Goal: Task Accomplishment & Management: Use online tool/utility

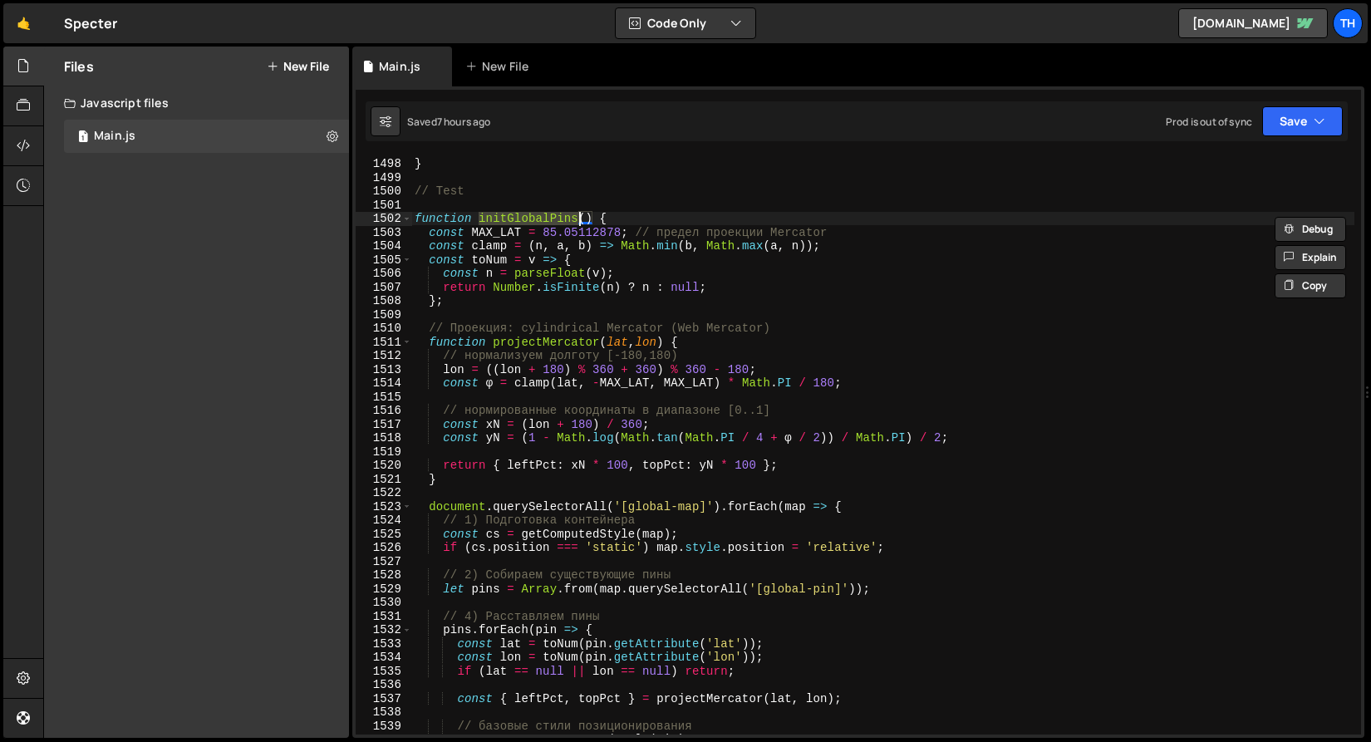
scroll to position [20541, 0]
click at [408, 220] on span at bounding box center [406, 219] width 9 height 14
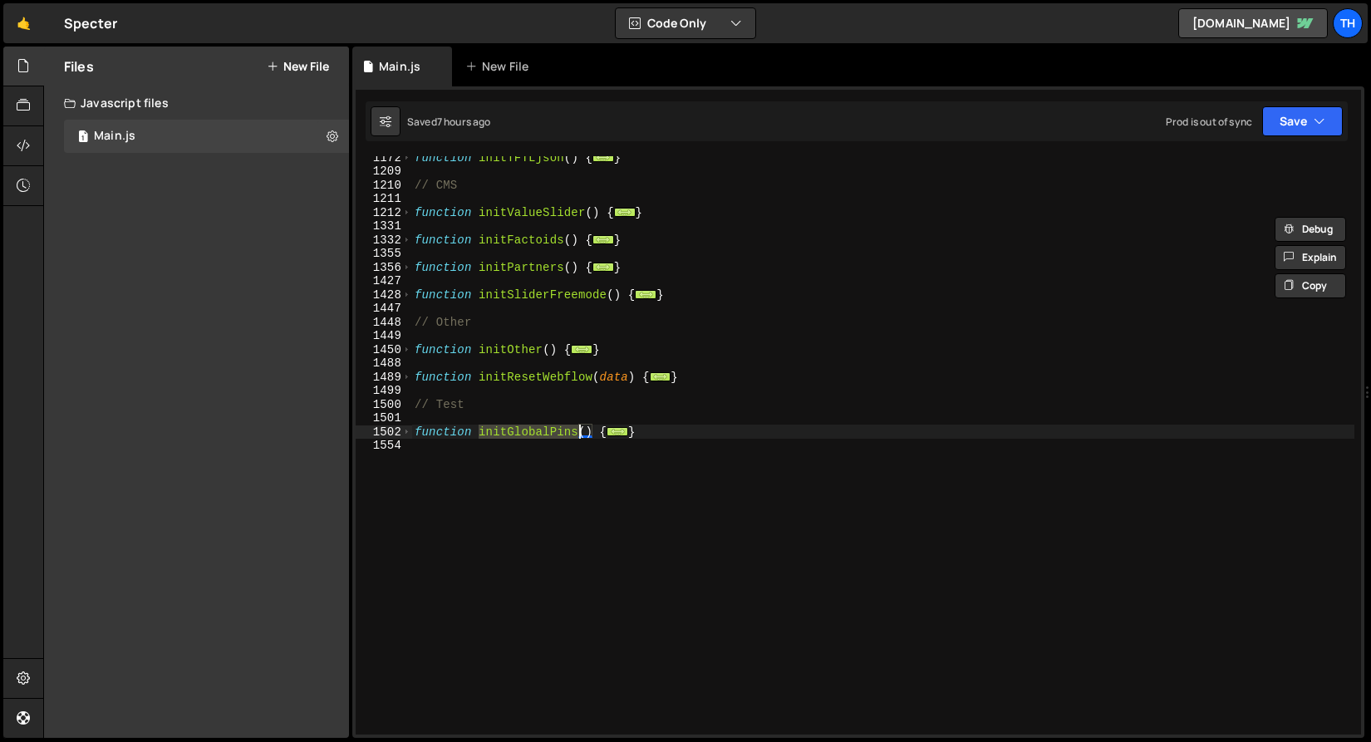
scroll to position [787, 0]
click at [409, 429] on span at bounding box center [406, 433] width 9 height 14
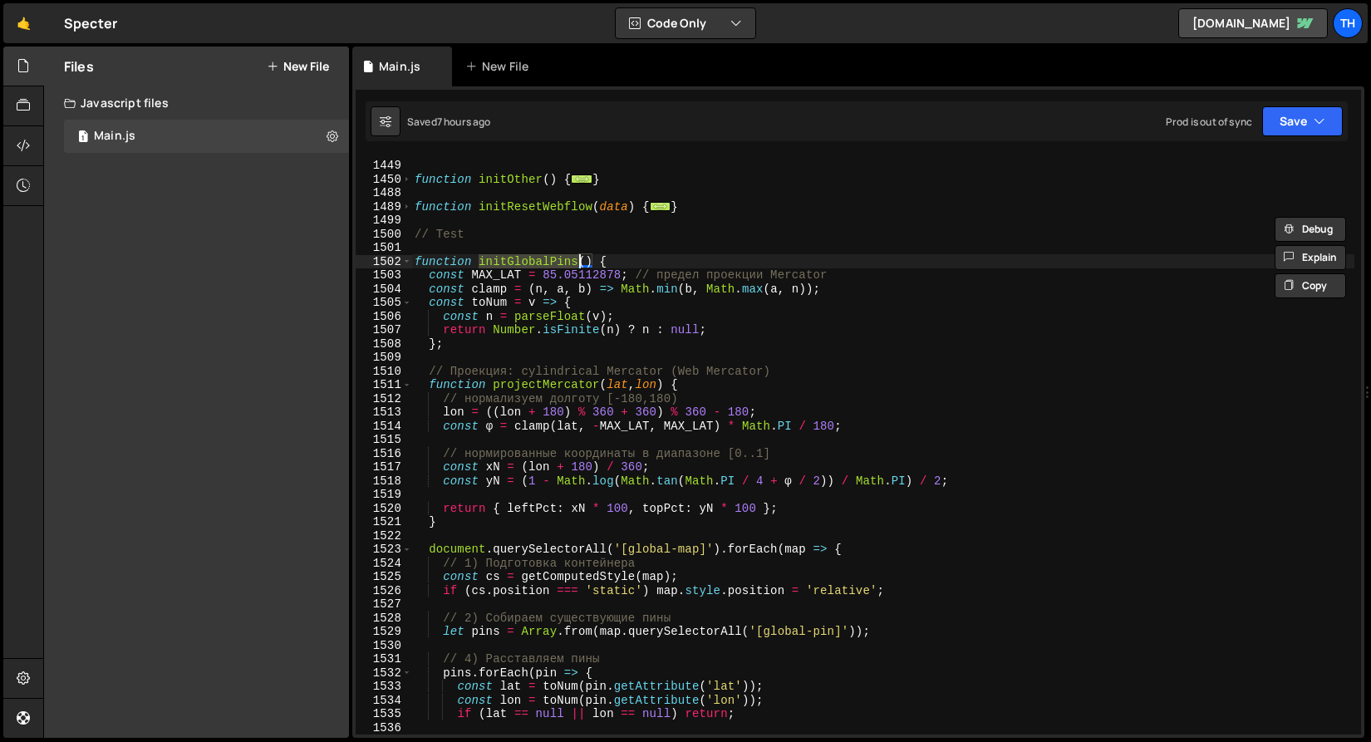
scroll to position [1021, 0]
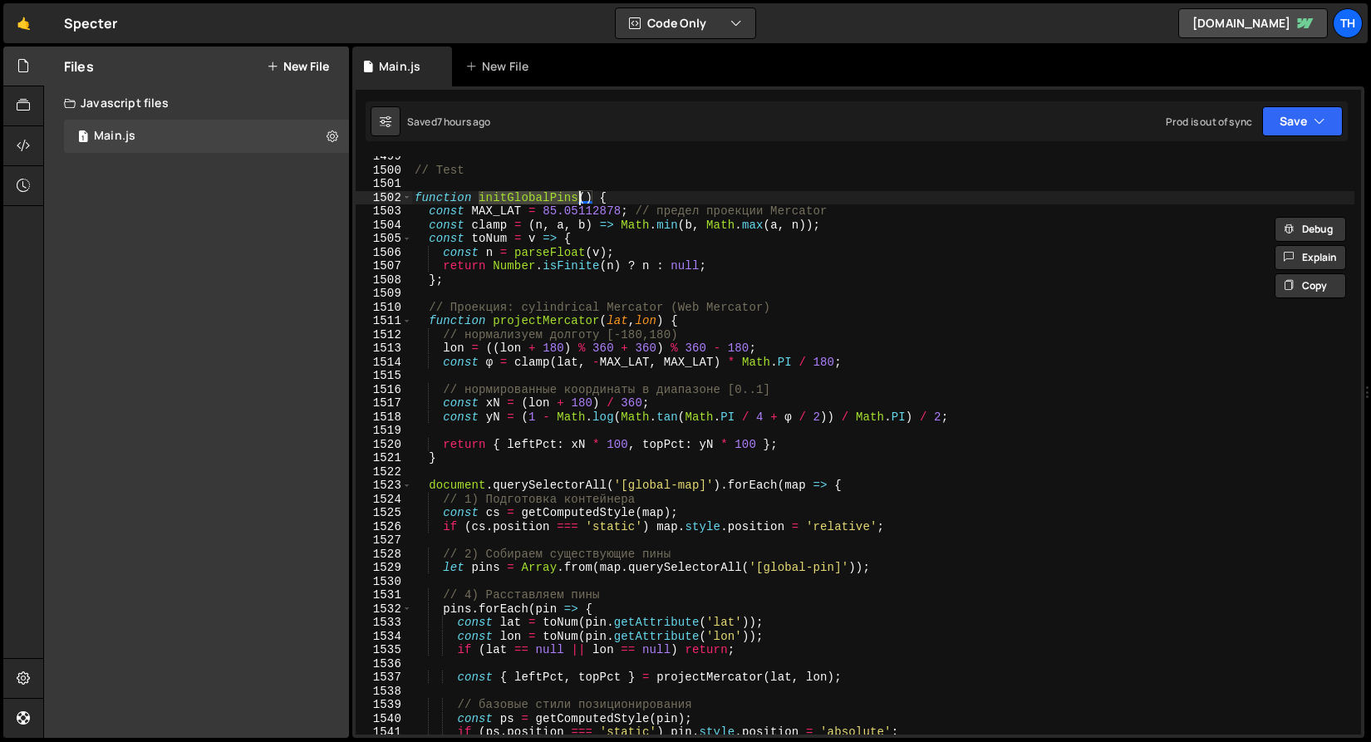
click at [579, 458] on div at bounding box center [579, 458] width 0 height 0
click at [617, 518] on div "// Test function initGlobalPins ( ) { const MAX_LAT = 85.05112878 ; // предел п…" at bounding box center [882, 453] width 943 height 606
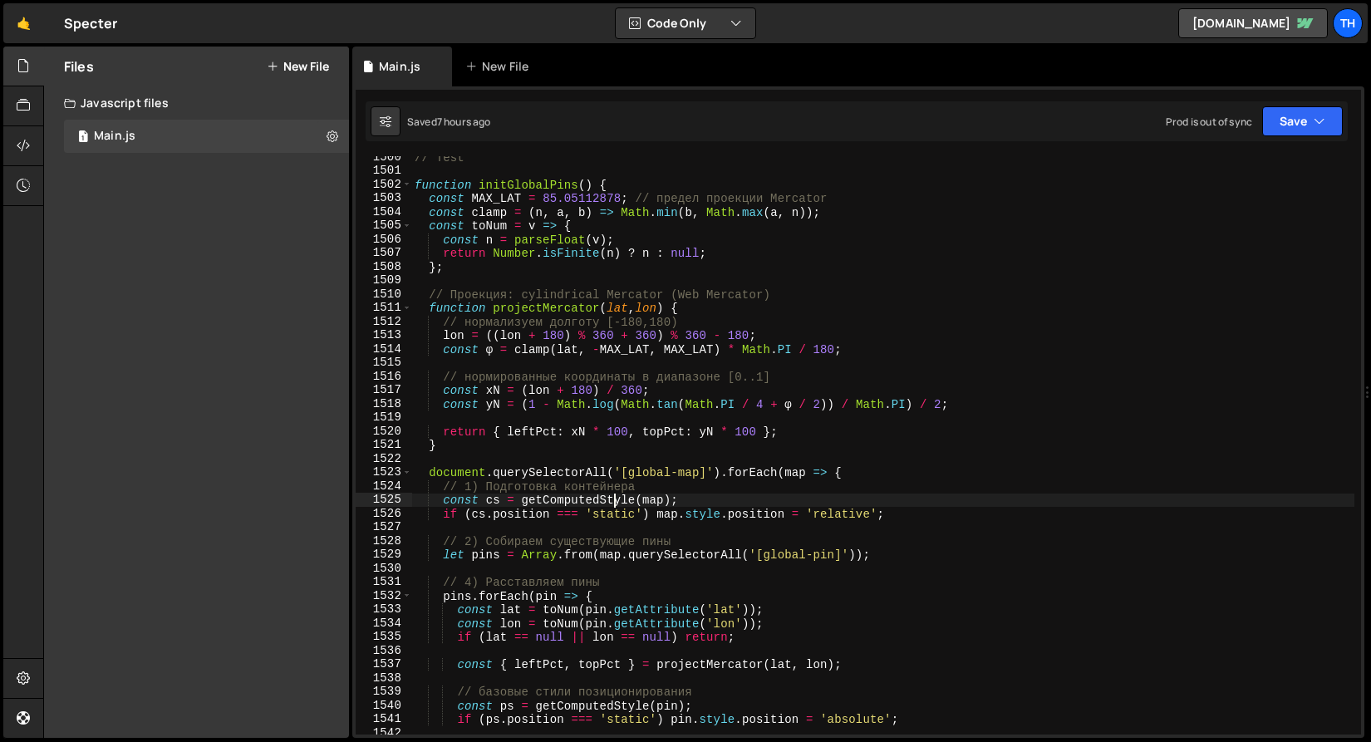
click at [529, 311] on div "// Test function initGlobalPins ( ) { const MAX_LAT = 85.05112878 ; // предел п…" at bounding box center [882, 453] width 943 height 606
drag, startPoint x: 628, startPoint y: 473, endPoint x: 689, endPoint y: 478, distance: 60.9
click at [689, 478] on div "// Test function initGlobalPins ( ) { const MAX_LAT = 85.05112878 ; // предел п…" at bounding box center [882, 453] width 943 height 606
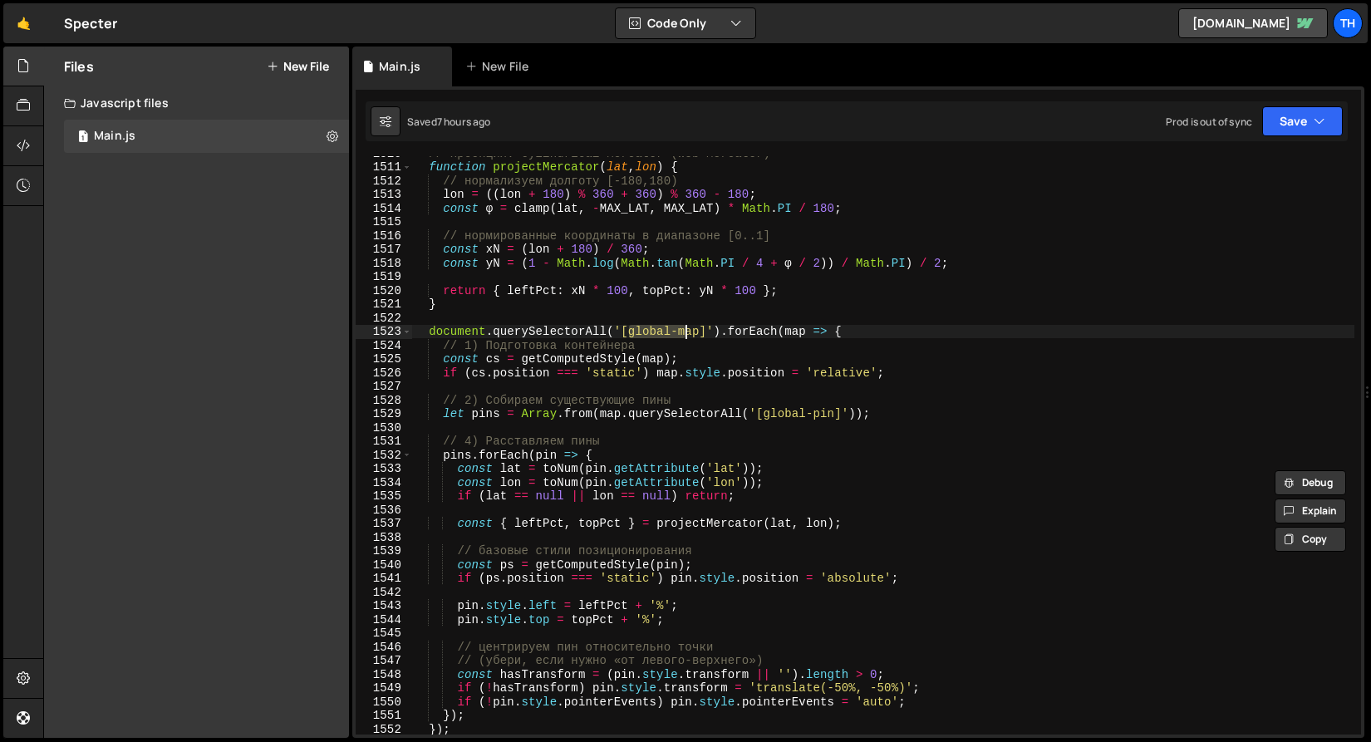
scroll to position [1182, 0]
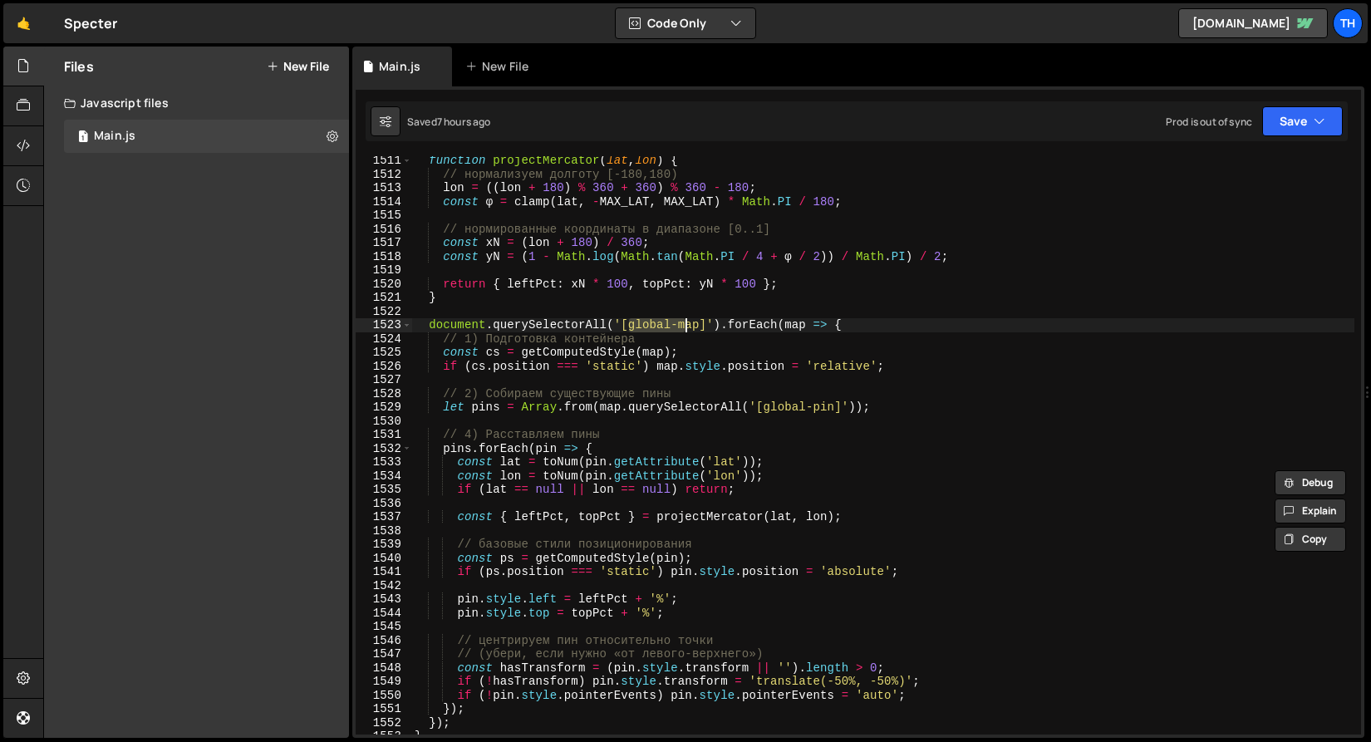
click at [608, 494] on div "function projectMercator ( lat , lon ) { // нормализуем долготу [-180,180) lon …" at bounding box center [882, 457] width 943 height 606
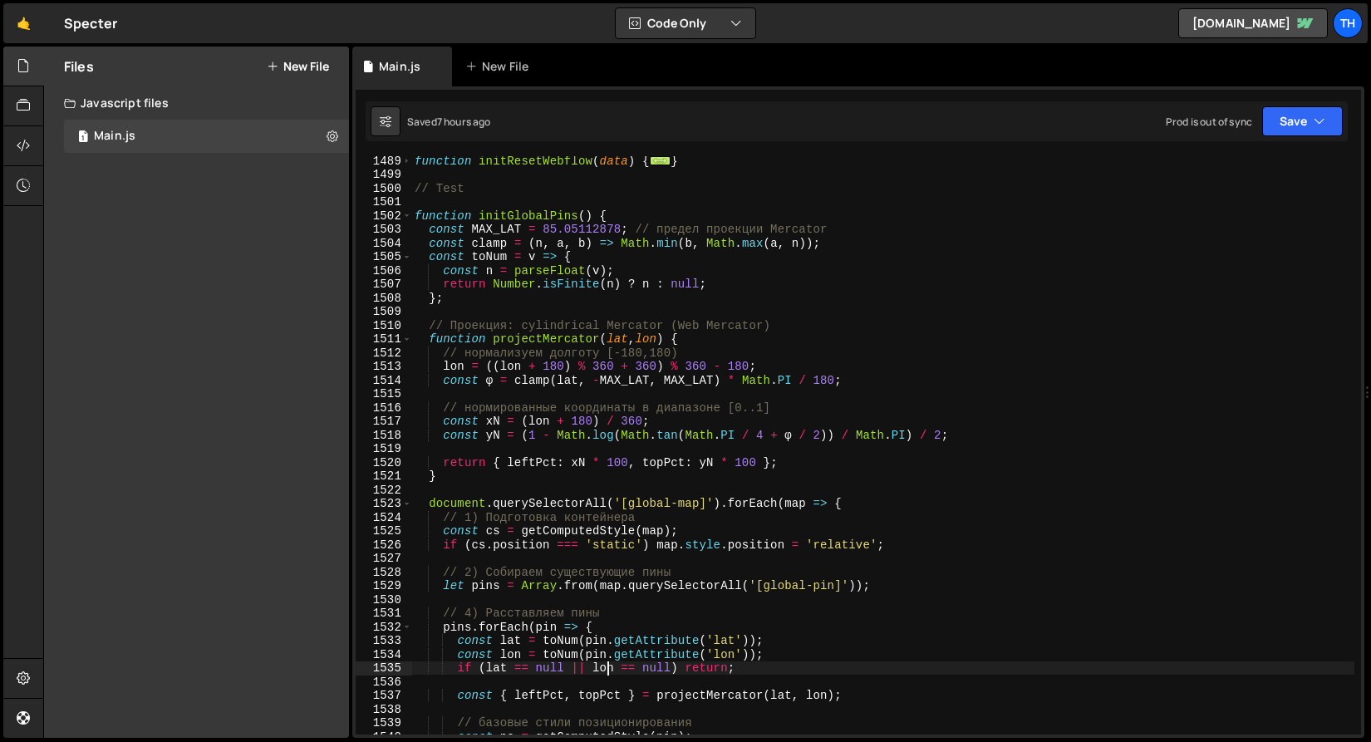
scroll to position [1063, 0]
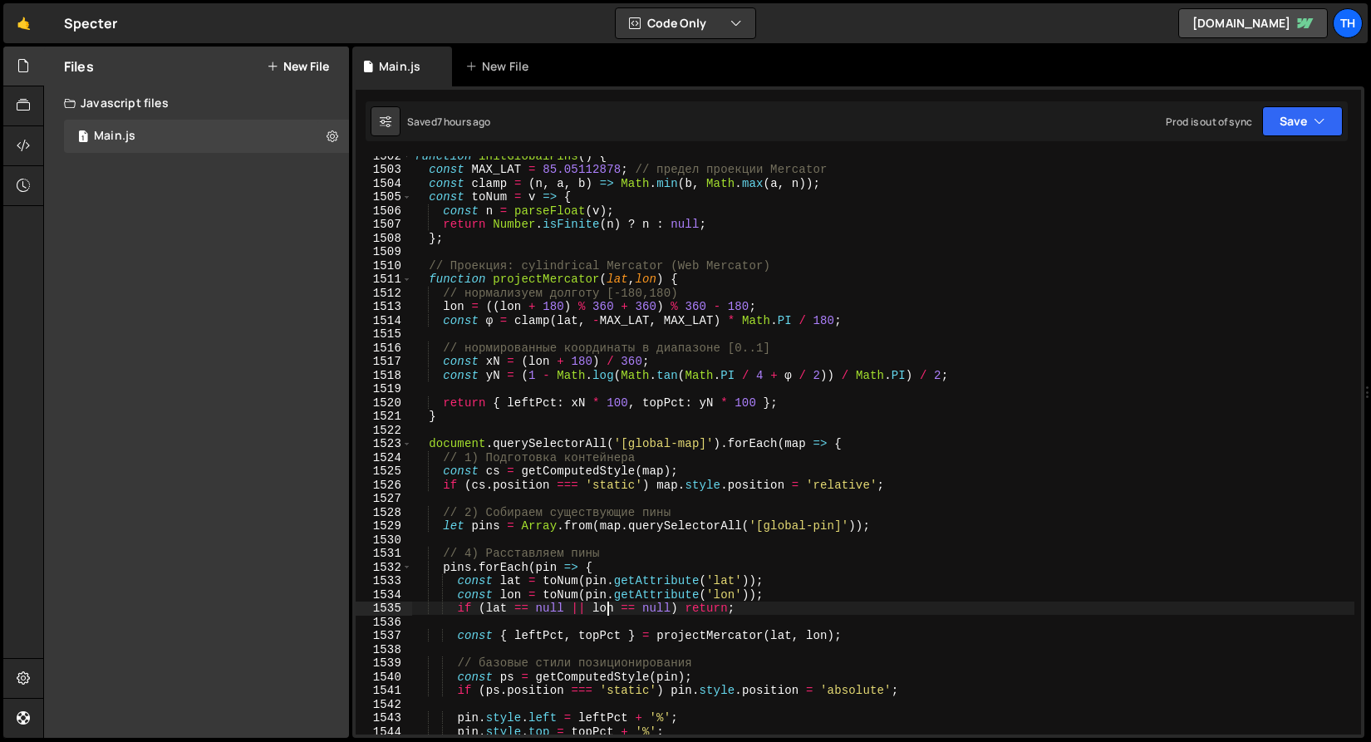
click at [721, 586] on div "function initGlobalPins ( ) { const MAX_LAT = 85.05112878 ; // предел проекции …" at bounding box center [882, 452] width 943 height 606
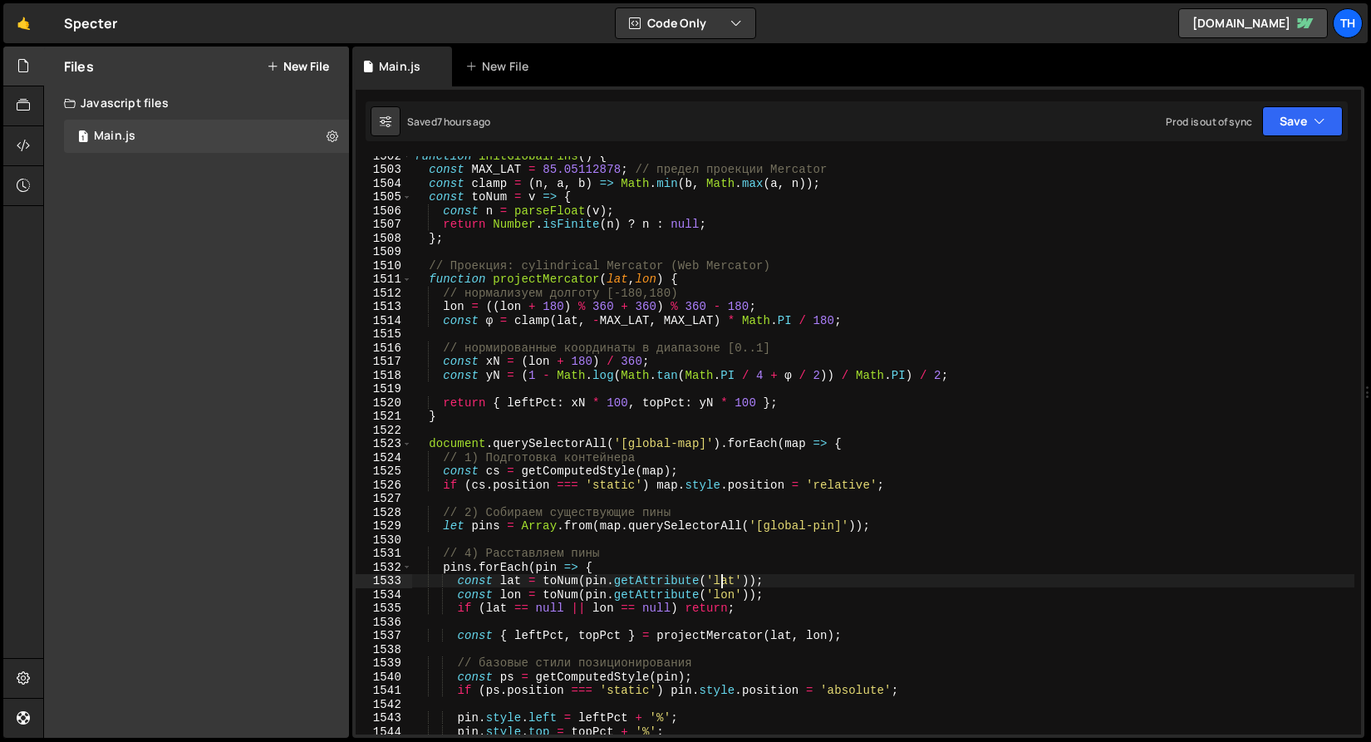
click at [721, 586] on div "function initGlobalPins ( ) { const MAX_LAT = 85.05112878 ; // предел проекции …" at bounding box center [882, 452] width 943 height 606
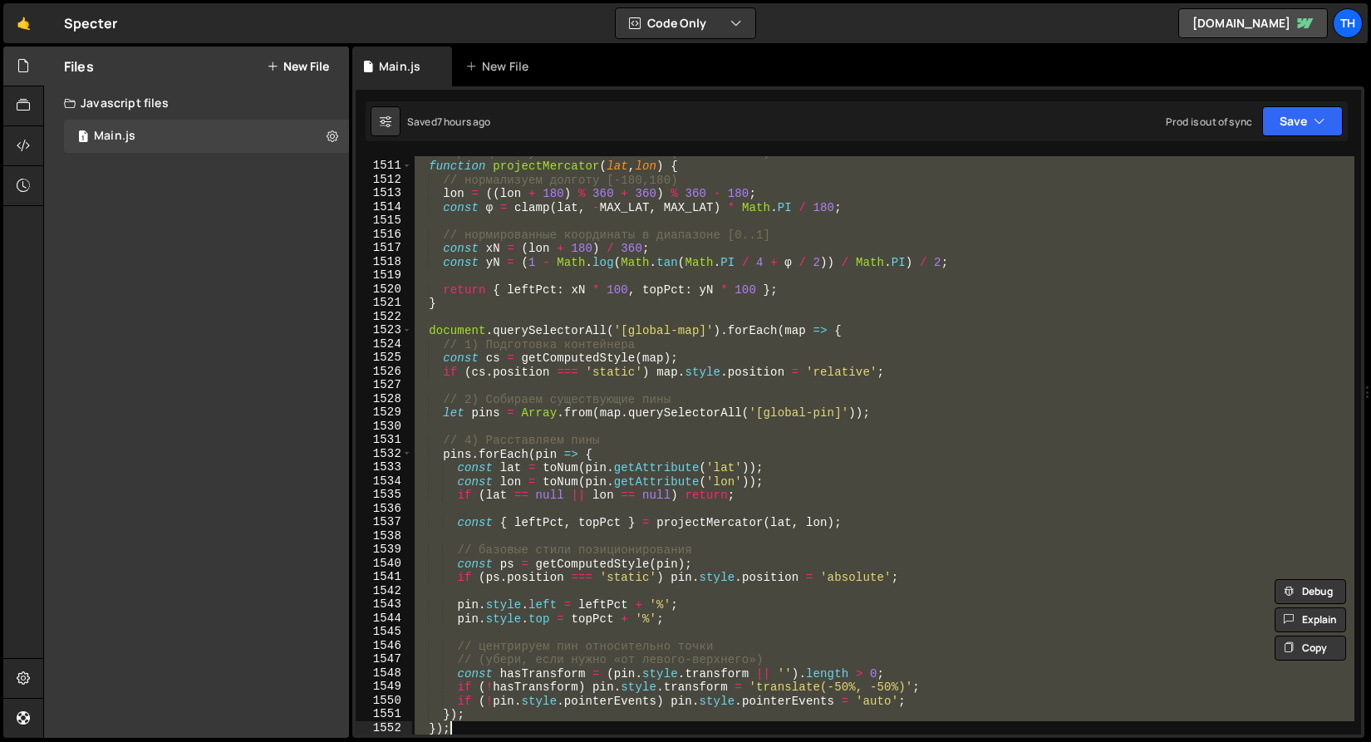
scroll to position [1204, 0]
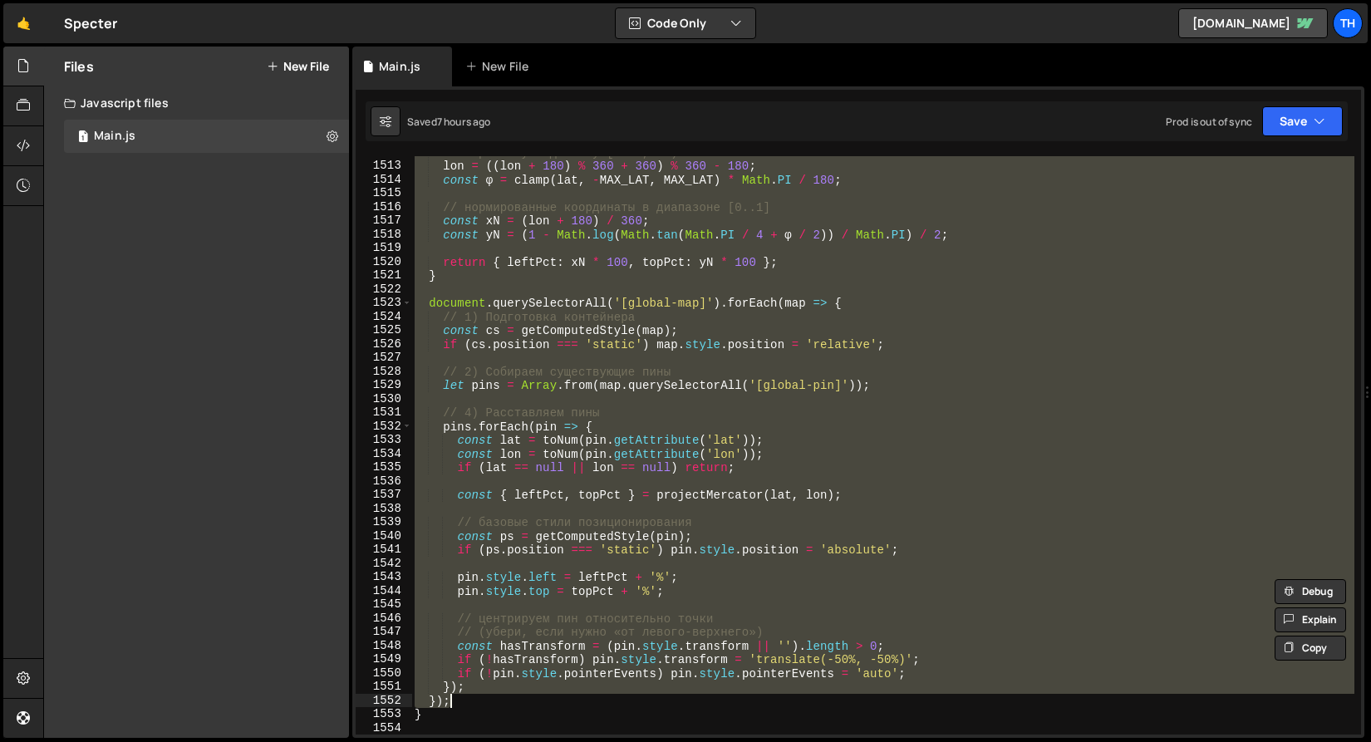
drag, startPoint x: 413, startPoint y: 210, endPoint x: 514, endPoint y: 706, distance: 506.4
click at [514, 706] on div "// нормализуем долготу [-180,180) lon = (( lon + 180 ) % 360 + 360 ) % 360 - 18…" at bounding box center [882, 448] width 943 height 606
paste textarea
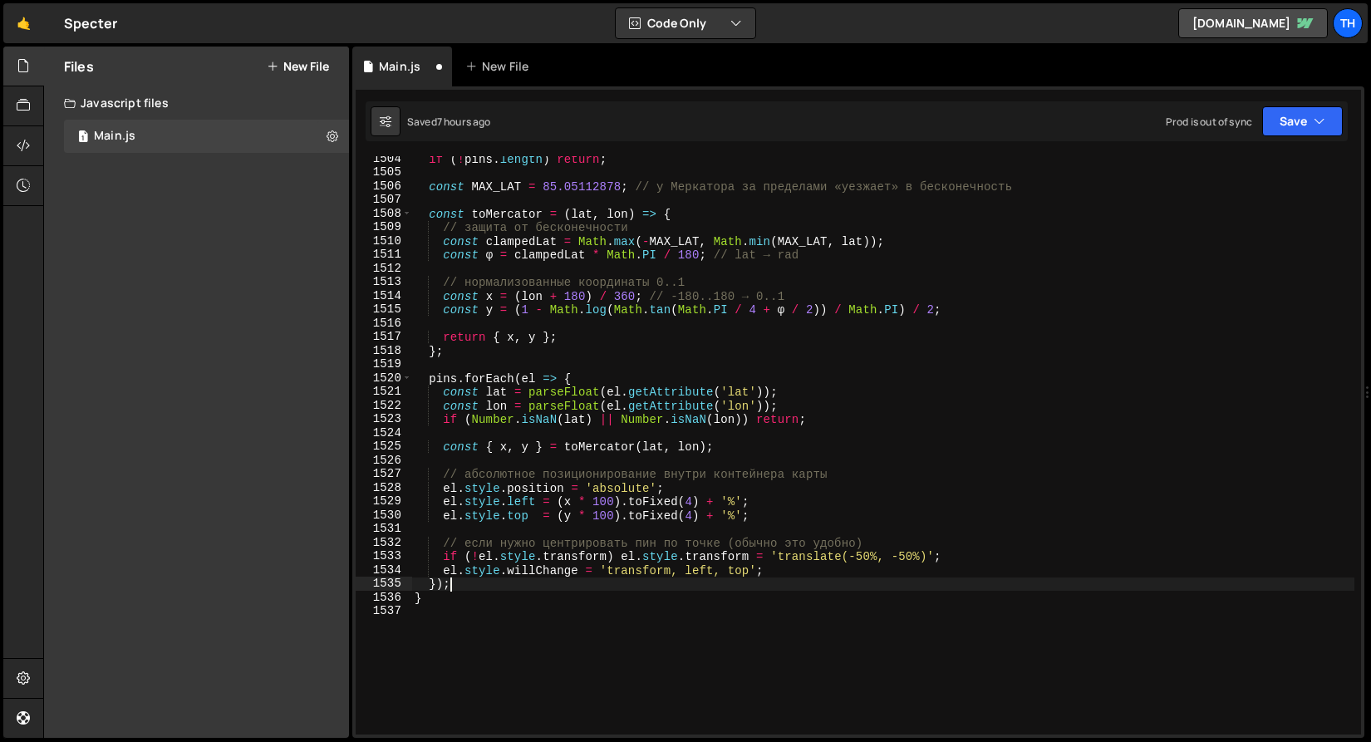
scroll to position [1087, 0]
click at [1262, 129] on div "Prod is out of sync Upgrade to Edit Save Save to Staging S Saved 7 hours ago Sa…" at bounding box center [1254, 121] width 177 height 30
click at [1277, 127] on button "Save" at bounding box center [1302, 121] width 81 height 30
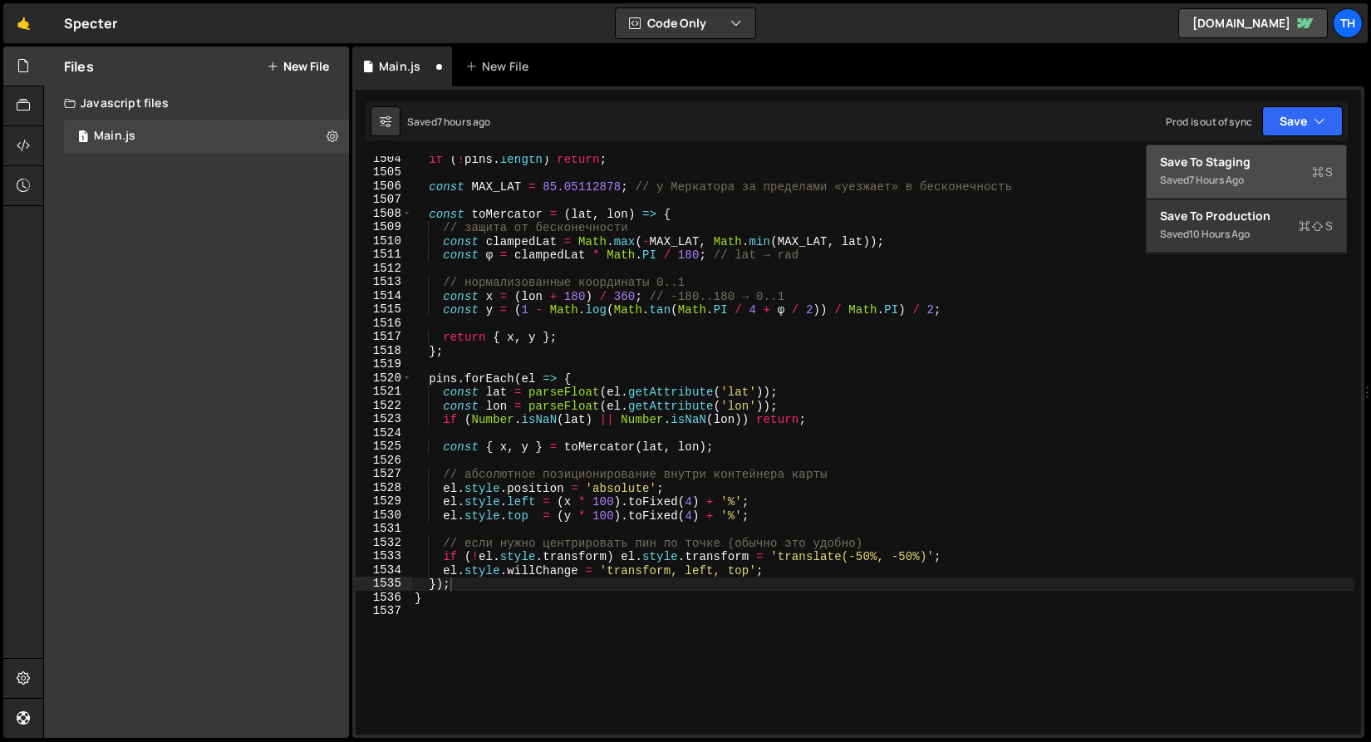
click at [1262, 157] on div "Save to Staging S" at bounding box center [1246, 162] width 173 height 17
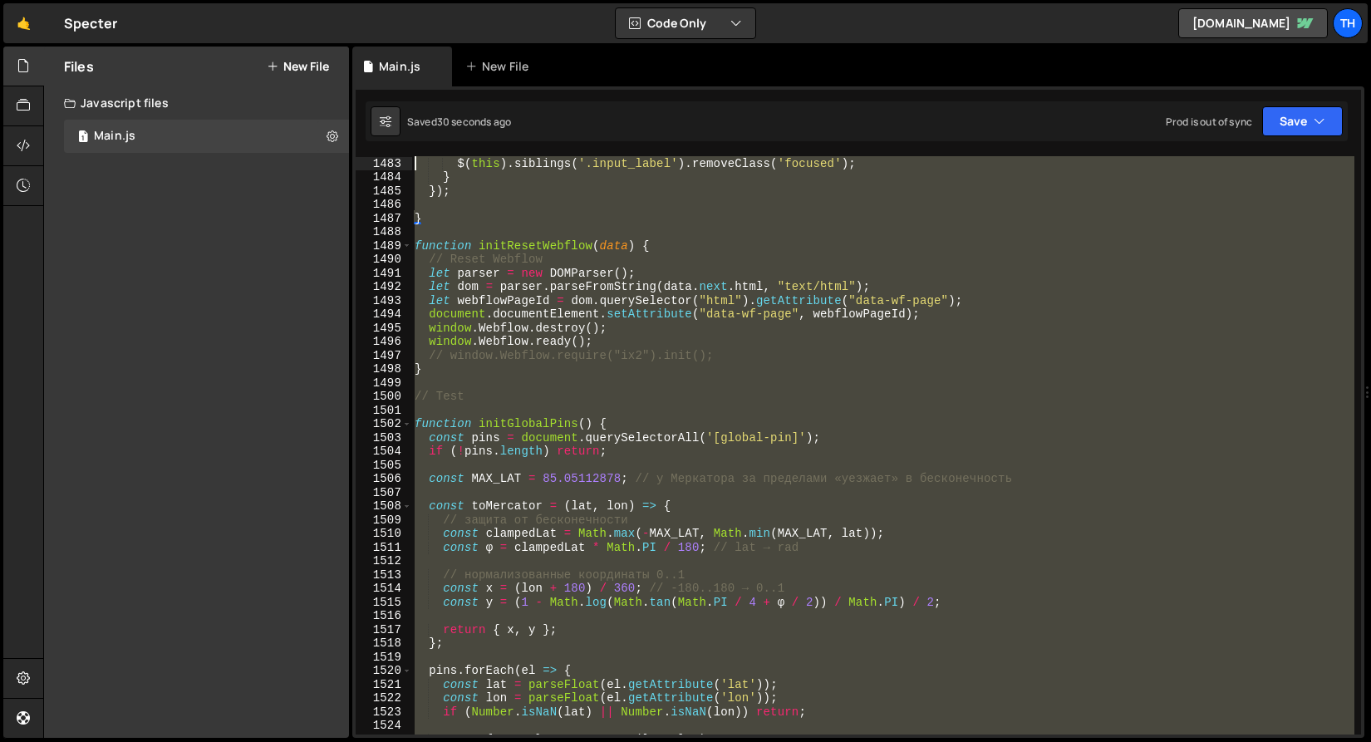
scroll to position [20199, 0]
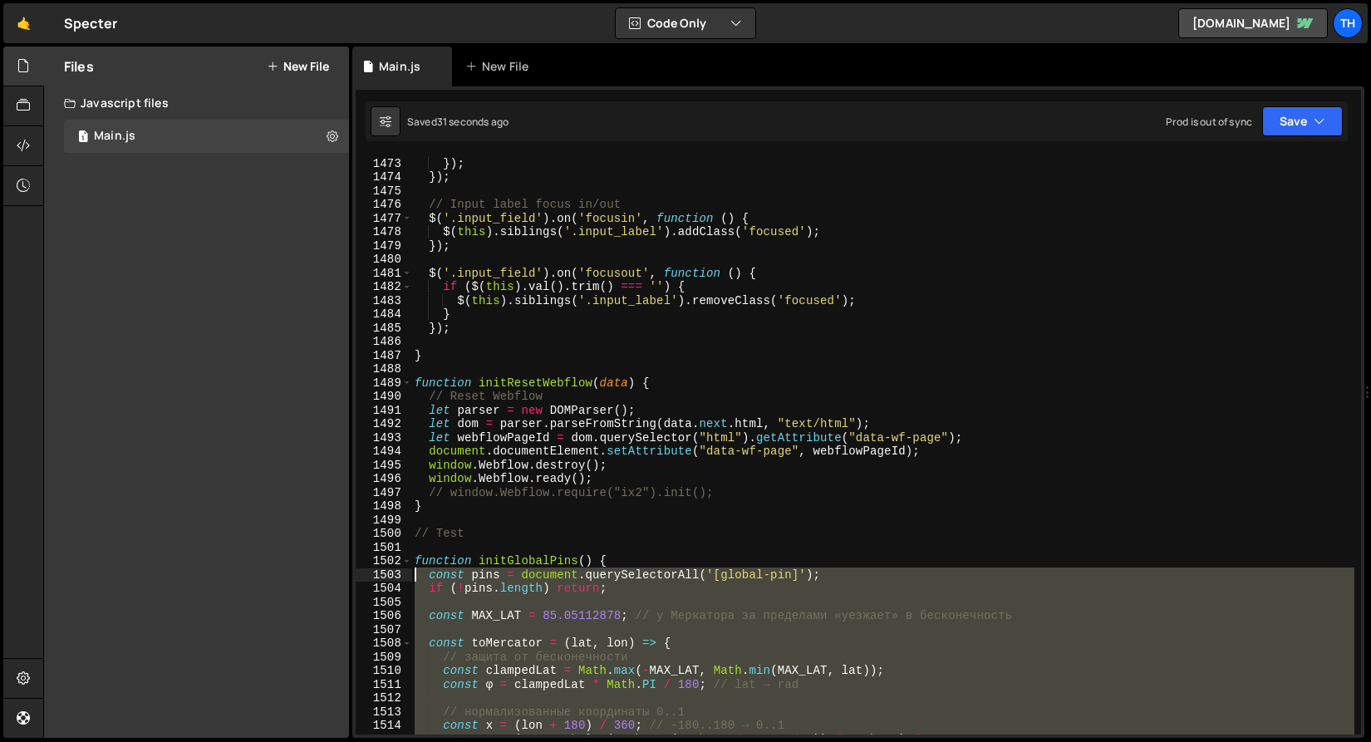
drag, startPoint x: 467, startPoint y: 602, endPoint x: 302, endPoint y: 574, distance: 167.6
click at [302, 574] on div "Files New File Javascript files 1 Main.js 0 CSS files Copy share link Edit File…" at bounding box center [707, 393] width 1328 height 692
paste textarea "})"
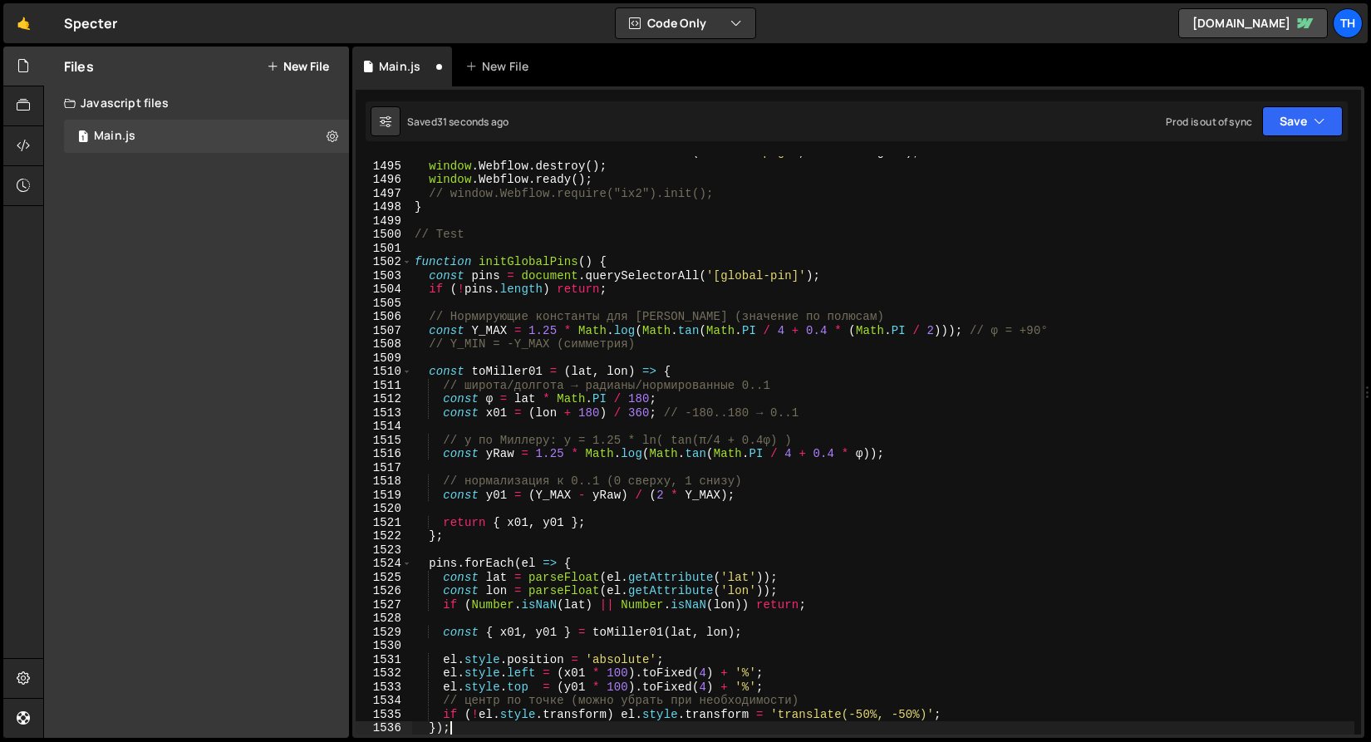
scroll to position [20498, 0]
click at [1296, 116] on button "Save" at bounding box center [1302, 121] width 81 height 30
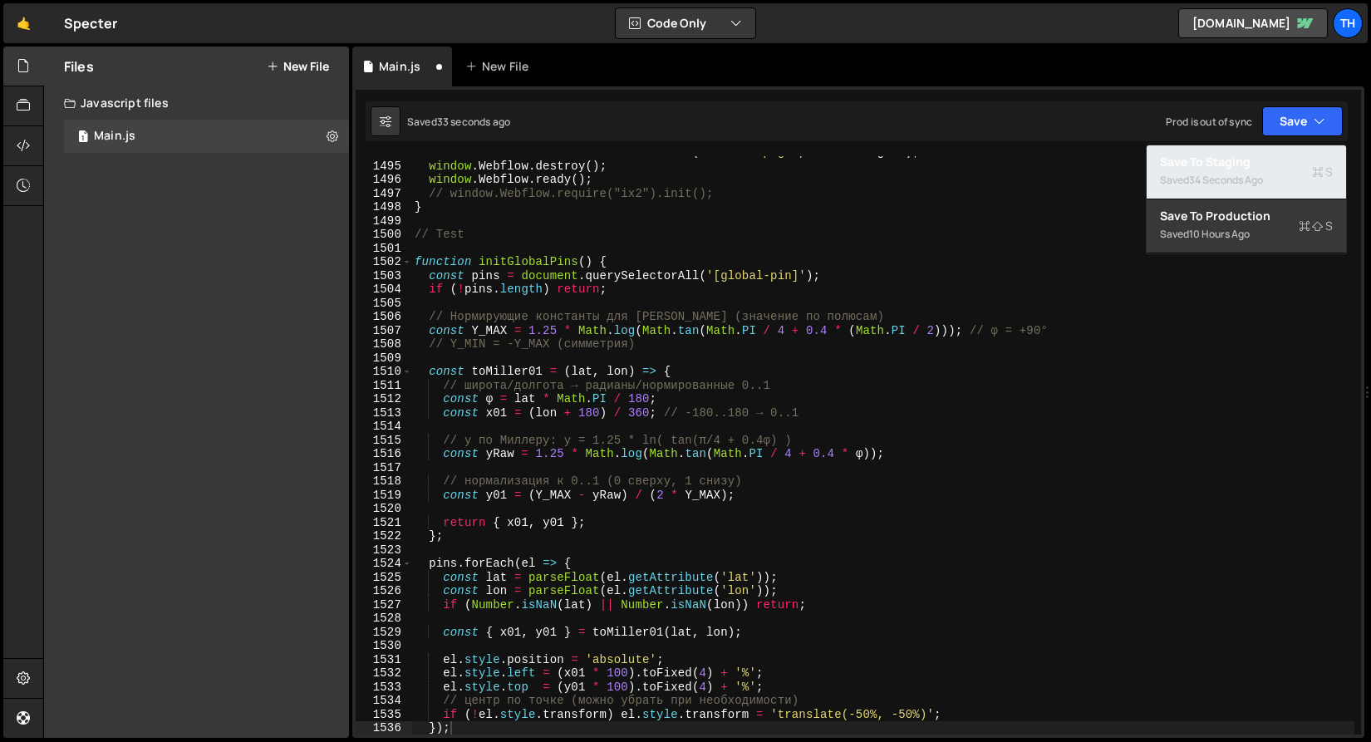
click at [1270, 154] on div "Save to Staging S" at bounding box center [1246, 162] width 173 height 17
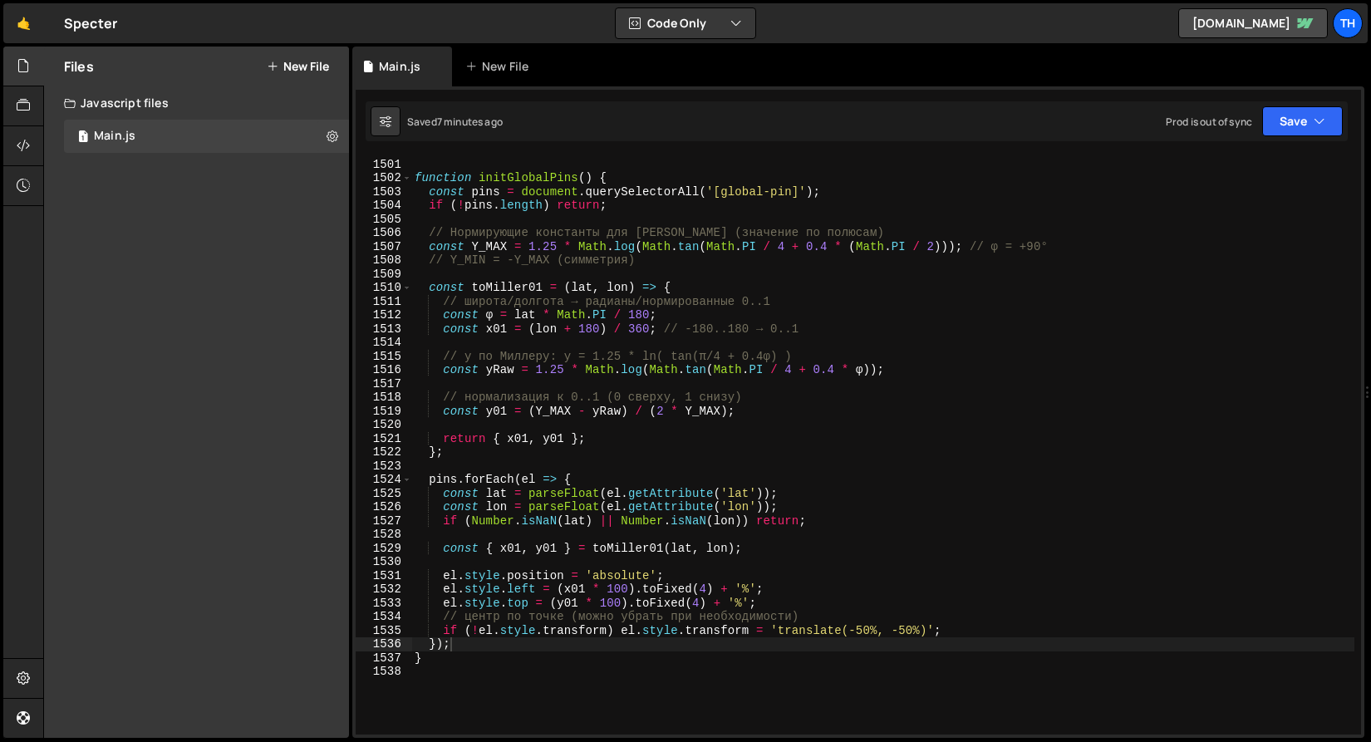
scroll to position [20582, 0]
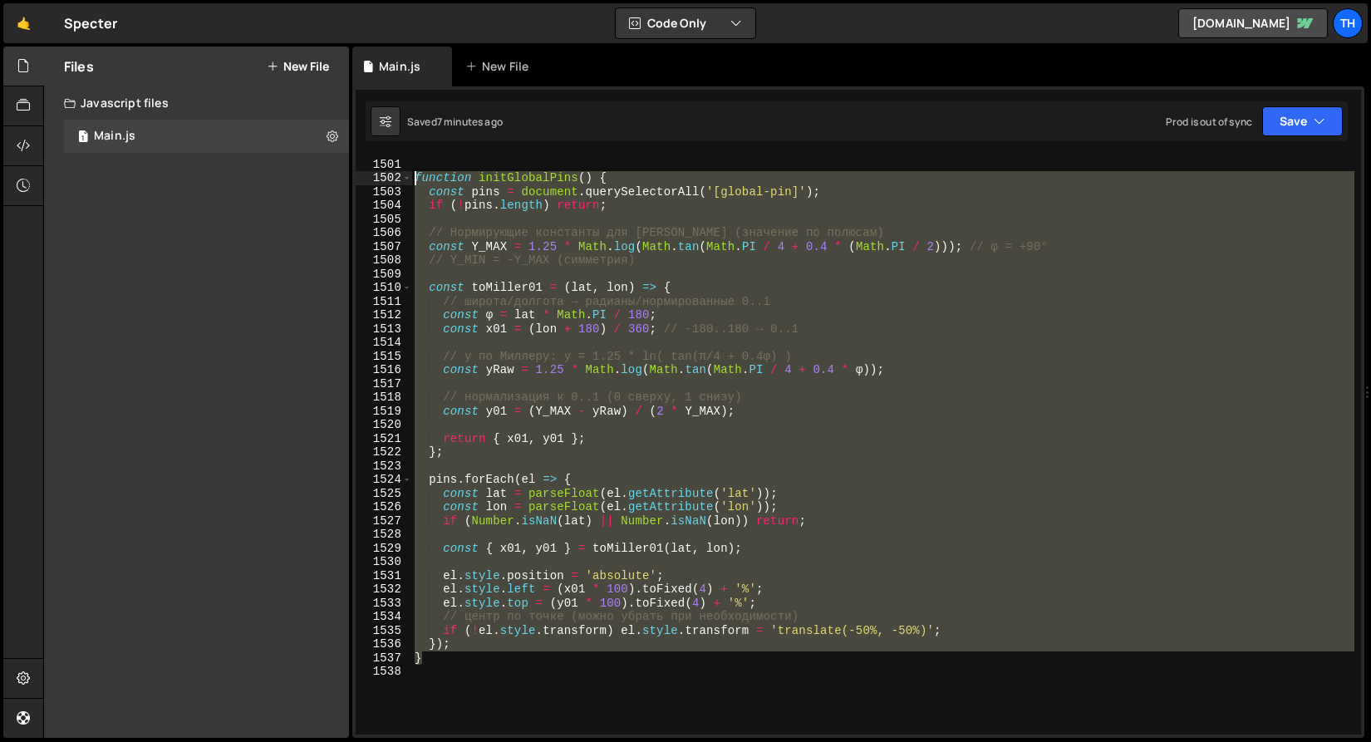
drag, startPoint x: 463, startPoint y: 662, endPoint x: 317, endPoint y: 178, distance: 505.1
click at [317, 178] on div "Files New File Javascript files 1 Main.js 0 CSS files Copy share link Edit File…" at bounding box center [707, 393] width 1328 height 692
type textarea "function initGlobalPins() { const pins = document.querySelectorAll('[global-pin…"
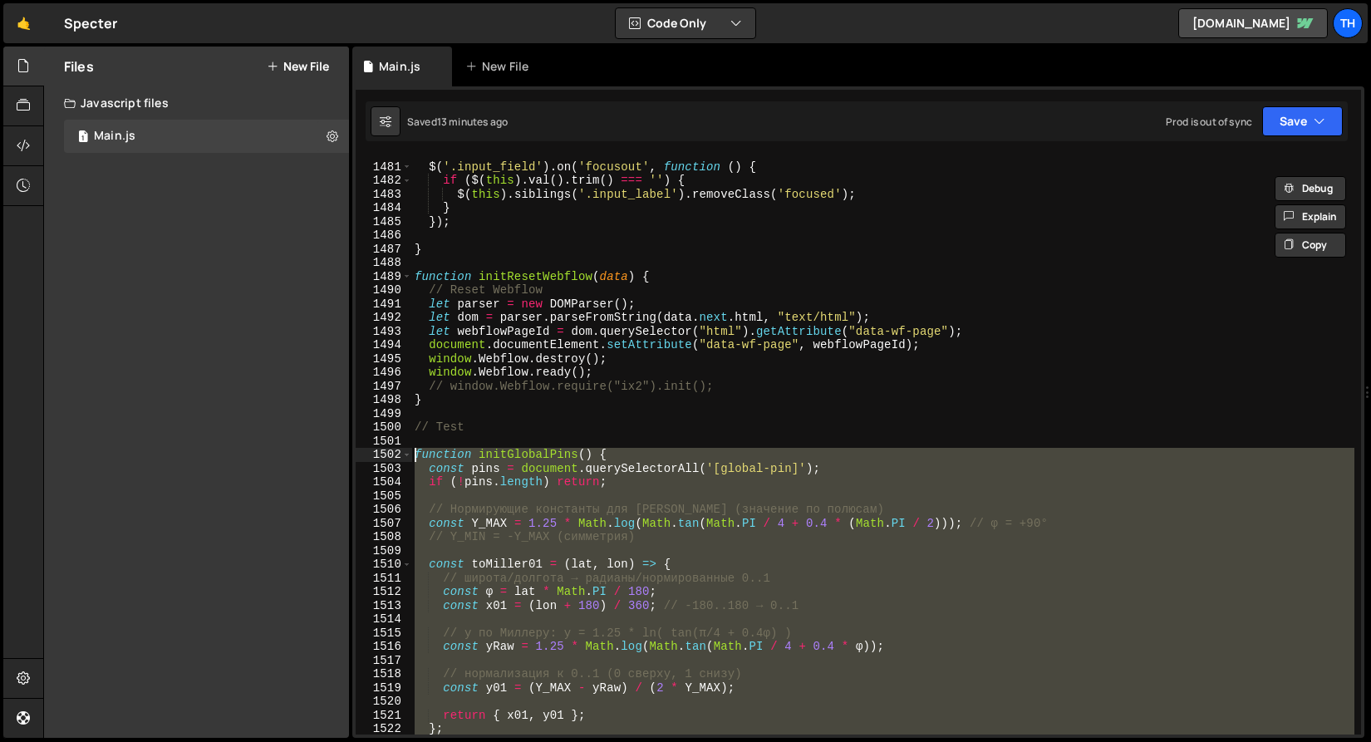
scroll to position [20305, 0]
click at [411, 454] on div "1502" at bounding box center [384, 455] width 57 height 14
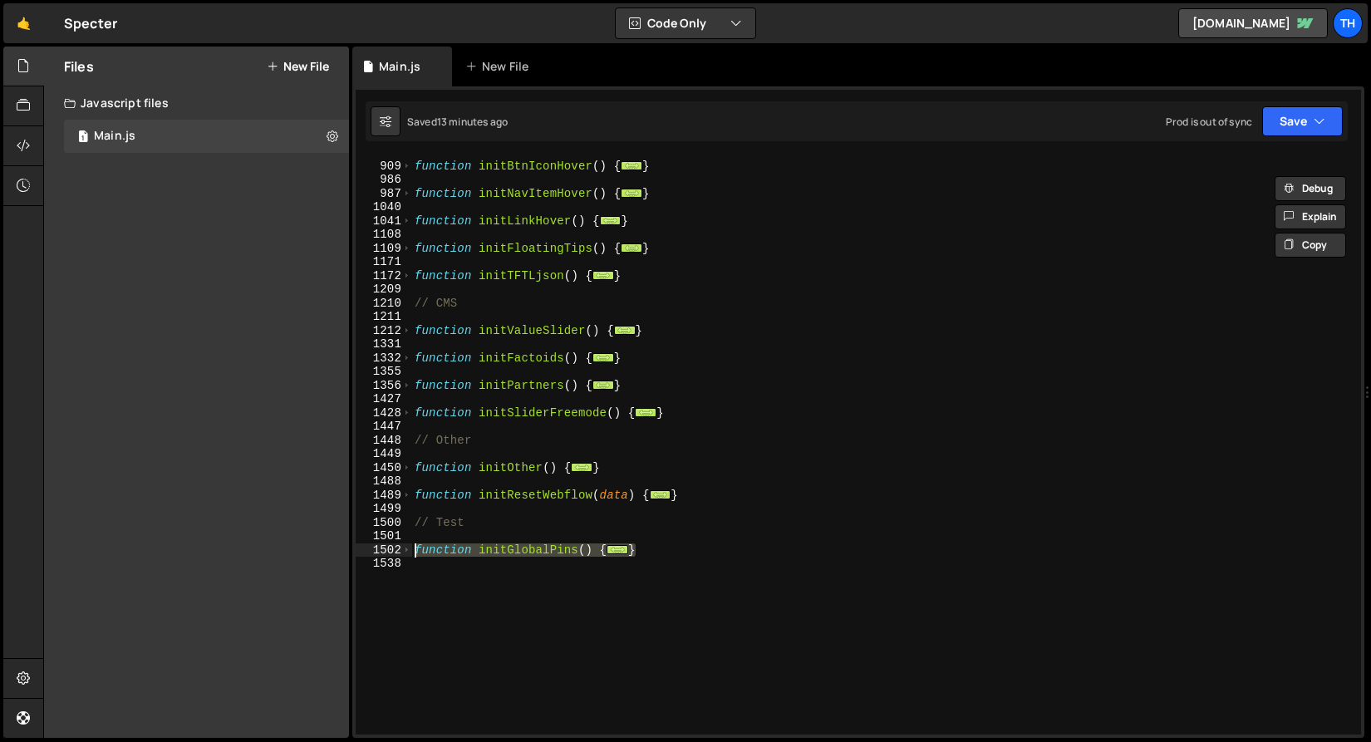
scroll to position [617, 0]
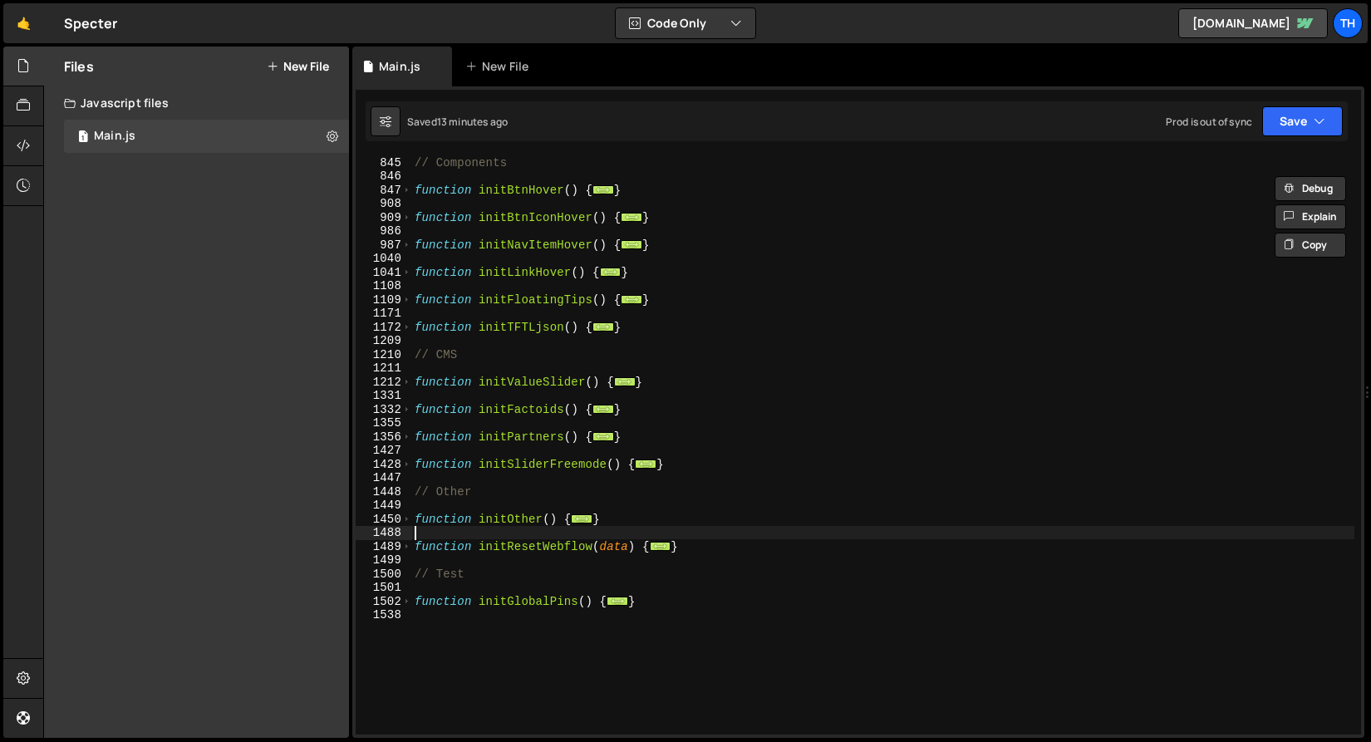
click at [464, 531] on div "// Components function initBtnHover ( ) { ... } function initBtnIconHover ( ) {…" at bounding box center [882, 458] width 943 height 606
click at [406, 378] on span at bounding box center [406, 383] width 9 height 14
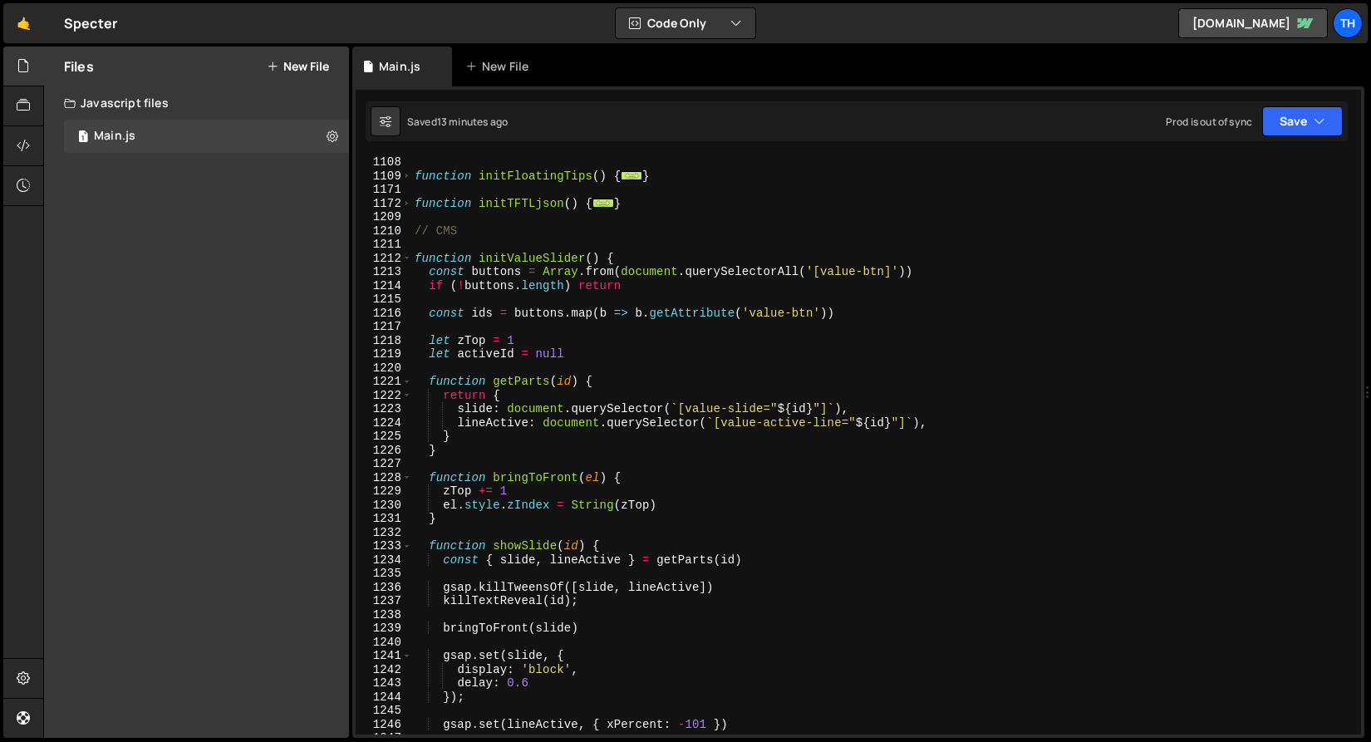
scroll to position [793, 0]
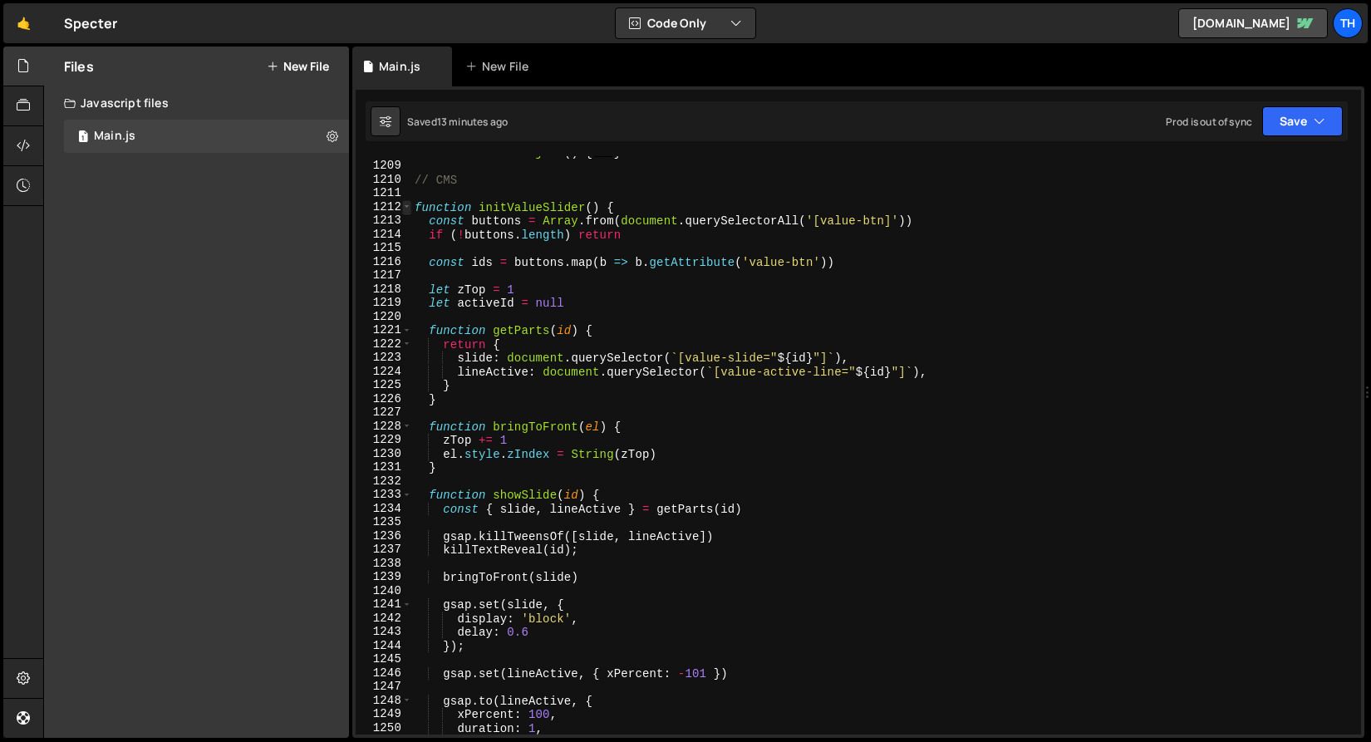
click at [406, 208] on span at bounding box center [406, 207] width 9 height 14
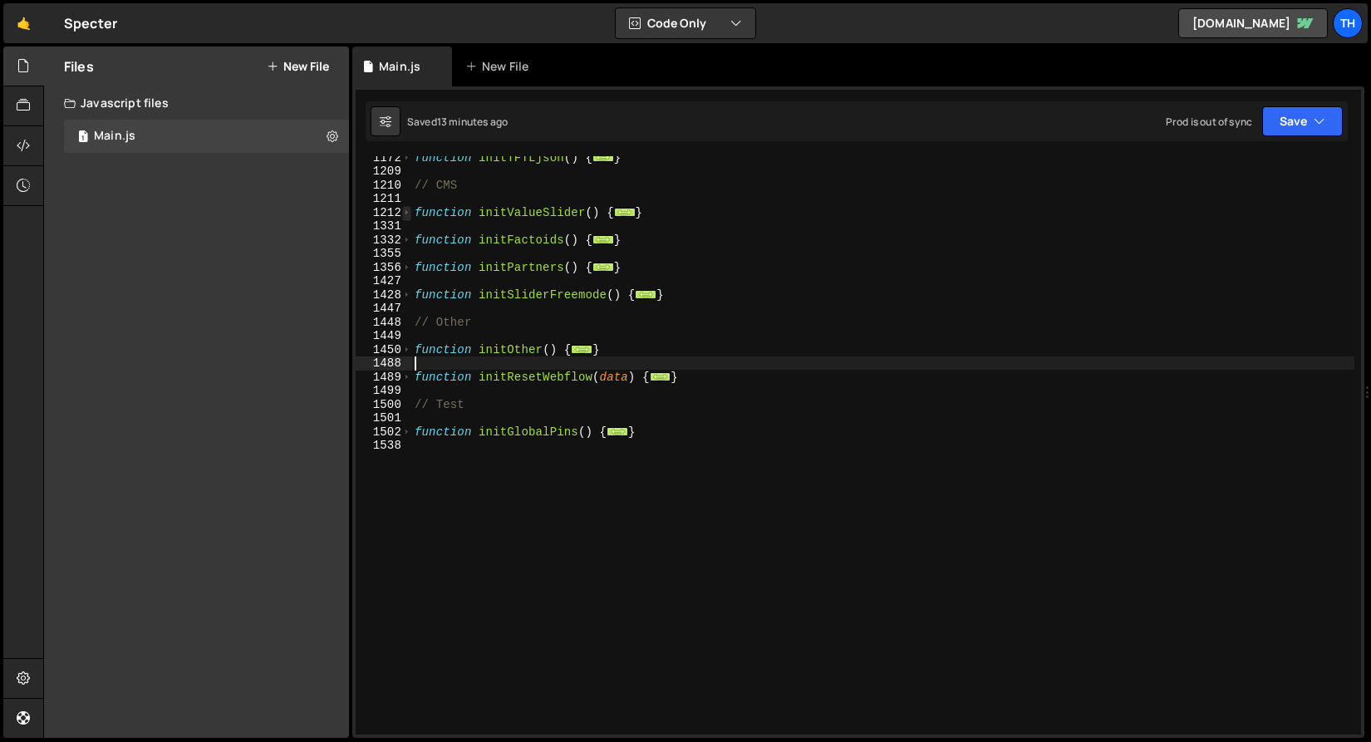
scroll to position [787, 0]
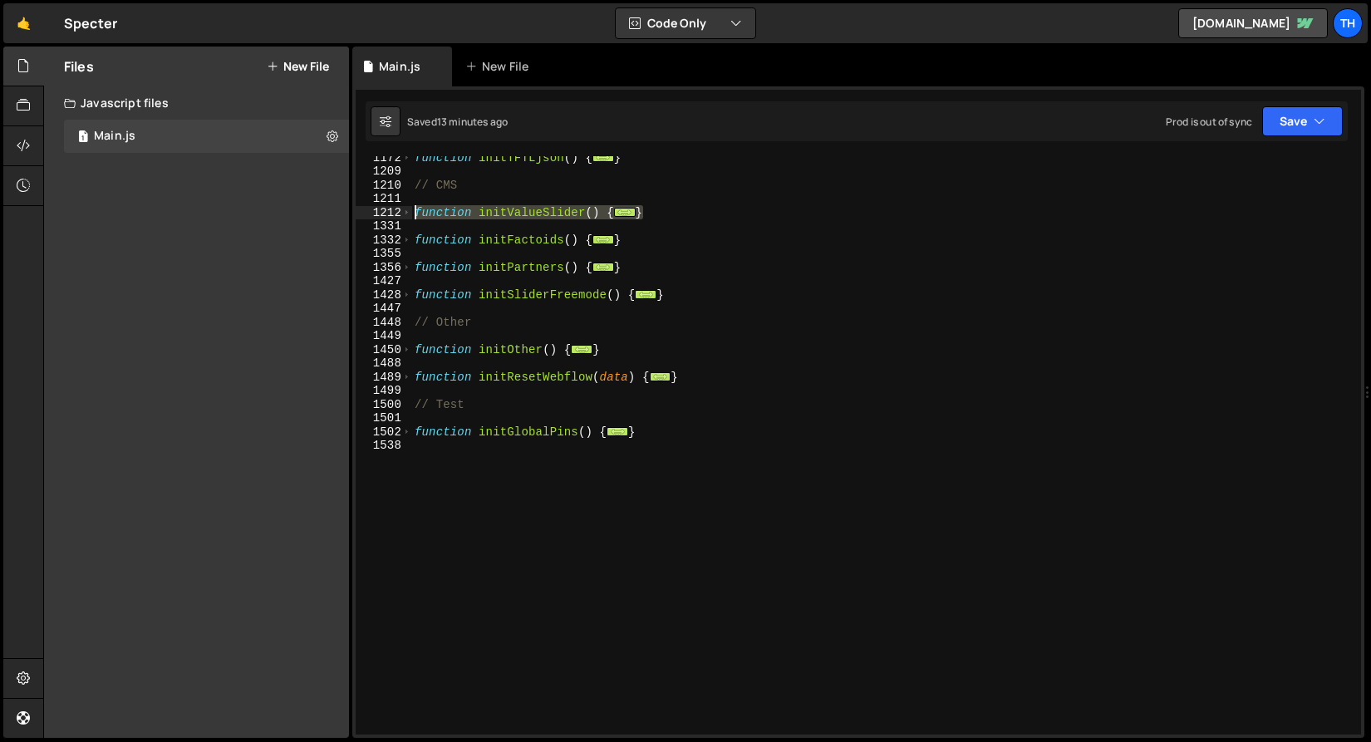
drag, startPoint x: 678, startPoint y: 210, endPoint x: 384, endPoint y: 209, distance: 294.2
click at [384, 209] on div "1172 1209 1210 1211 1212 1331 1332 1355 1356 1427 1428 1447 1448 1449 1450 1488…" at bounding box center [859, 445] width 1006 height 578
type textarea "function initValueSlider() { const buttons = Array.from(document.querySelectorA…"
click at [438, 278] on div "function initTFTLjson ( ) { ... } // CMS function initValueSlider ( ) { ... } f…" at bounding box center [882, 453] width 943 height 606
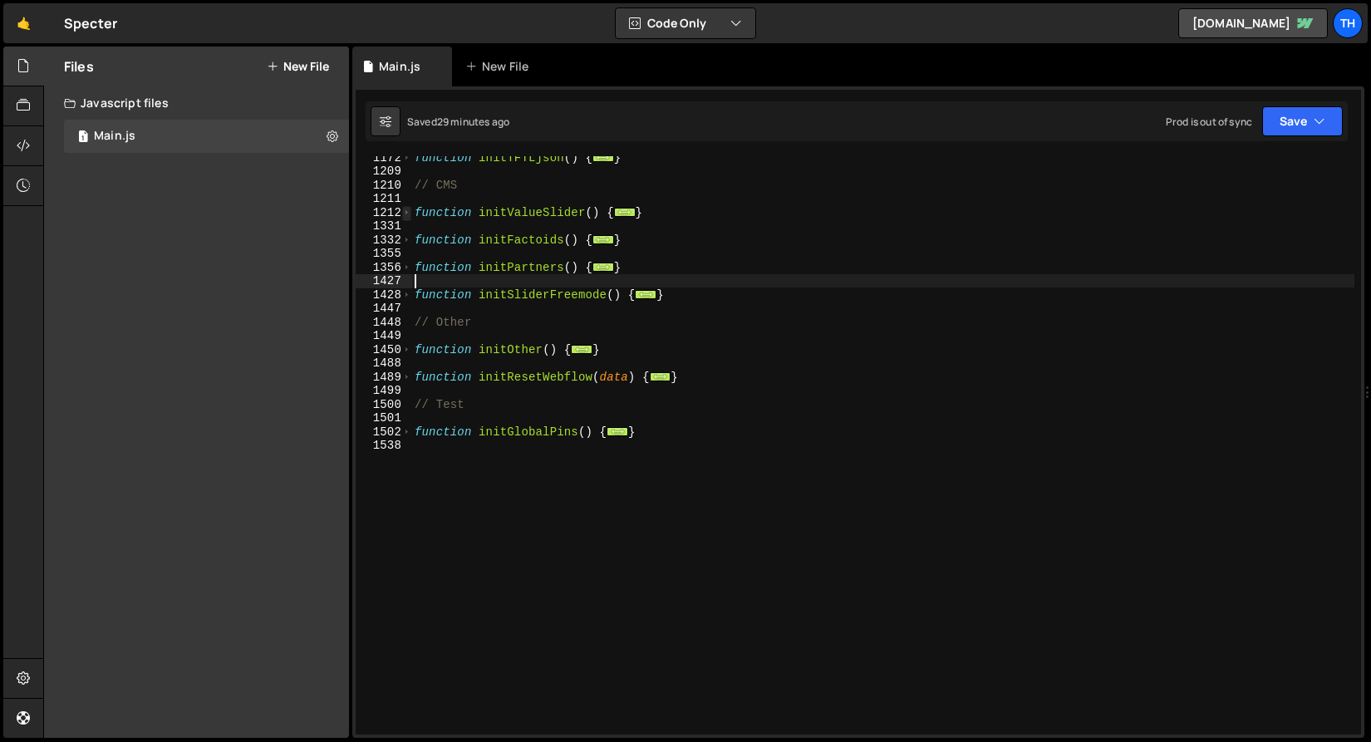
click at [404, 208] on span at bounding box center [406, 213] width 9 height 14
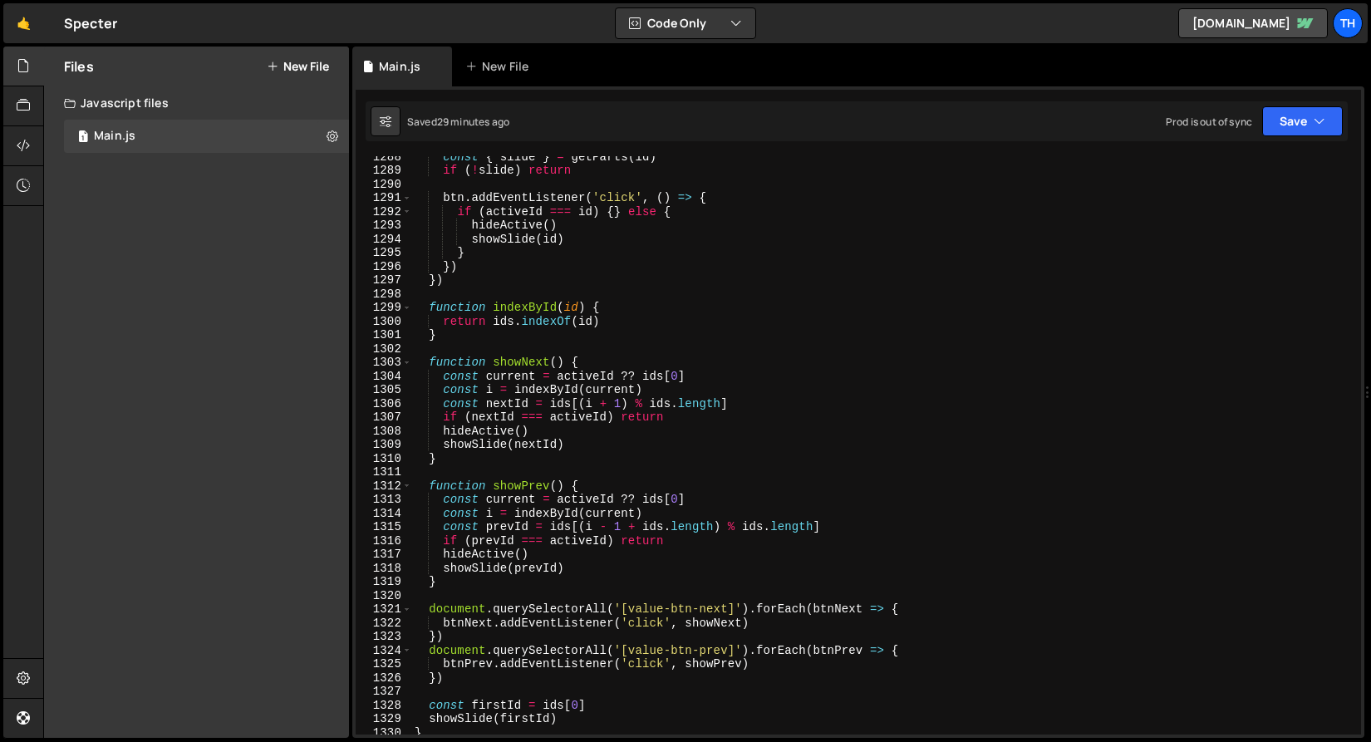
scroll to position [2039, 0]
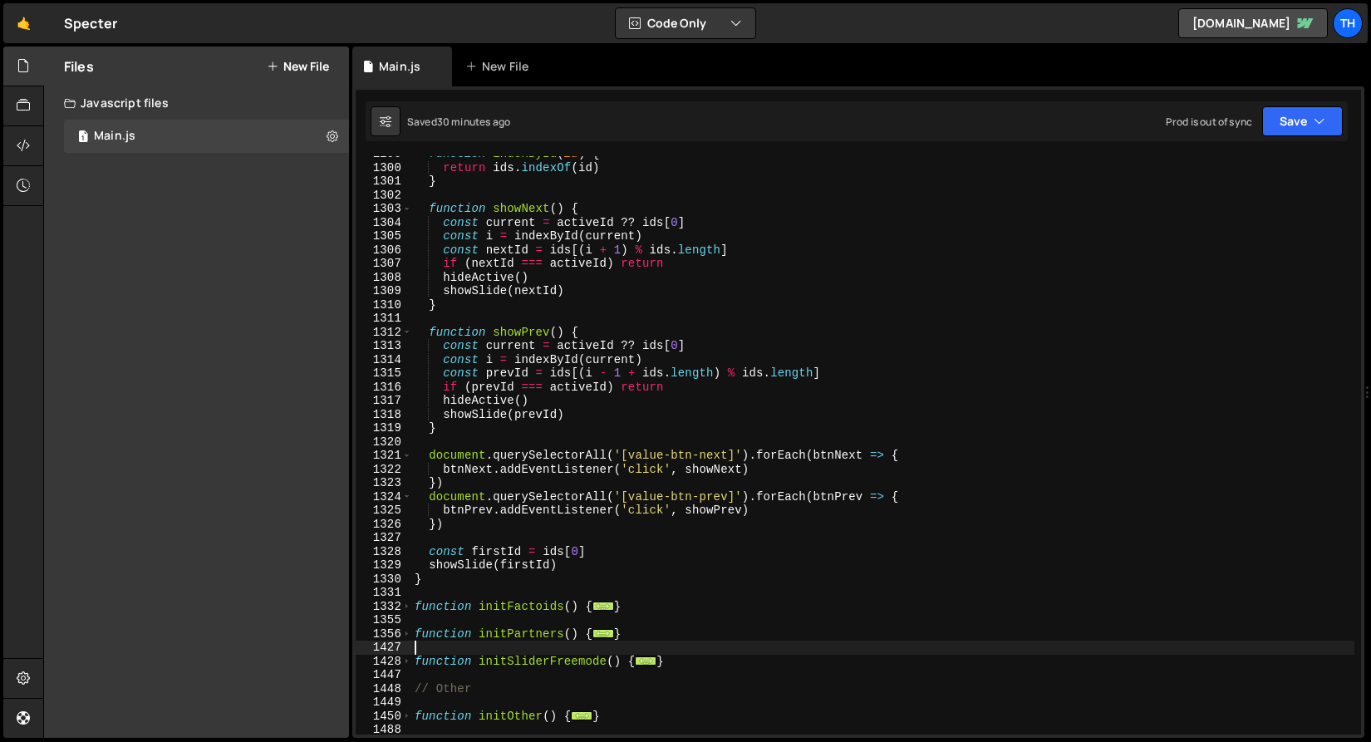
click at [461, 531] on div "function indexById ( id ) { return ids . indexOf ( id ) } function showNext ( )…" at bounding box center [882, 450] width 943 height 606
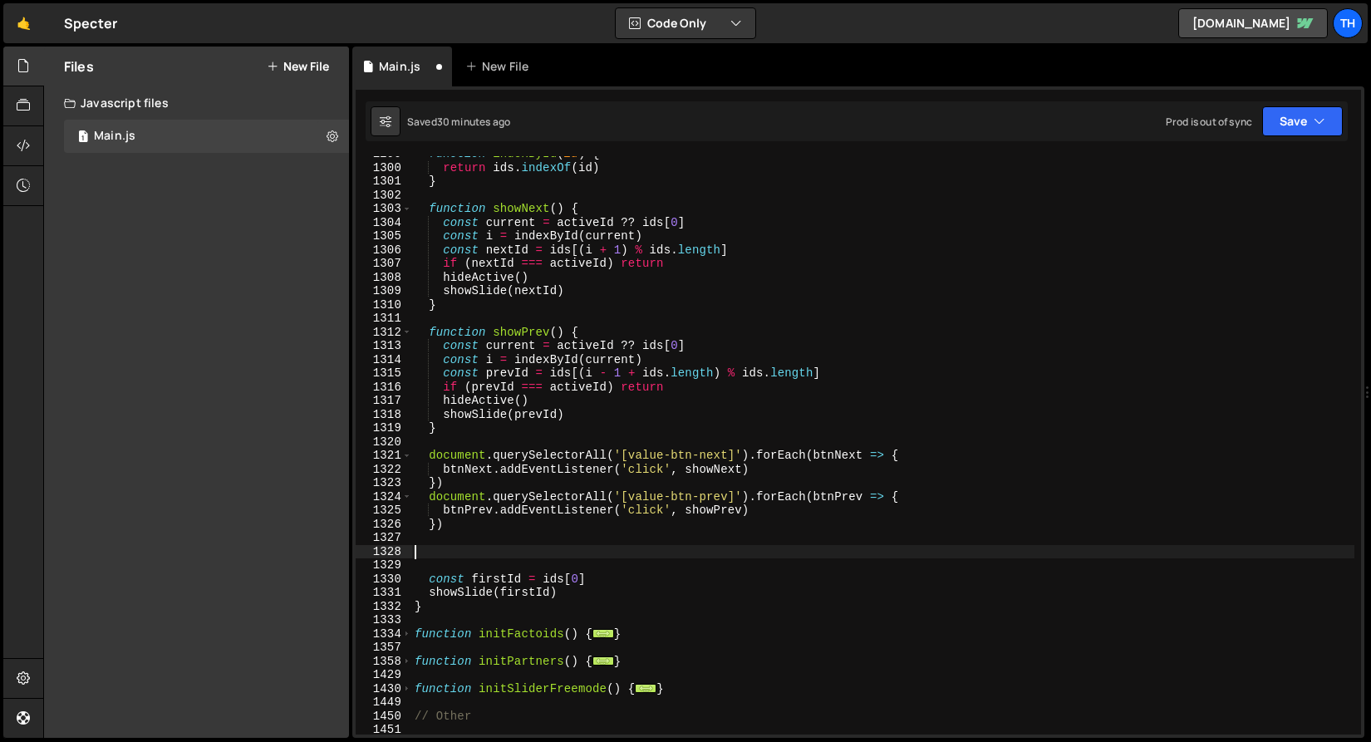
paste textarea "restartAuto()"
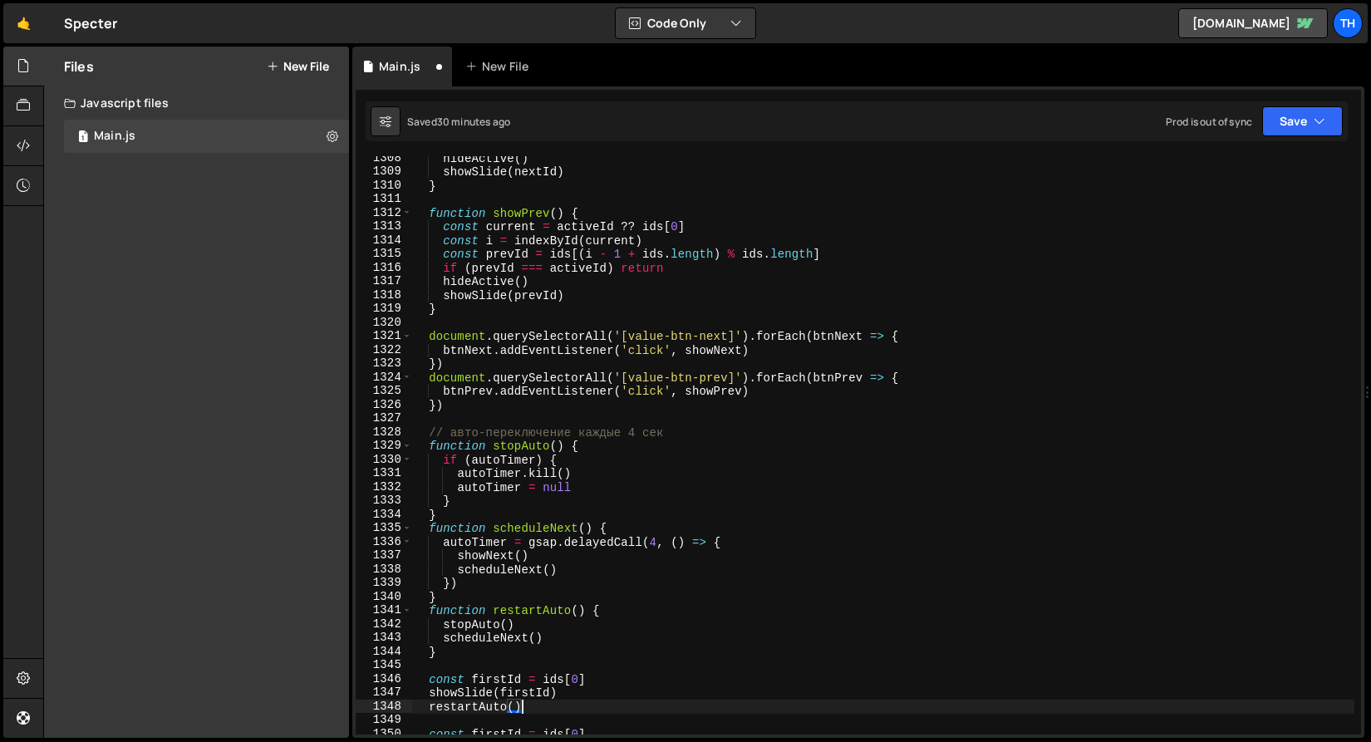
scroll to position [2202, 0]
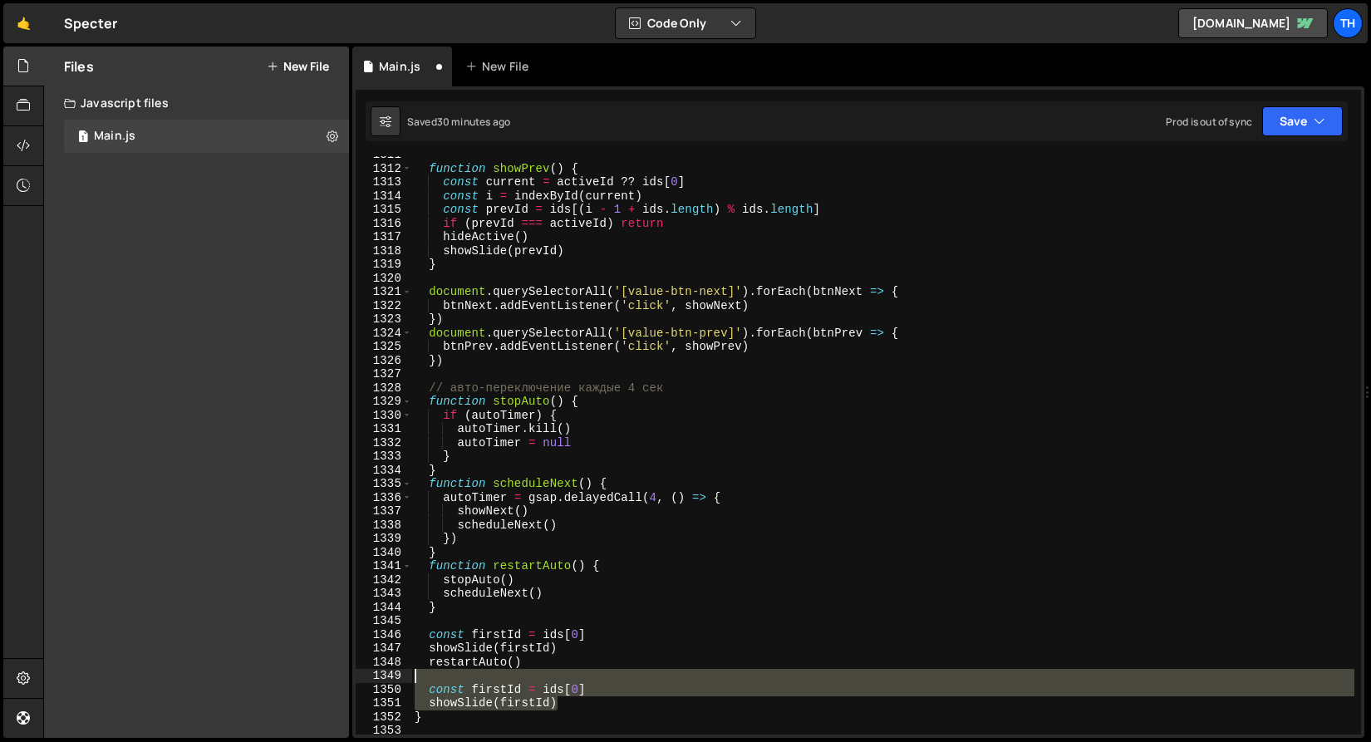
drag, startPoint x: 481, startPoint y: 696, endPoint x: 315, endPoint y: 678, distance: 167.2
click at [315, 678] on div "Files New File Javascript files 1 Main.js 0 CSS files Copy share link Edit File…" at bounding box center [707, 393] width 1328 height 692
type textarea "const firstId = ids[0]"
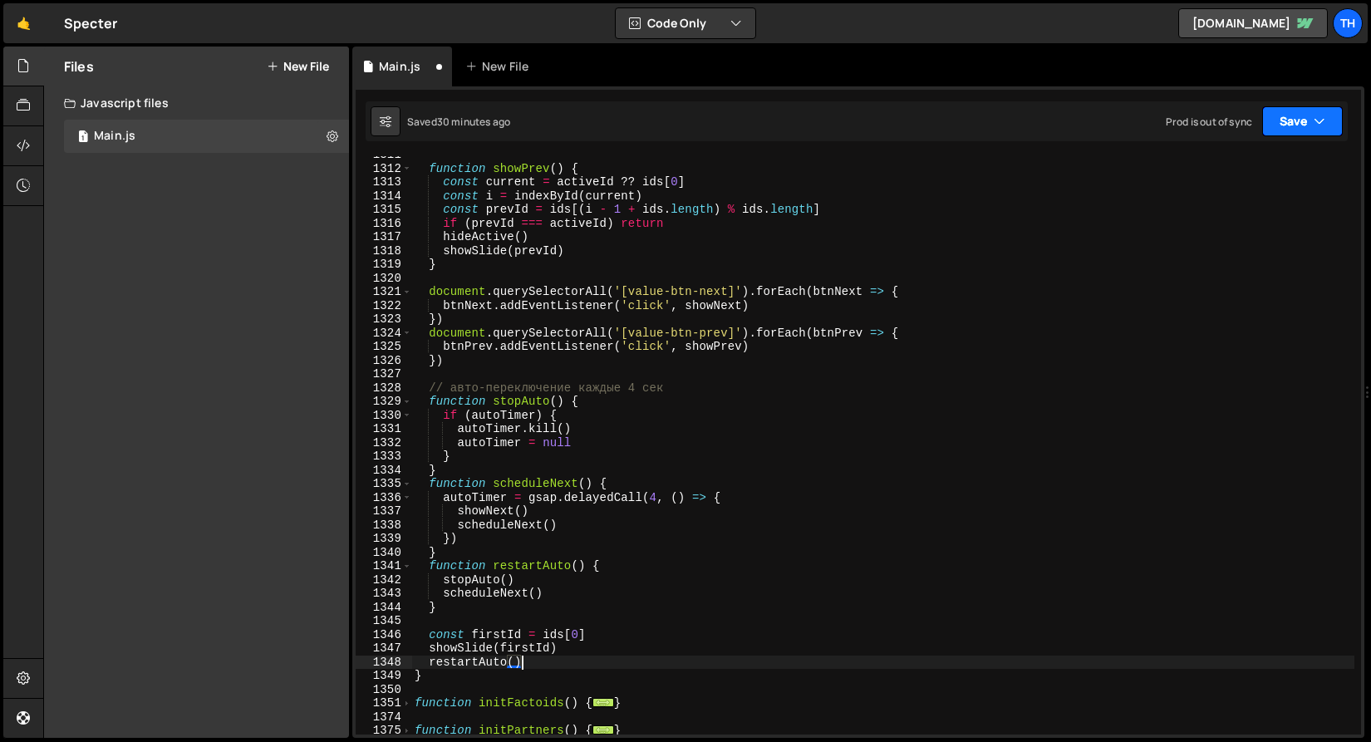
type textarea "restartAuto()"
click at [1326, 115] on button "Save" at bounding box center [1302, 121] width 81 height 30
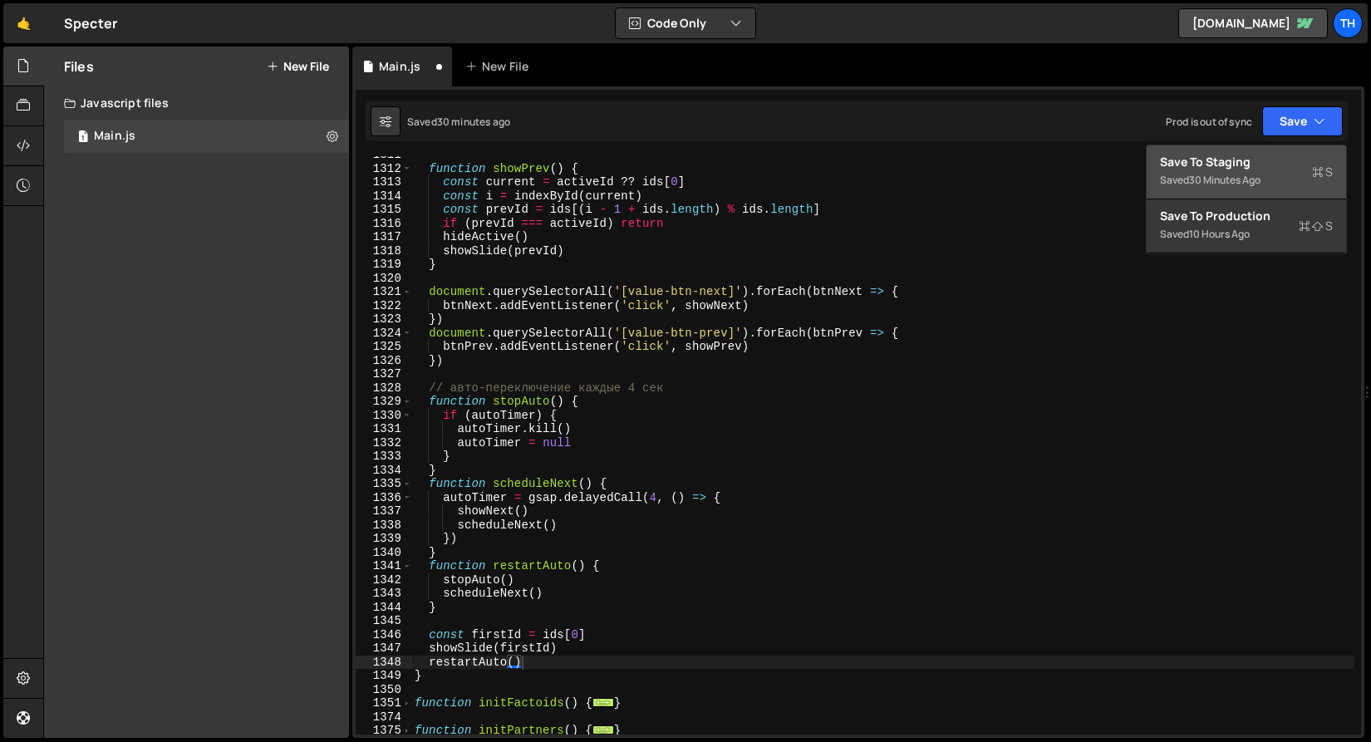
click at [1290, 163] on div "Save to Staging S" at bounding box center [1246, 162] width 173 height 17
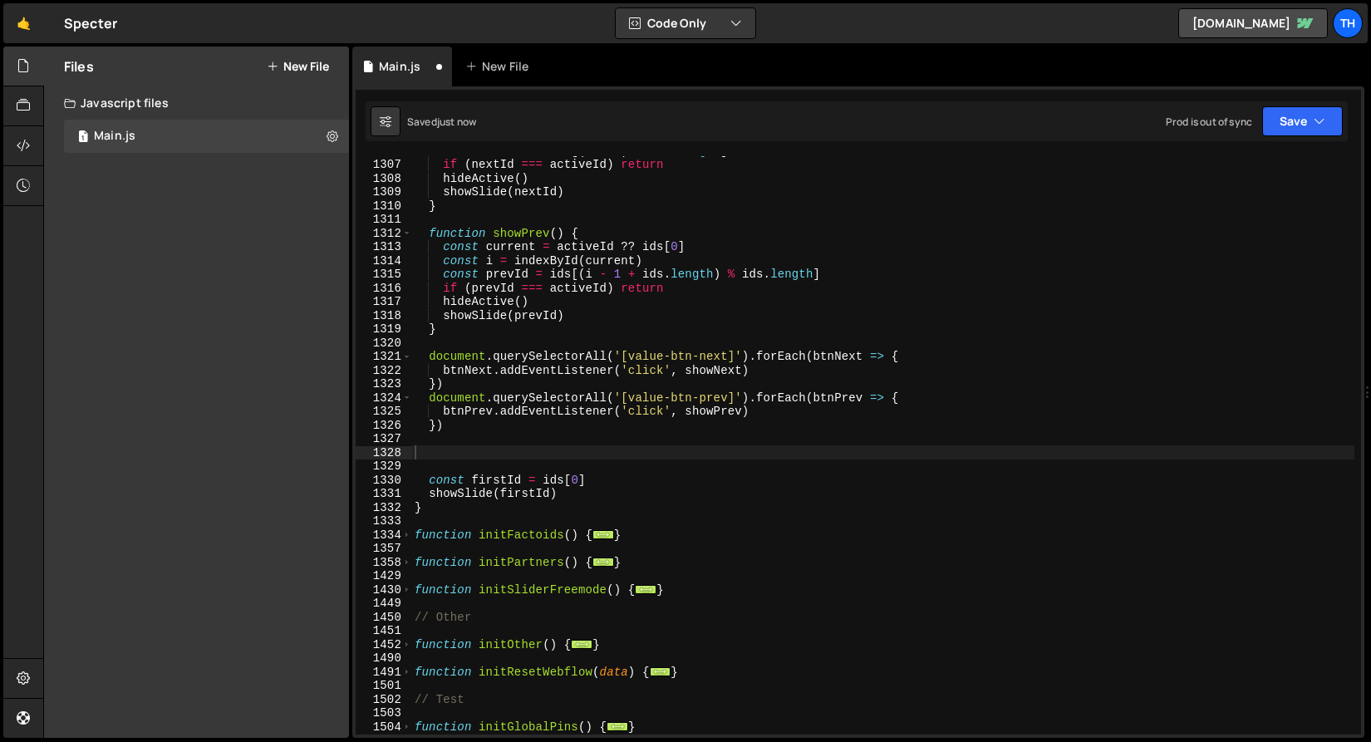
scroll to position [2138, 0]
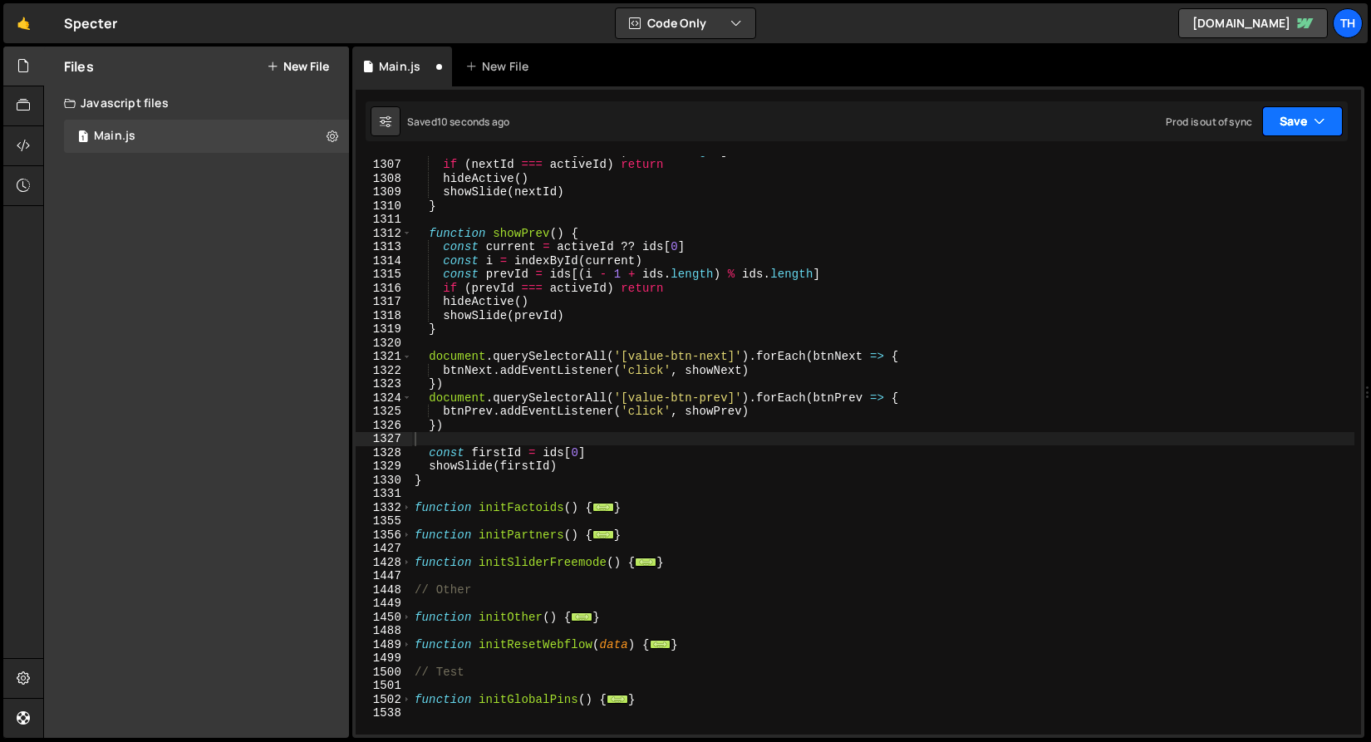
click at [1280, 120] on button "Save" at bounding box center [1302, 121] width 81 height 30
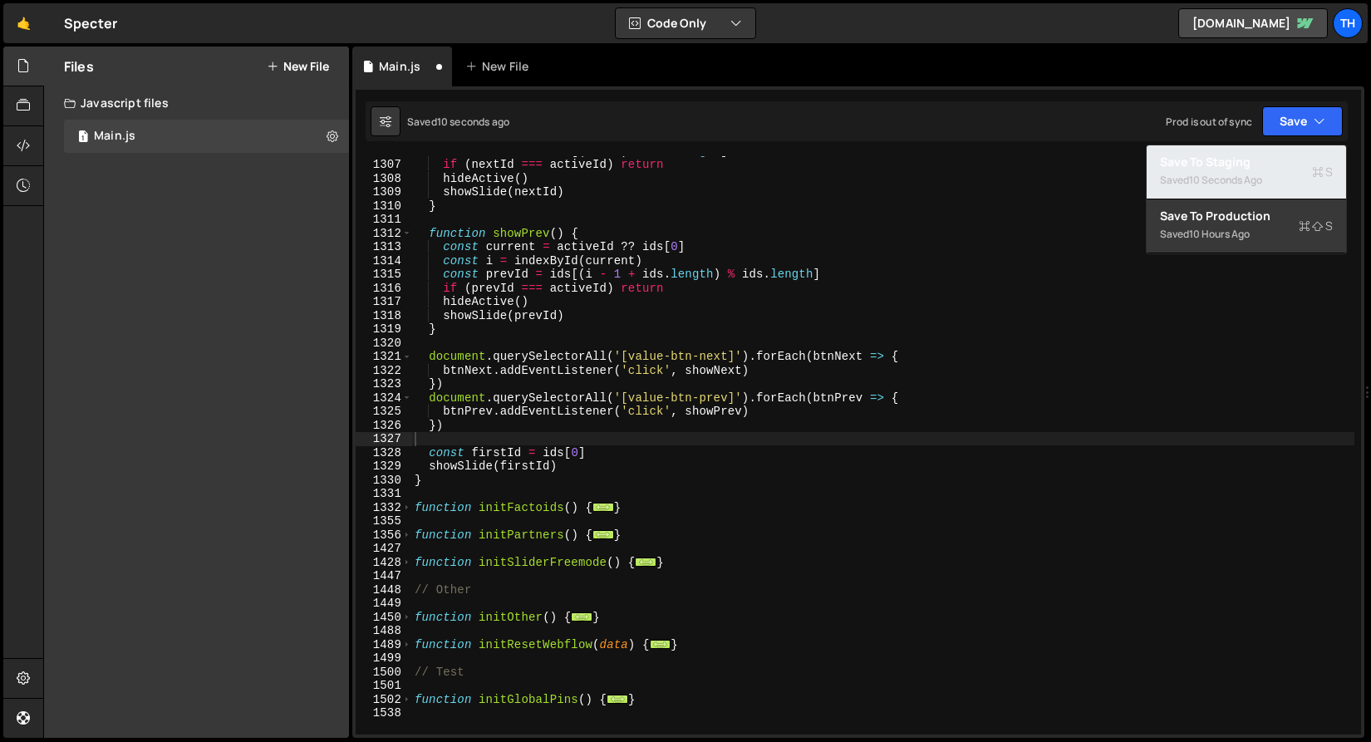
click at [1257, 172] on div "Saved 10 seconds ago" at bounding box center [1246, 180] width 173 height 20
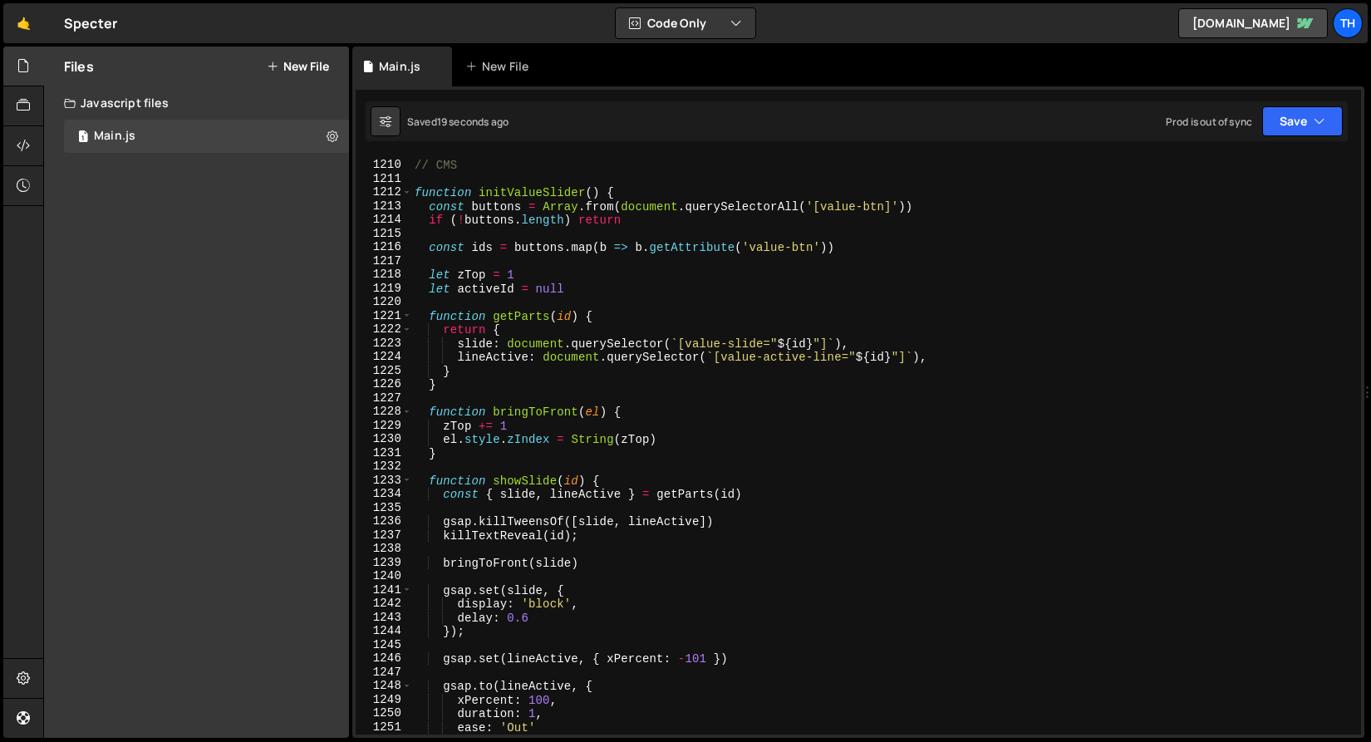
scroll to position [16385, 0]
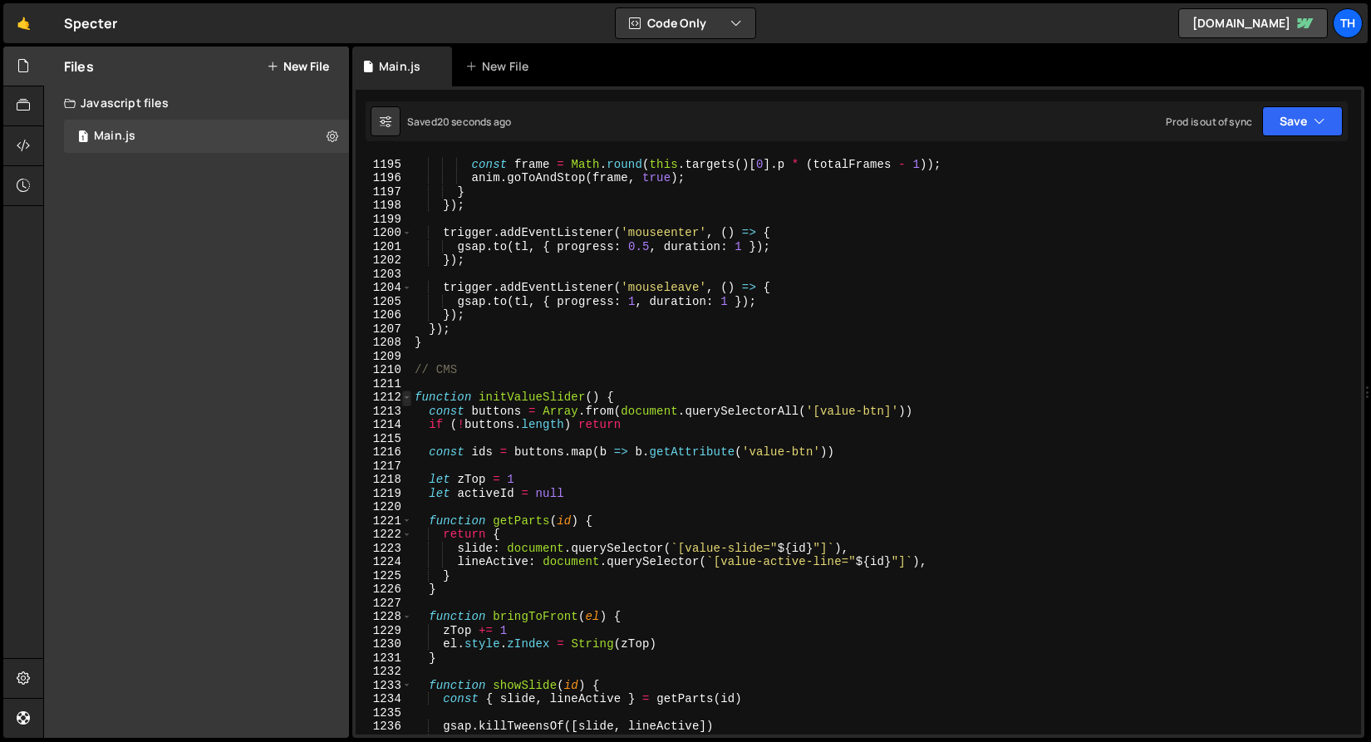
click at [408, 399] on span at bounding box center [406, 398] width 9 height 14
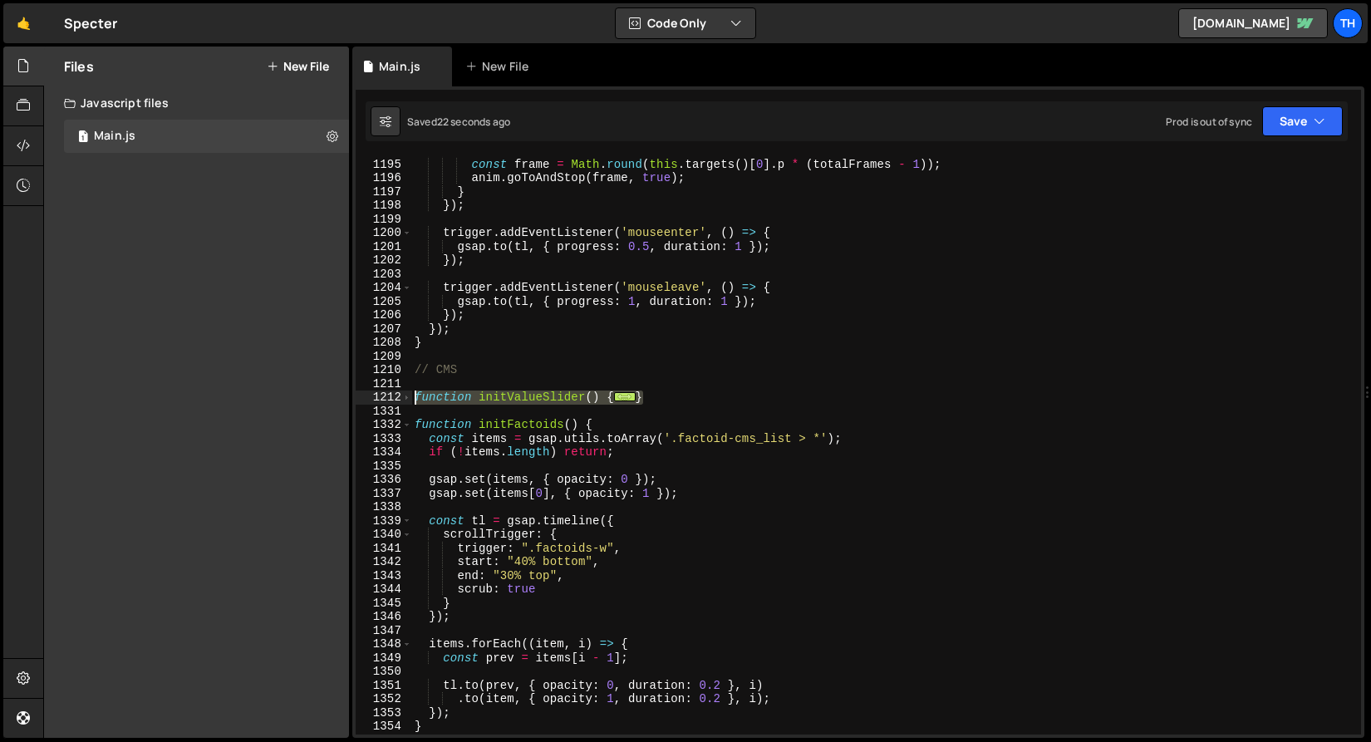
drag, startPoint x: 667, startPoint y: 396, endPoint x: 342, endPoint y: 398, distance: 325.8
click at [342, 398] on div "Files New File Javascript files 1 Main.js 0 CSS files Copy share link Edit File…" at bounding box center [707, 393] width 1328 height 692
paste textarea "}"
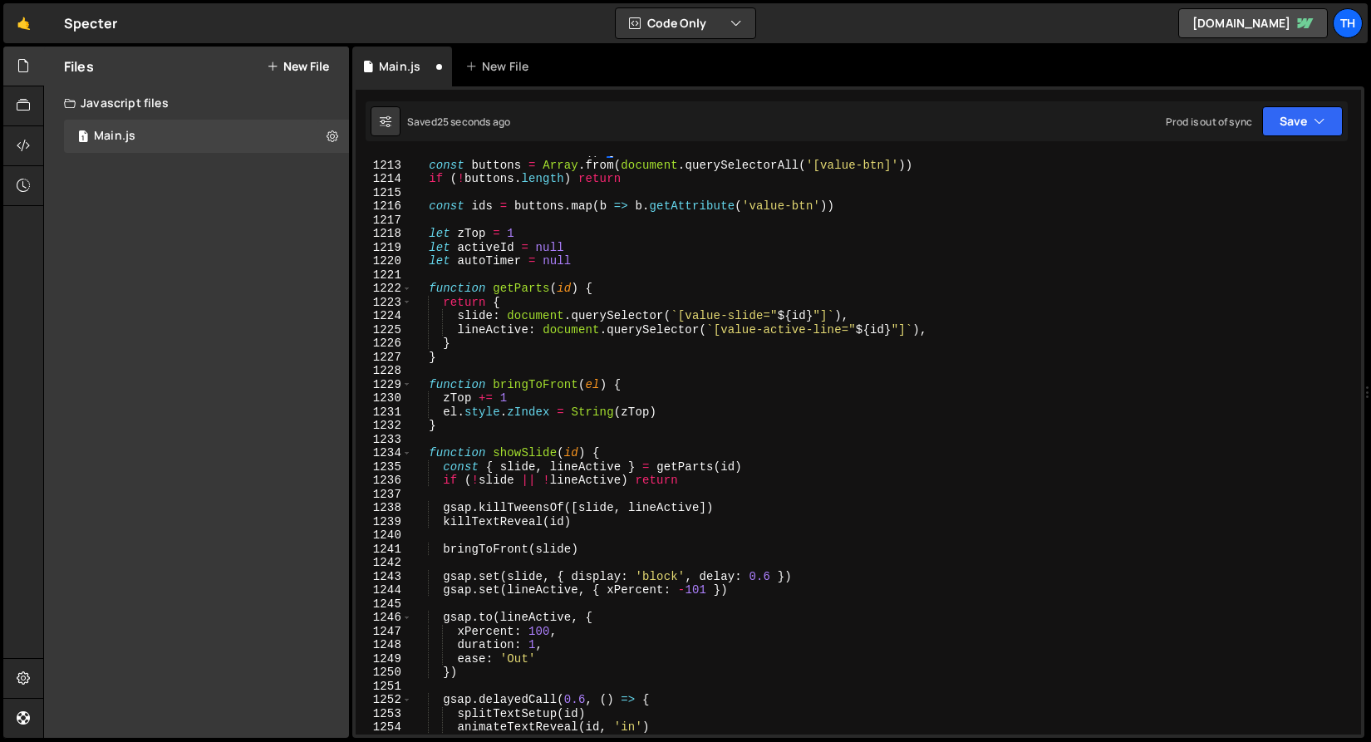
scroll to position [16426, 0]
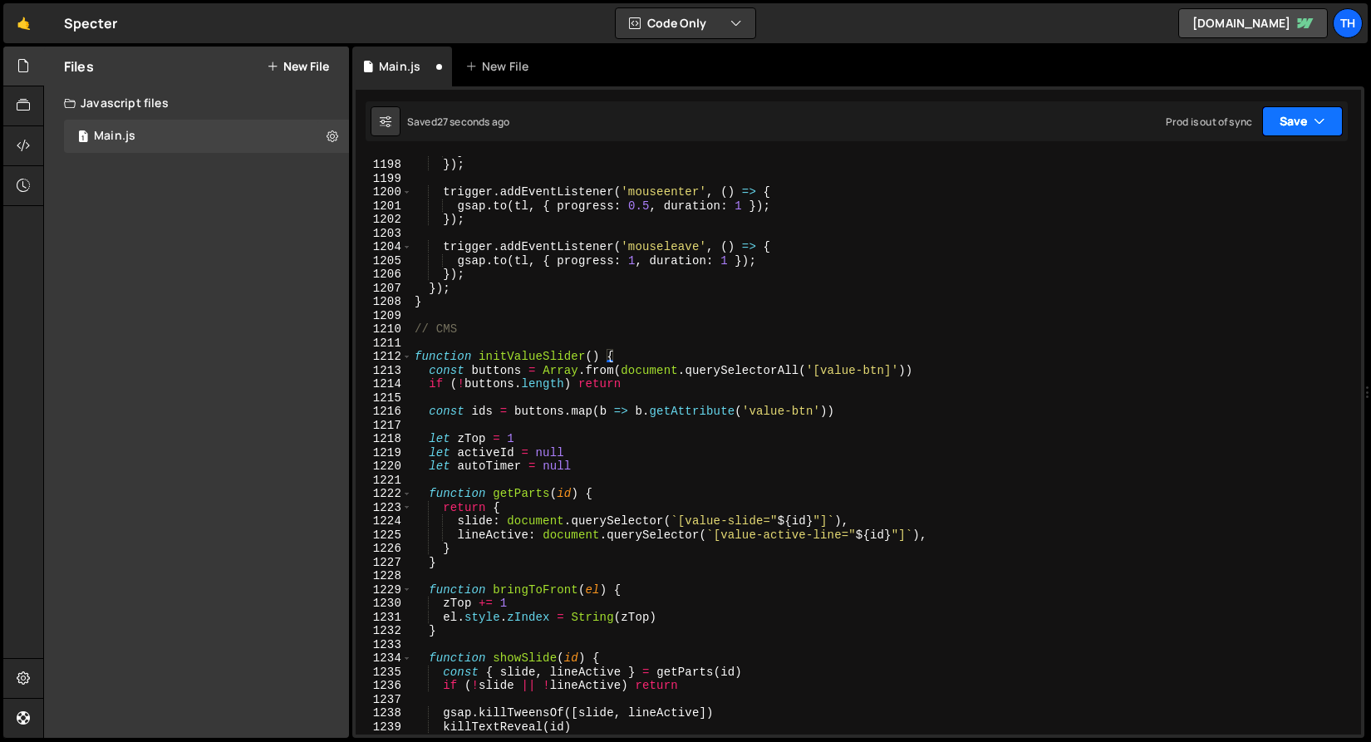
click at [1282, 111] on button "Save" at bounding box center [1302, 121] width 81 height 30
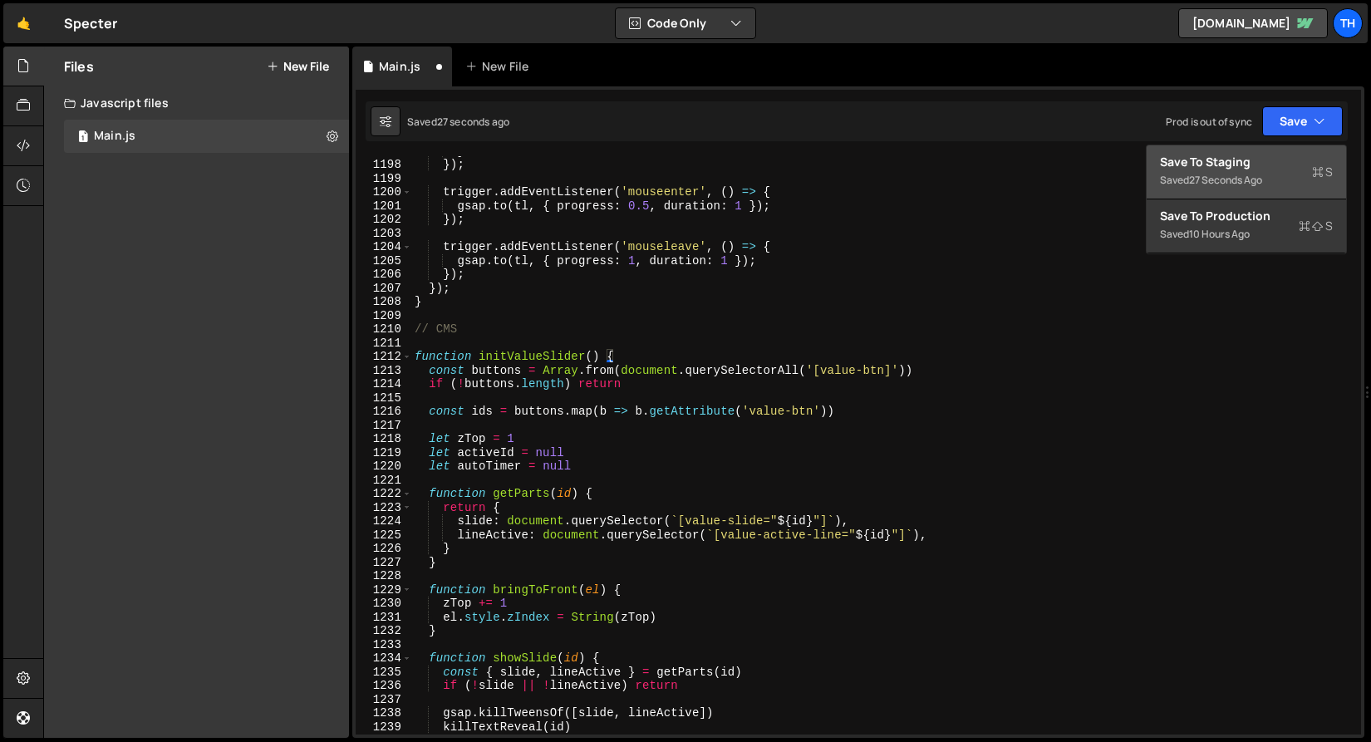
click at [1265, 155] on div "Save to Staging S" at bounding box center [1246, 162] width 173 height 17
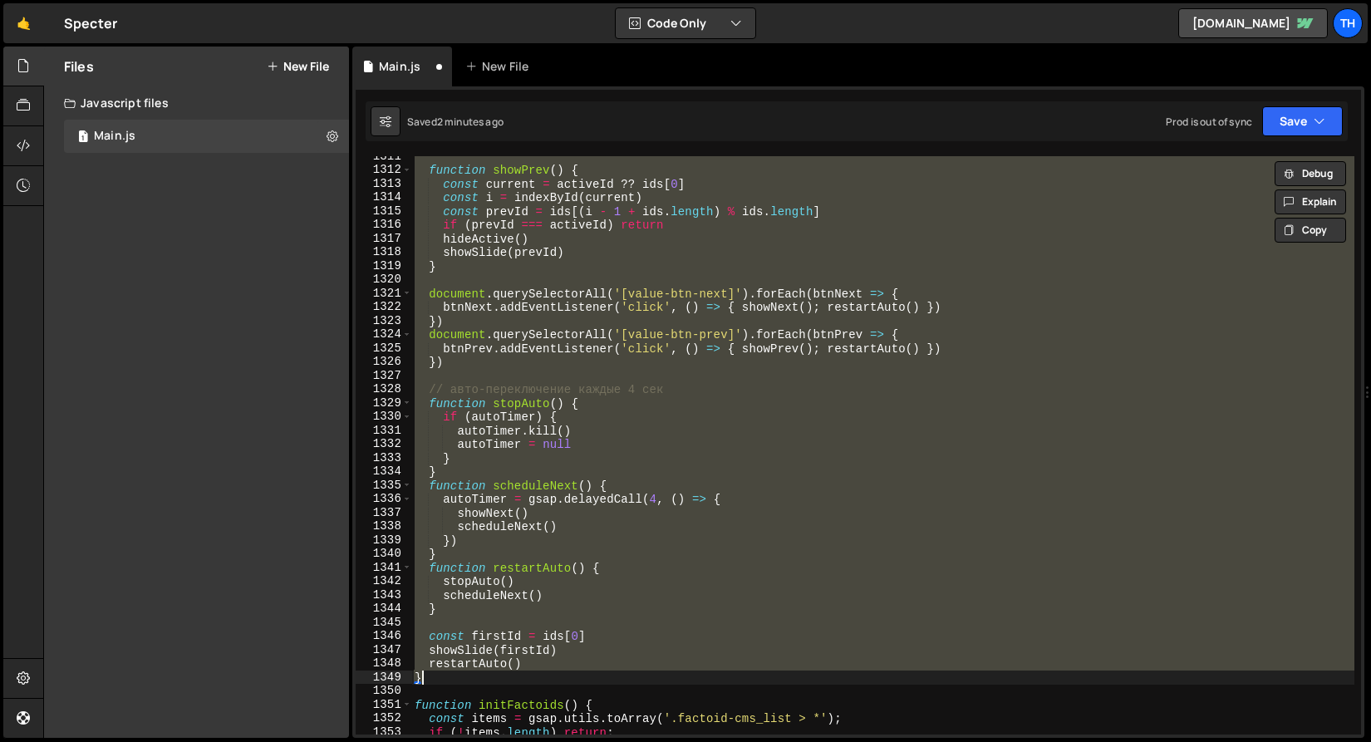
scroll to position [17933, 0]
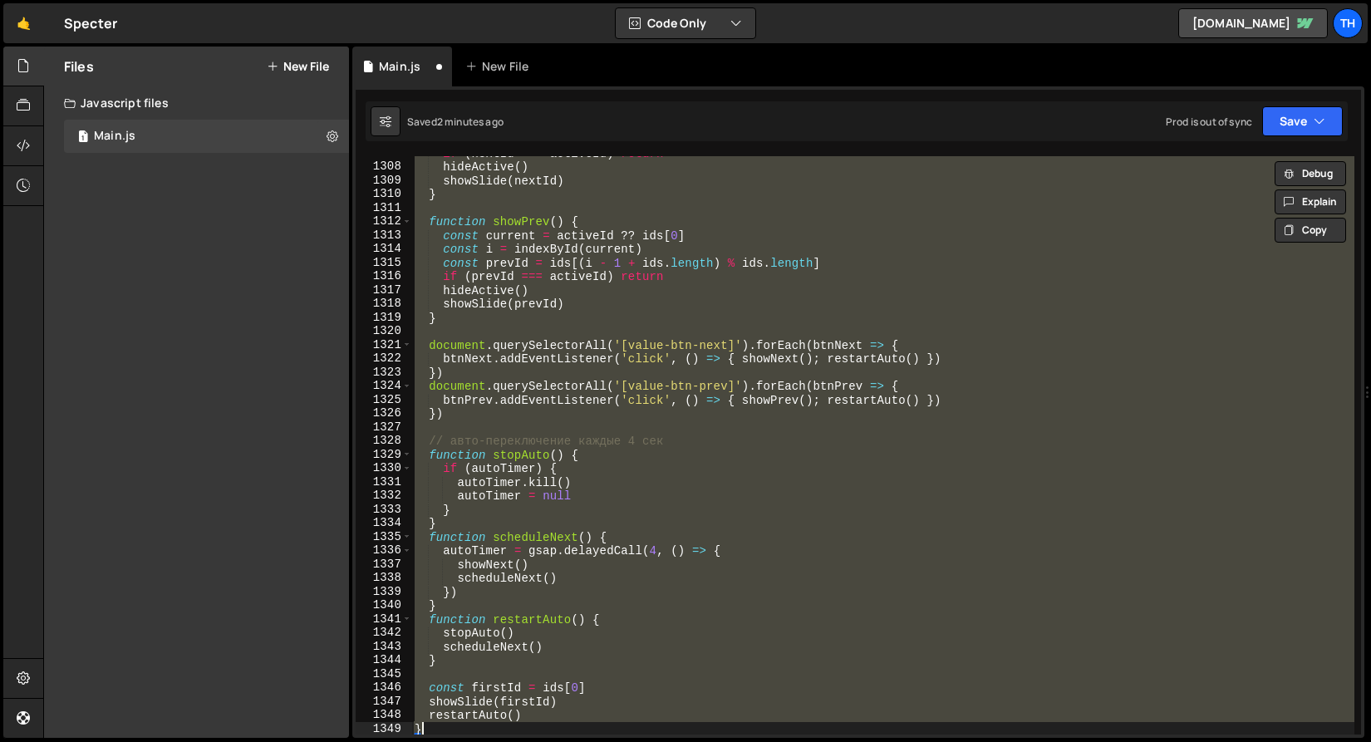
paste textarea
type textarea "}"
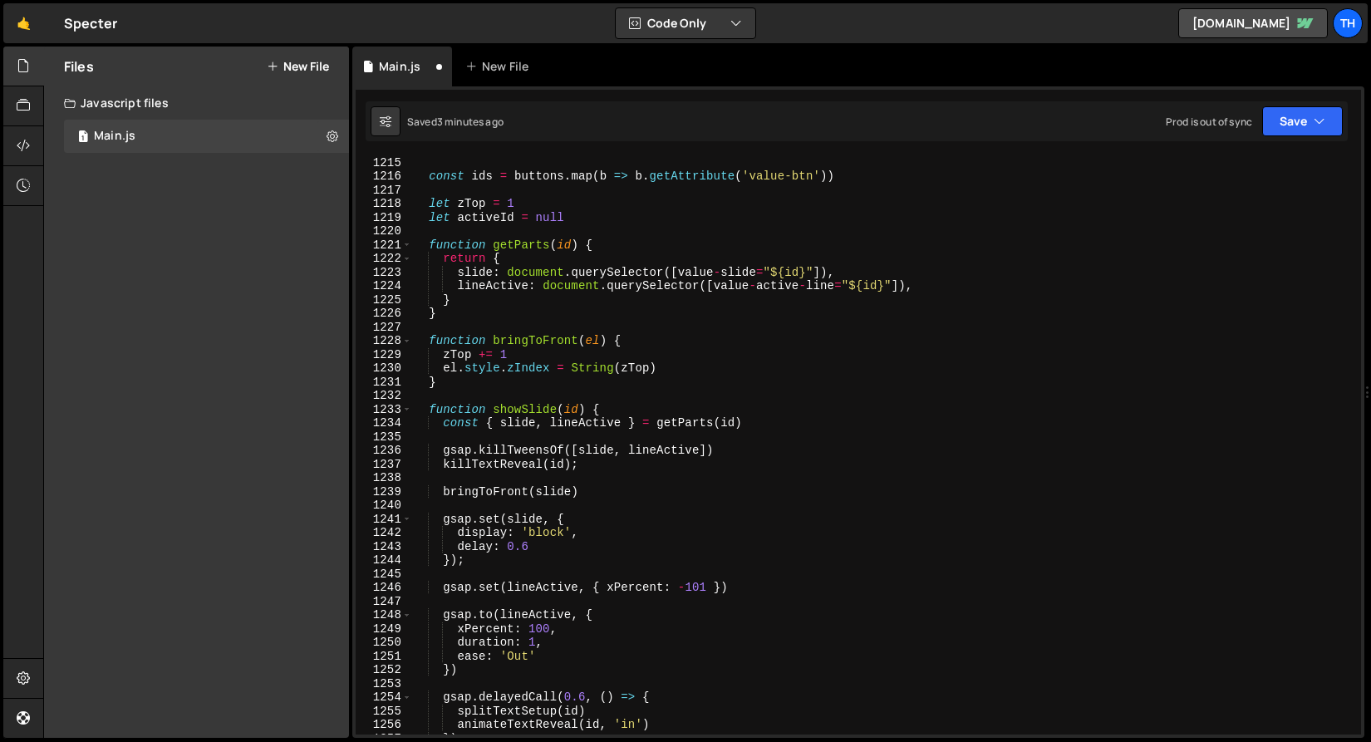
scroll to position [16530, 0]
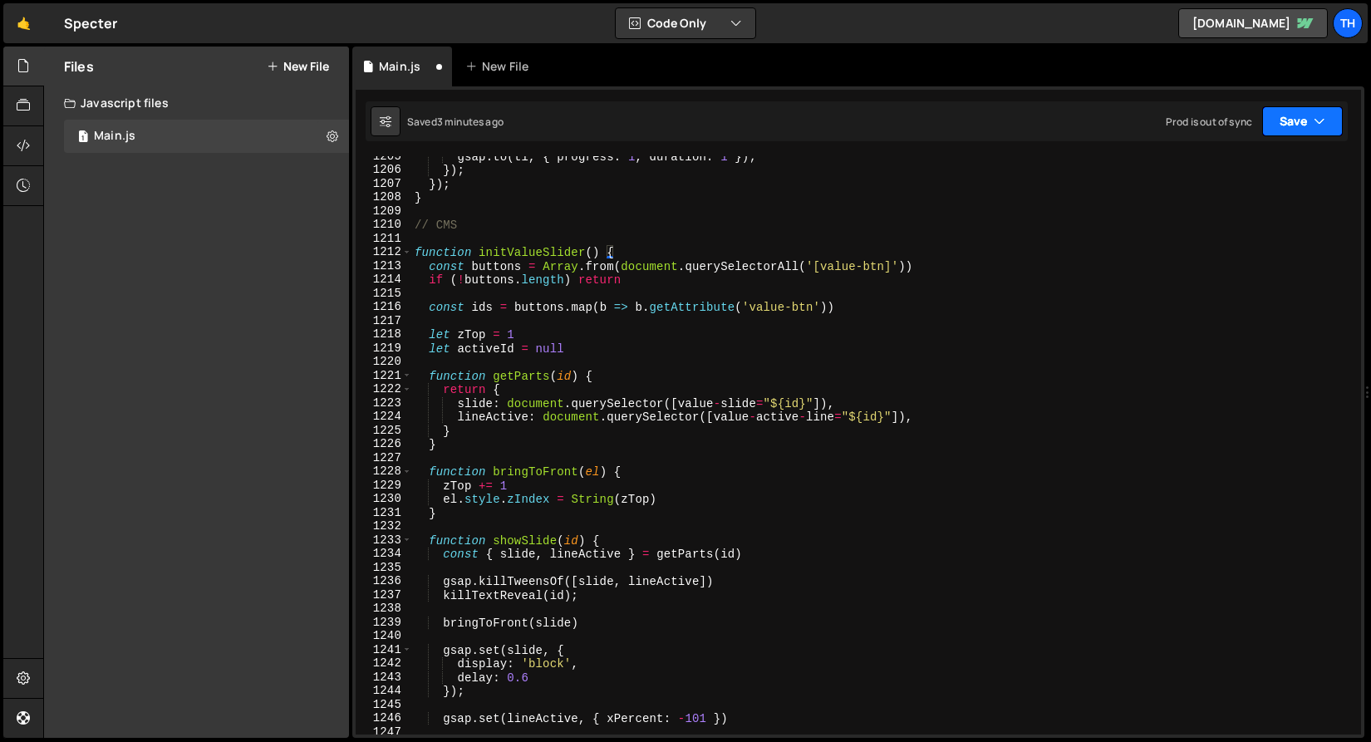
click at [1317, 130] on button "Save" at bounding box center [1302, 121] width 81 height 30
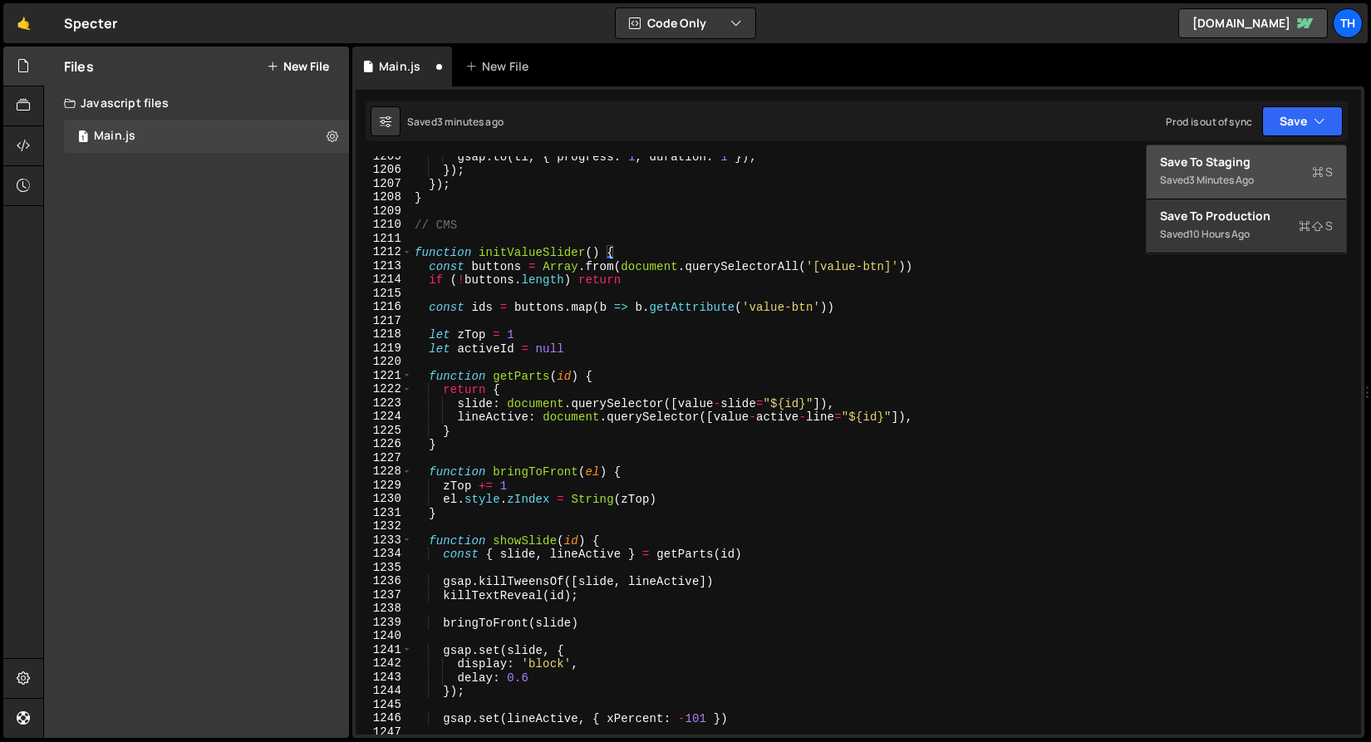
click at [1262, 172] on div "Saved 3 minutes ago" at bounding box center [1246, 180] width 173 height 20
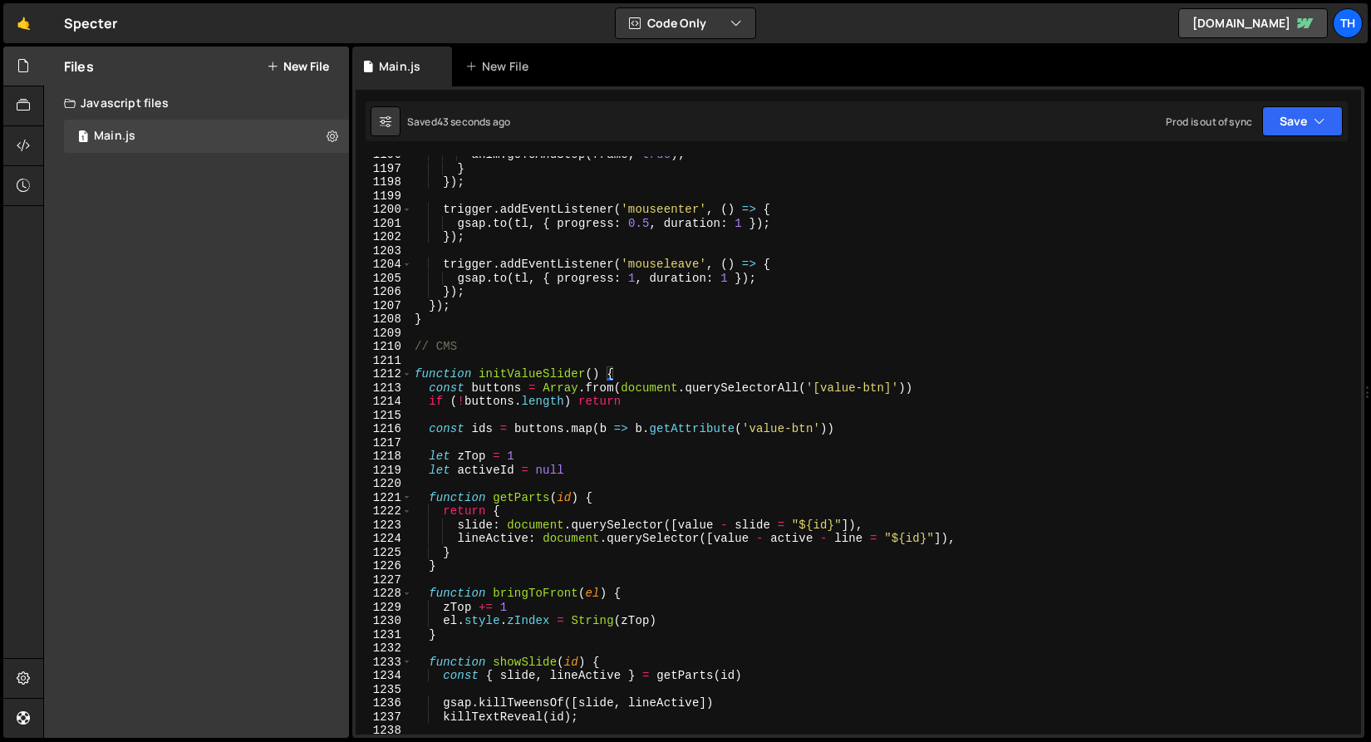
scroll to position [16408, 0]
click at [406, 378] on span at bounding box center [406, 374] width 9 height 14
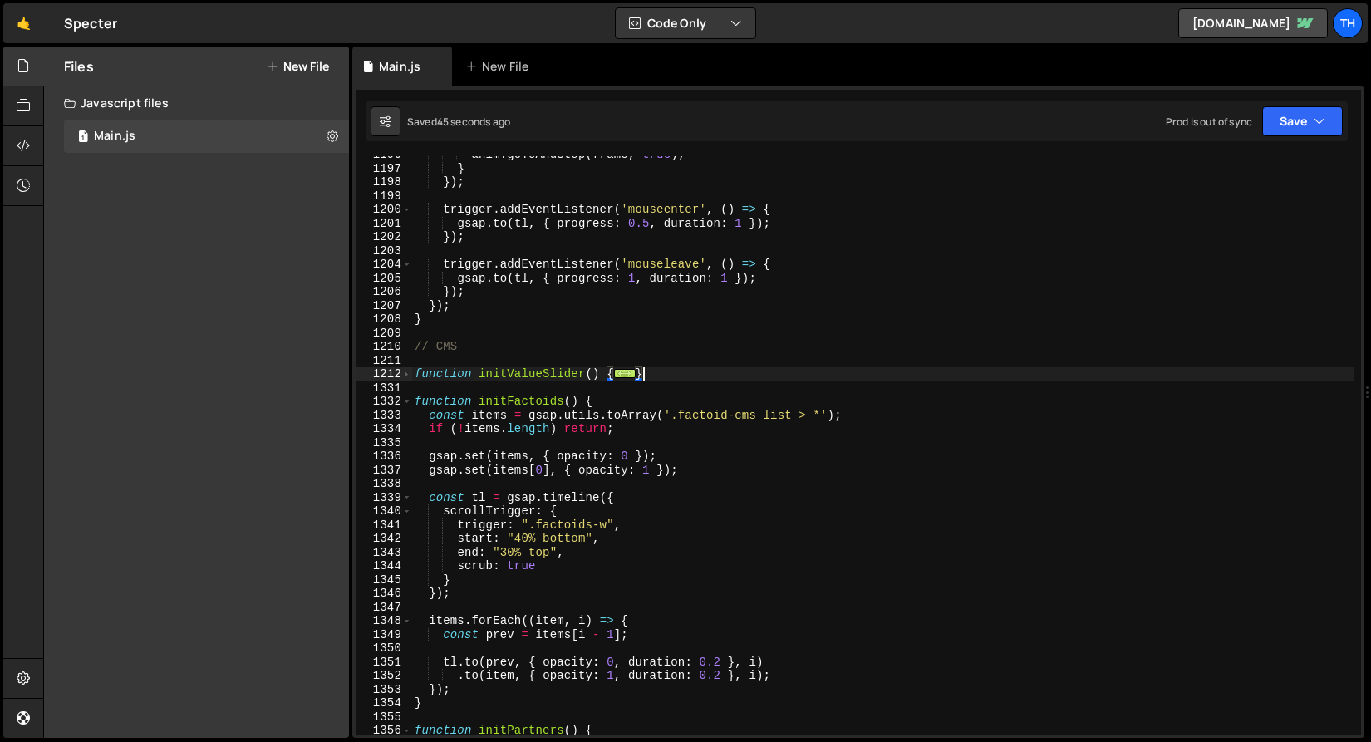
click at [610, 387] on div "anim . goToAndStop ( frame , true ) ; } }) ; trigger . addEventListener ( 'mous…" at bounding box center [882, 451] width 943 height 606
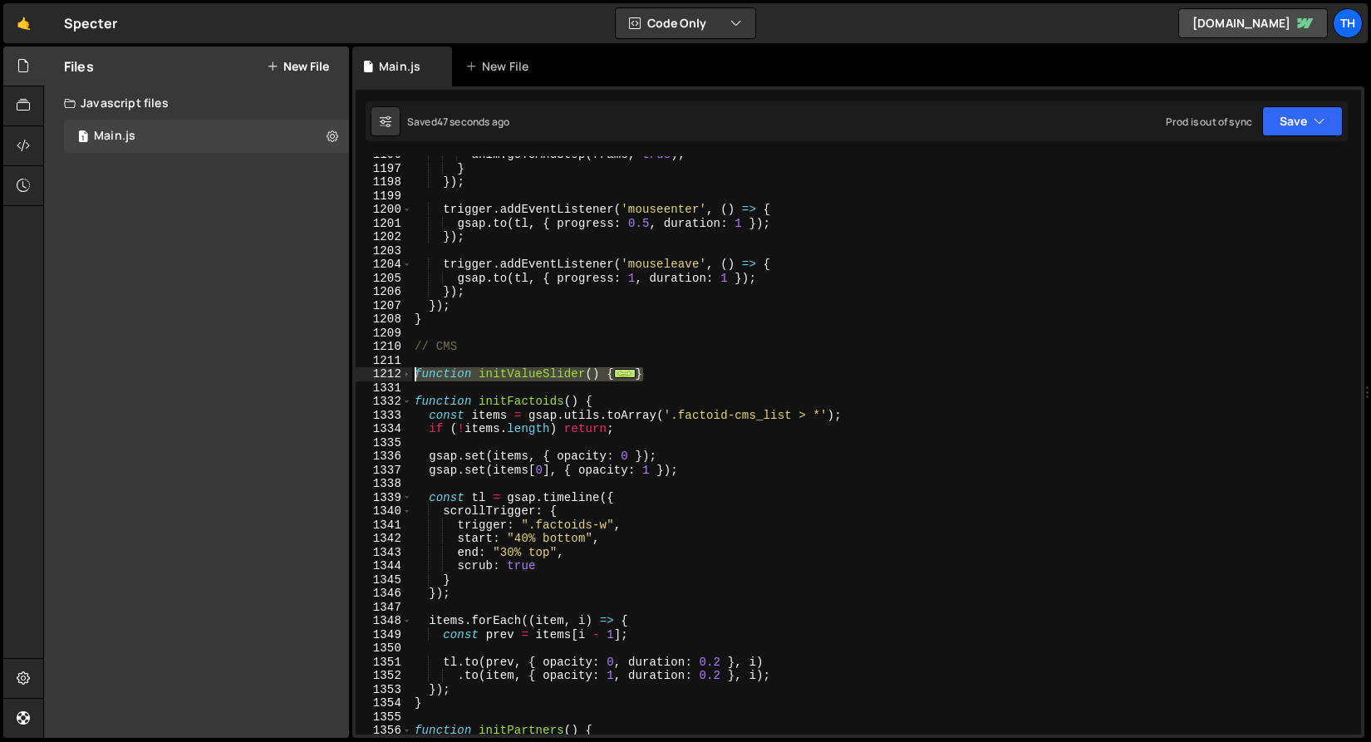
drag, startPoint x: 647, startPoint y: 372, endPoint x: 366, endPoint y: 373, distance: 281.7
click at [366, 373] on div "1196 1197 1198 1199 1200 1201 1202 1203 1204 1205 1206 1207 1208 1209 1210 1211…" at bounding box center [859, 445] width 1006 height 578
paste textarea "допиши сюда третюю логику переключения, по таймеру, раз в 4 сек перелистывать с…"
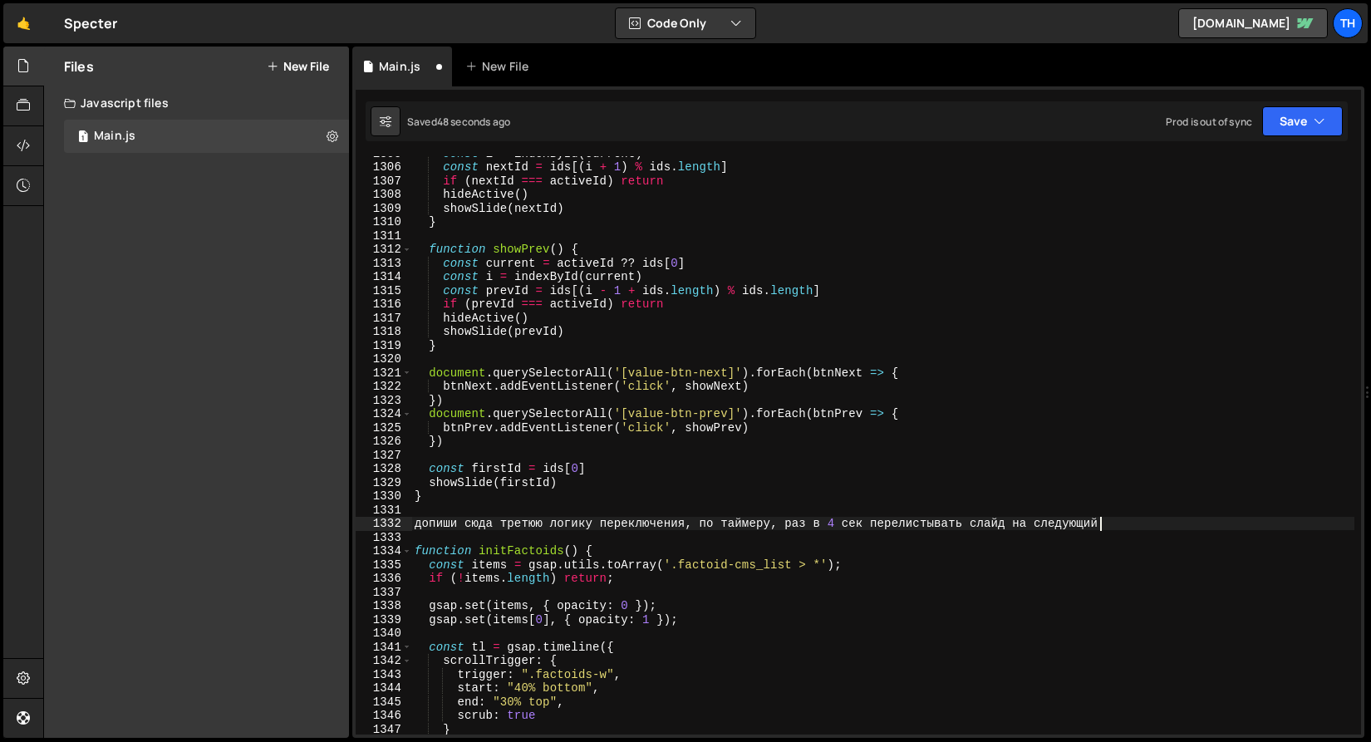
scroll to position [18008, 0]
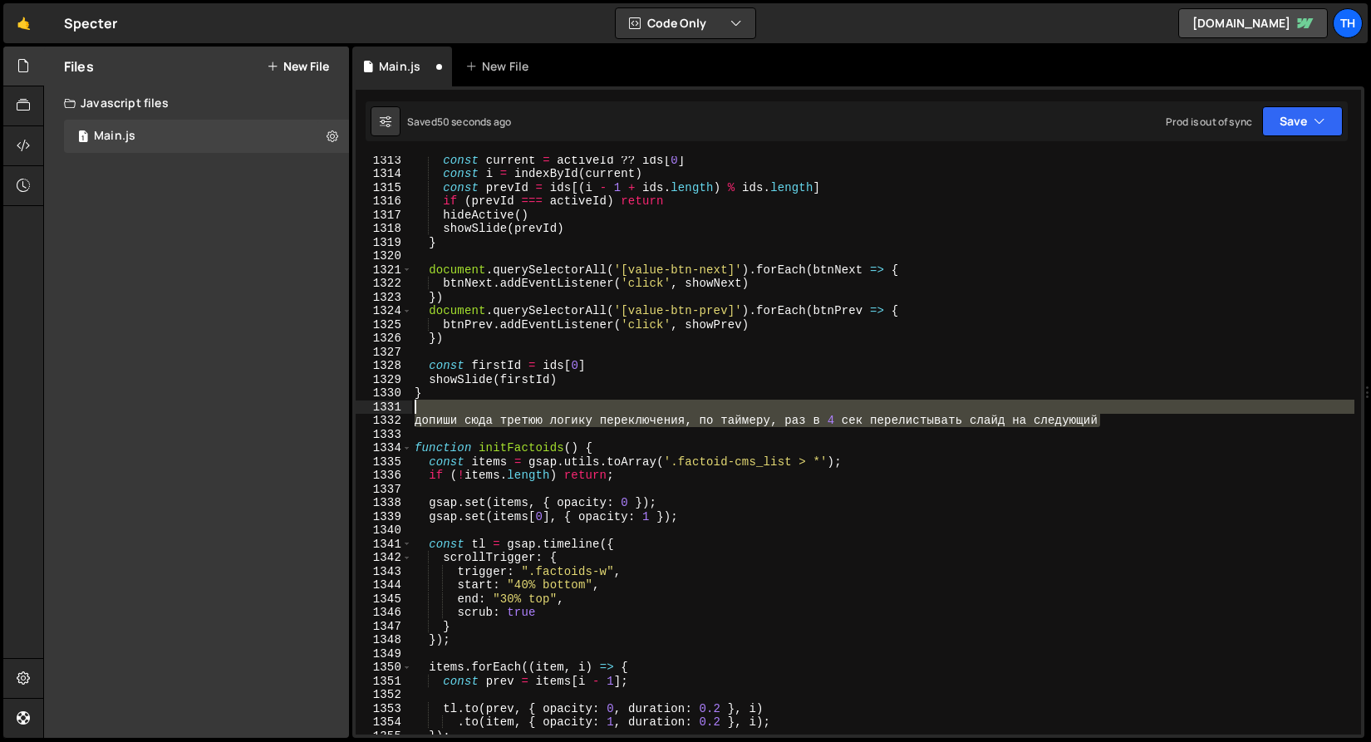
drag, startPoint x: 1109, startPoint y: 425, endPoint x: 418, endPoint y: 402, distance: 691.0
click at [418, 402] on div "const current = activeId ?? ids [ 0 ] const i = indexById ( current ) const pre…" at bounding box center [882, 456] width 943 height 606
type textarea "допиши сюда третюю логику переключения, по таймеру, раз в 4 сек перелистывать с…"
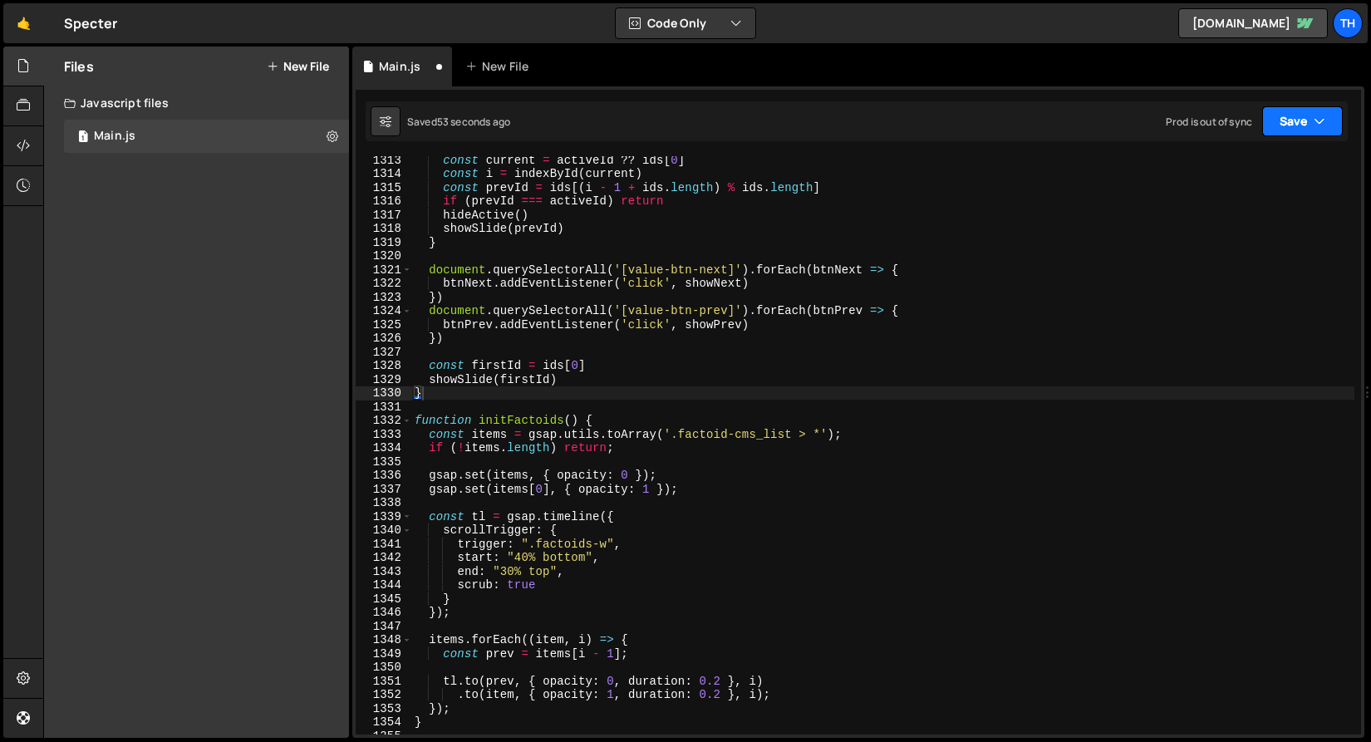
click at [1276, 121] on button "Save" at bounding box center [1302, 121] width 81 height 30
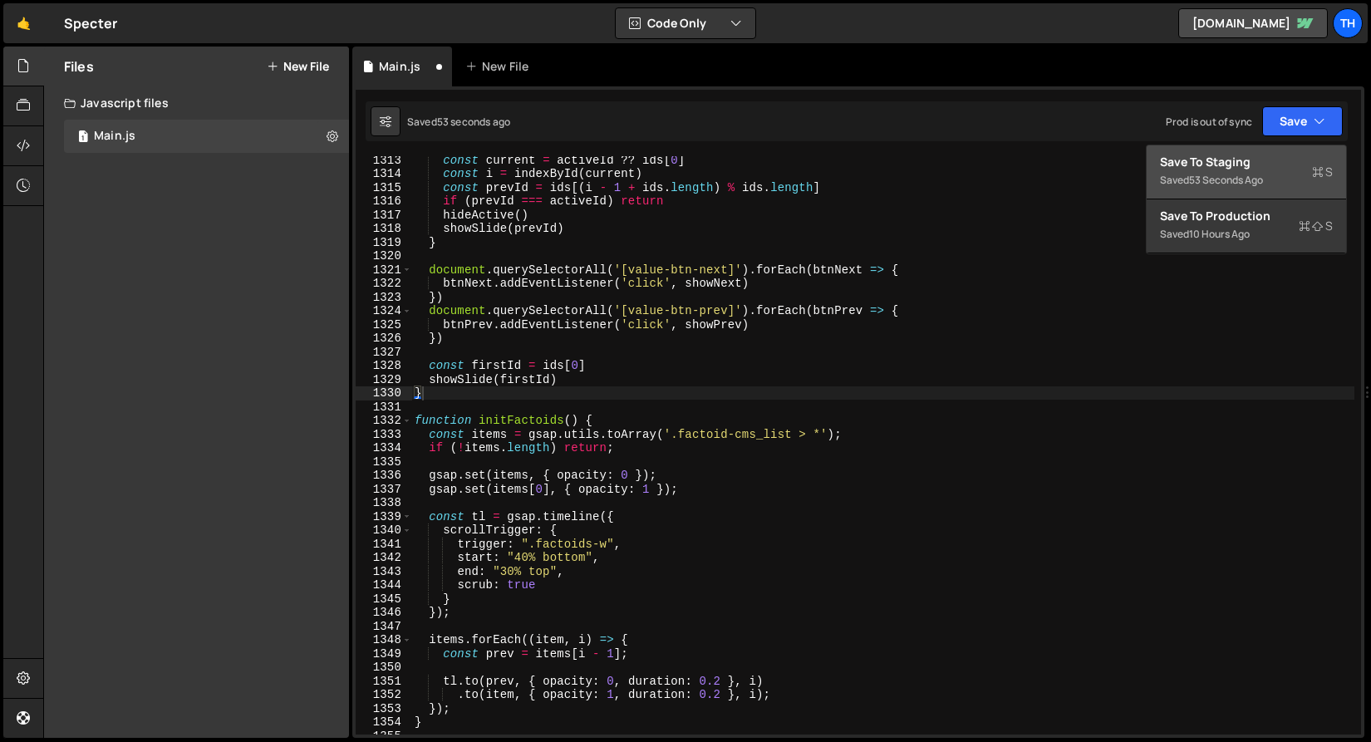
click at [1267, 165] on div "Save to Staging S" at bounding box center [1246, 162] width 173 height 17
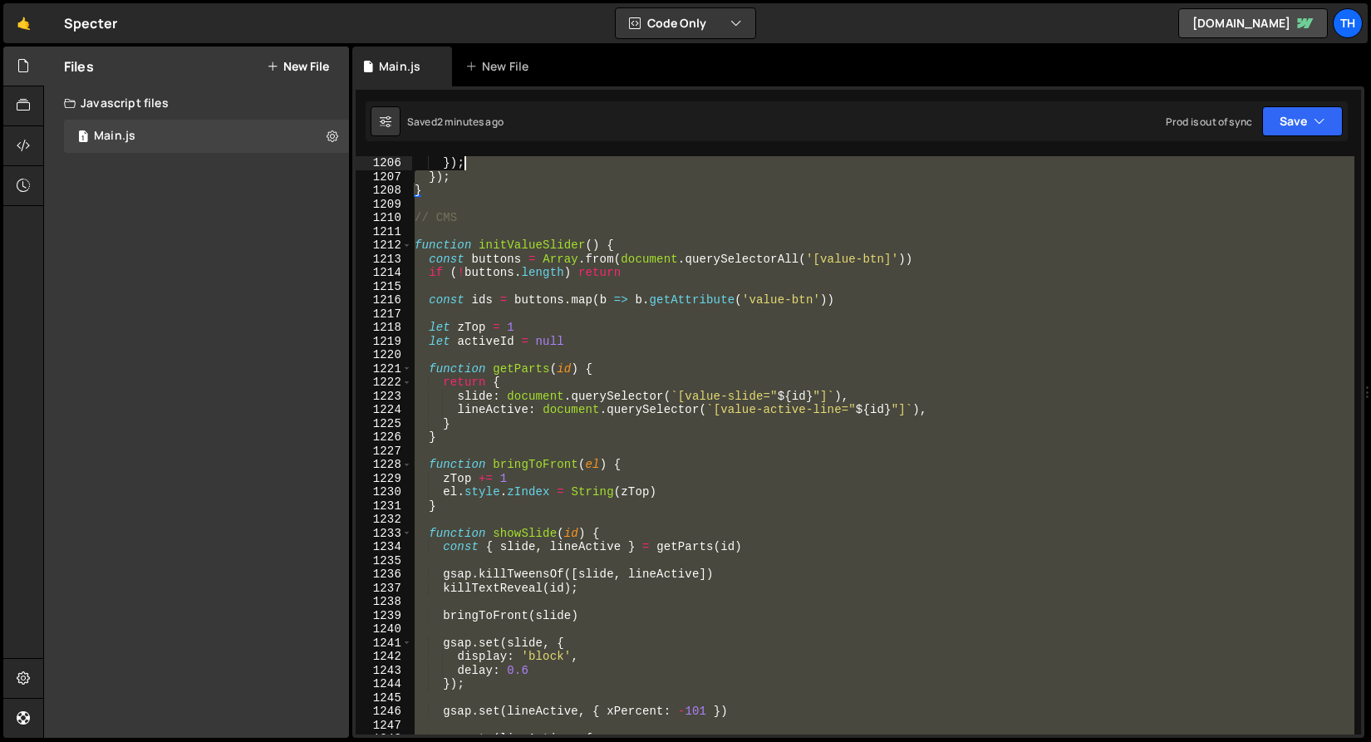
scroll to position [16510, 0]
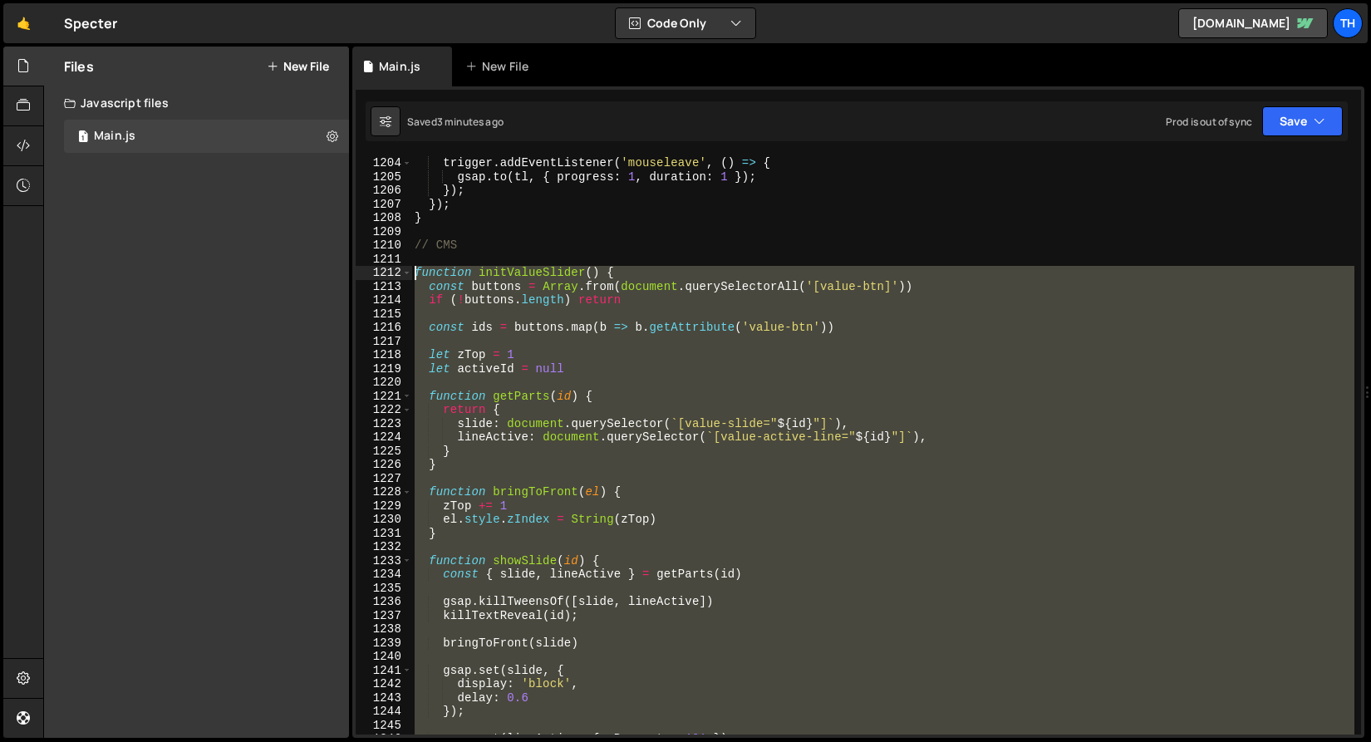
drag, startPoint x: 444, startPoint y: 674, endPoint x: 376, endPoint y: 276, distance: 403.9
click at [376, 276] on div "} 1204 1205 1206 1207 1208 1209 1210 1211 1212 1213 1214 1215 1216 1217 1218 12…" at bounding box center [859, 445] width 1006 height 578
type textarea "function initValueSlider() { const buttons = Array.from(document.querySelectorA…"
paste textarea
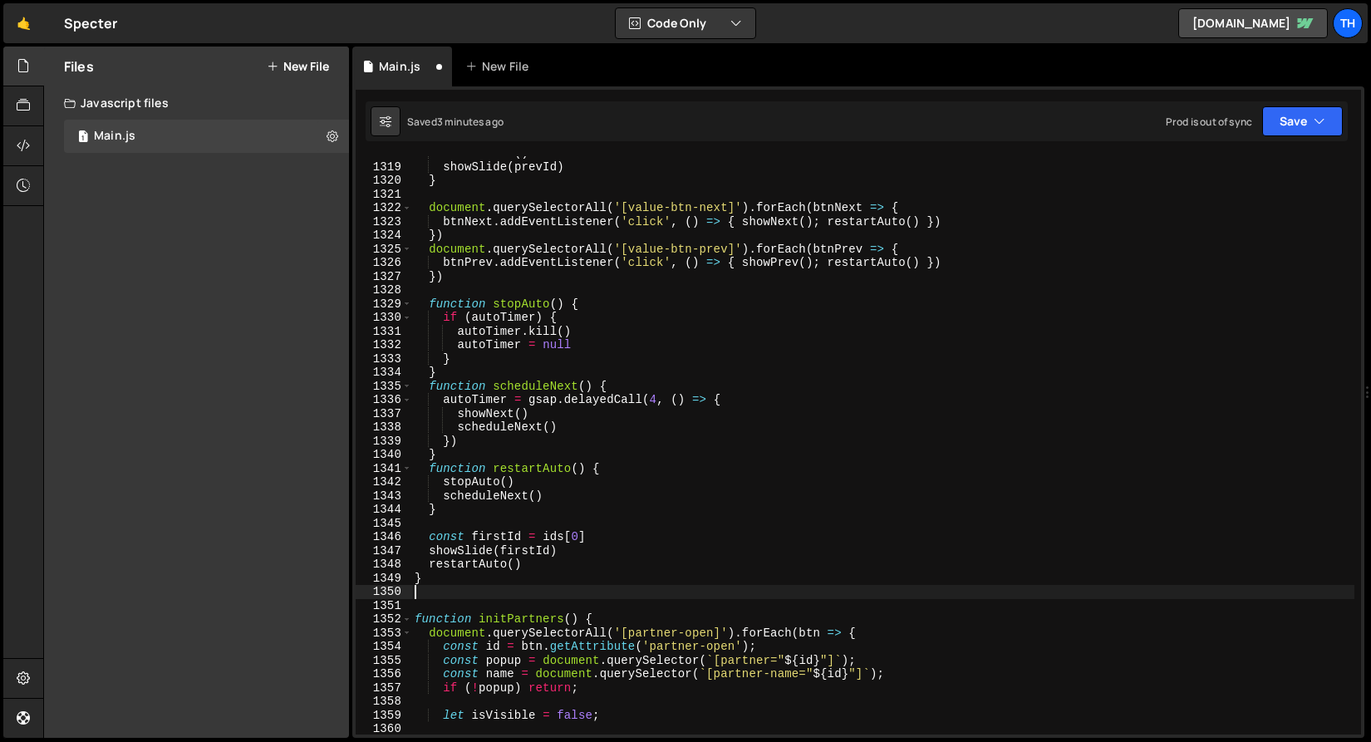
scroll to position [18057, 0]
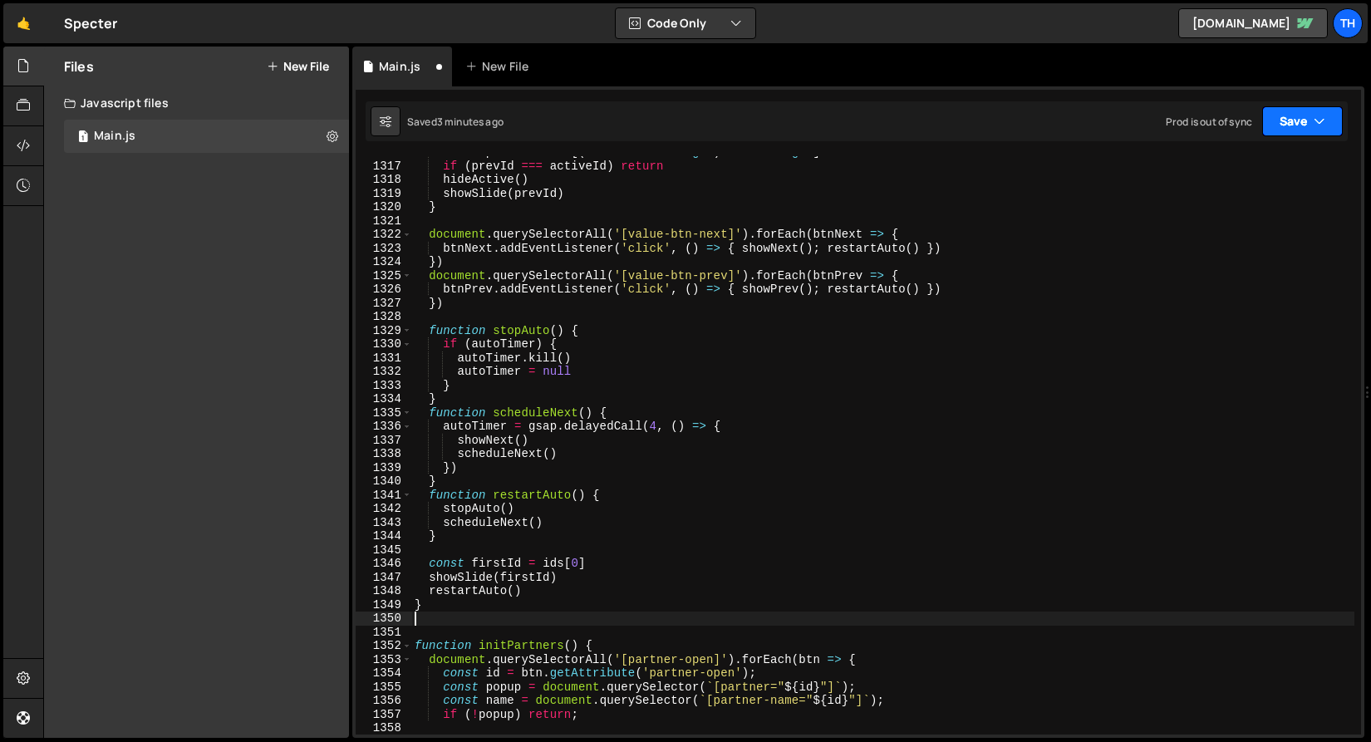
click at [1281, 129] on button "Save" at bounding box center [1302, 121] width 81 height 30
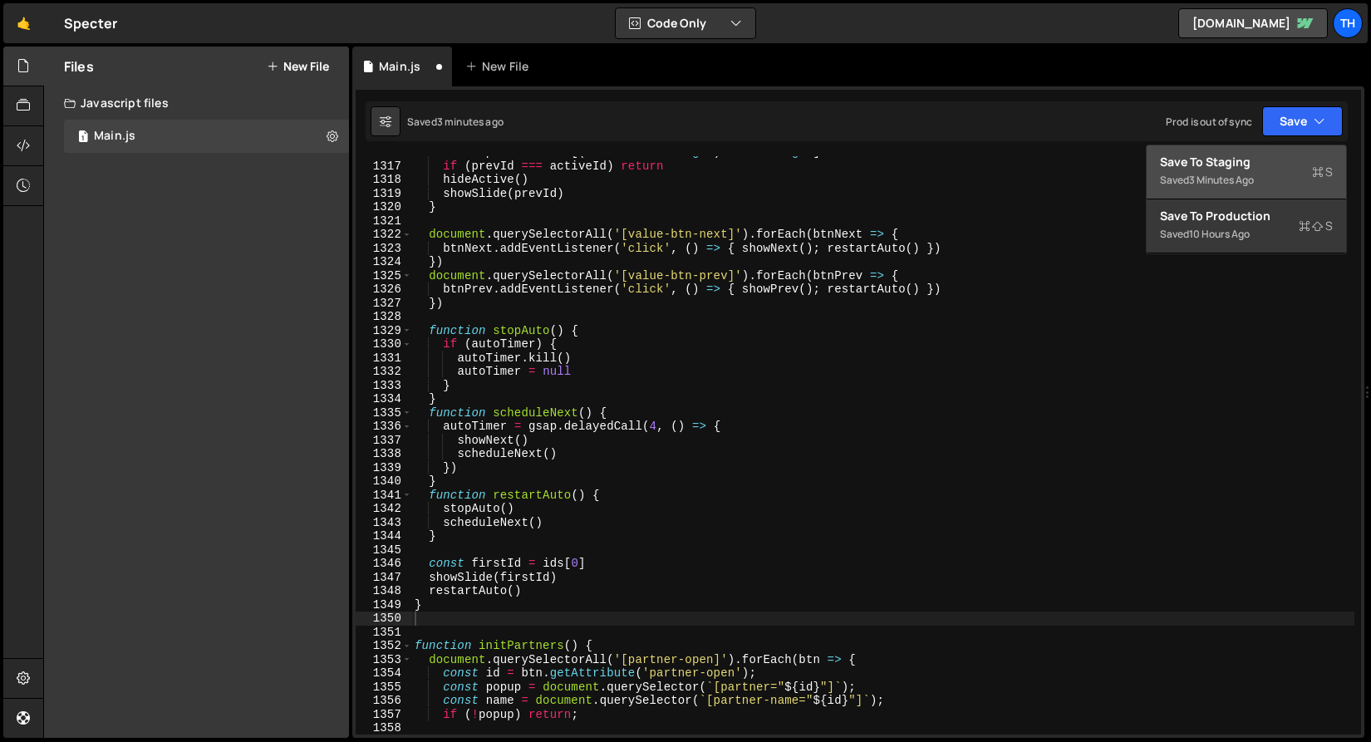
click at [1263, 174] on div "Saved 3 minutes ago" at bounding box center [1246, 180] width 173 height 20
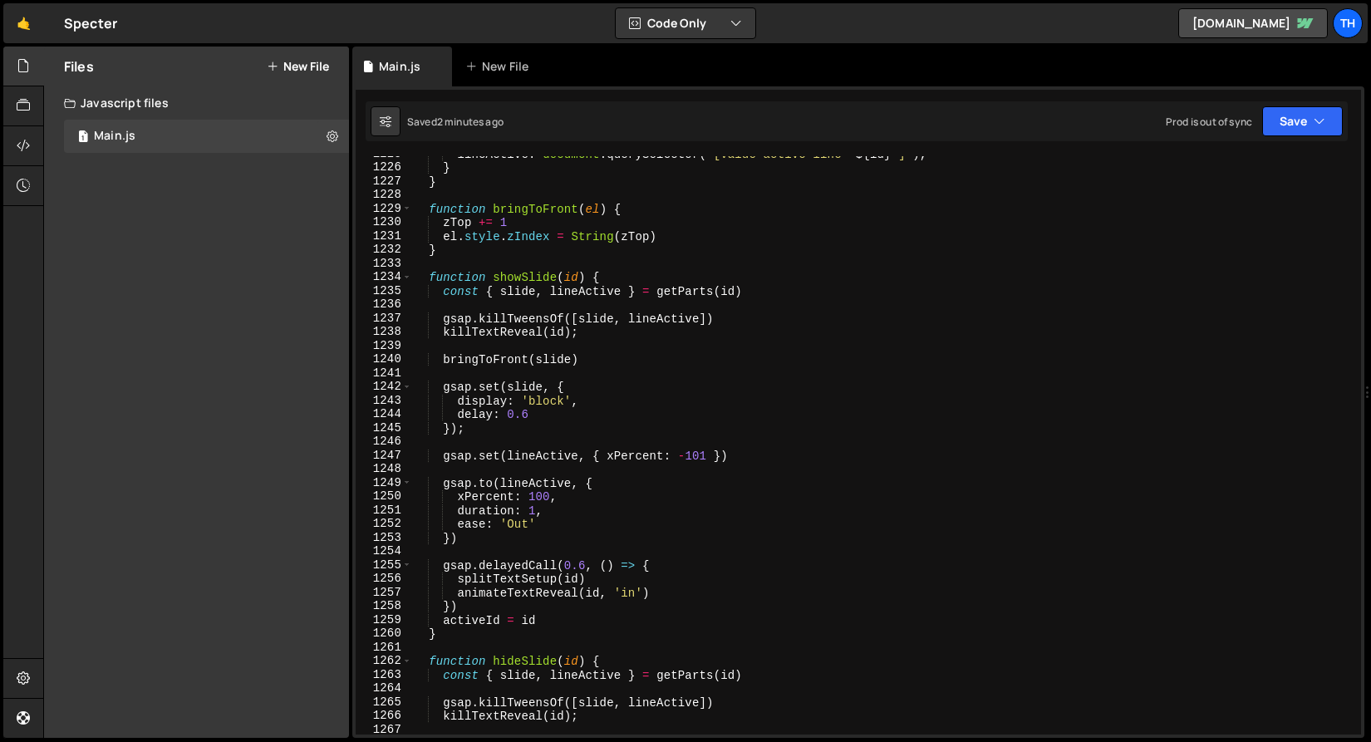
scroll to position [16808, 0]
click at [407, 209] on span at bounding box center [406, 209] width 9 height 14
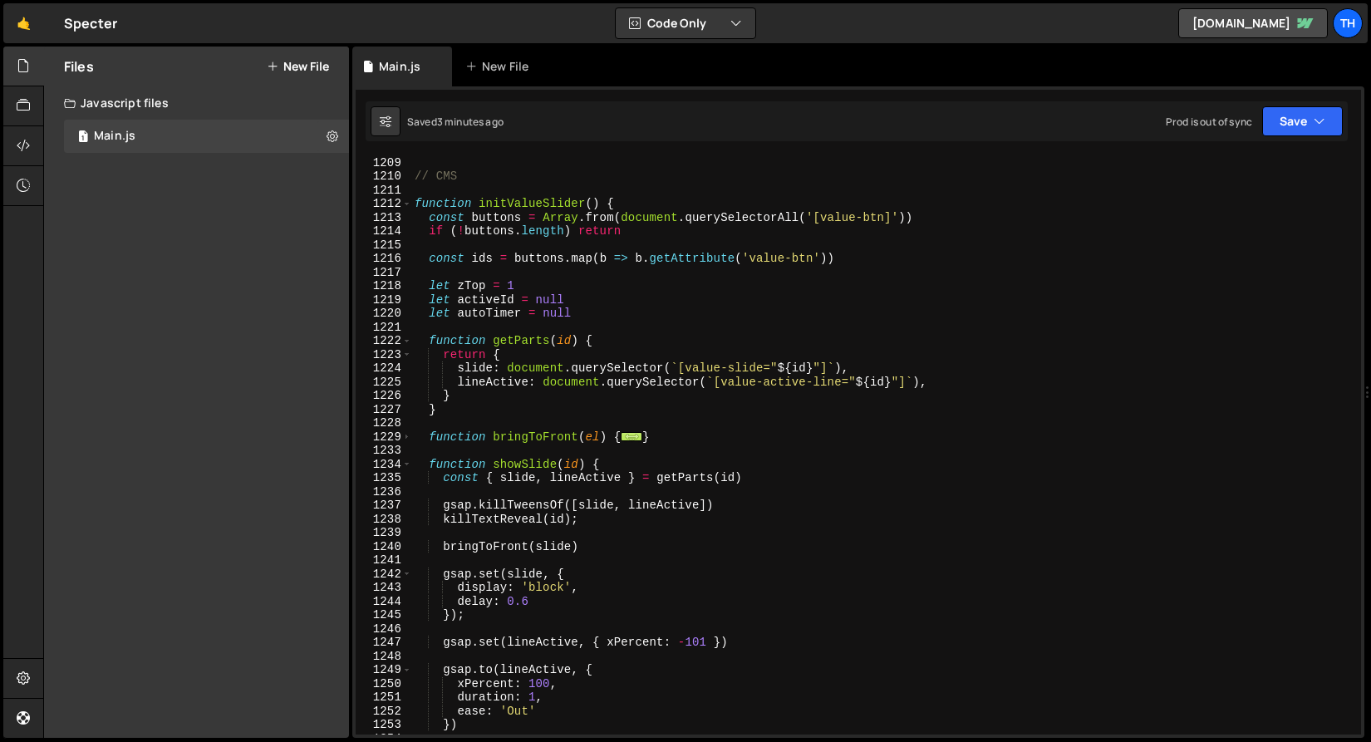
scroll to position [16528, 0]
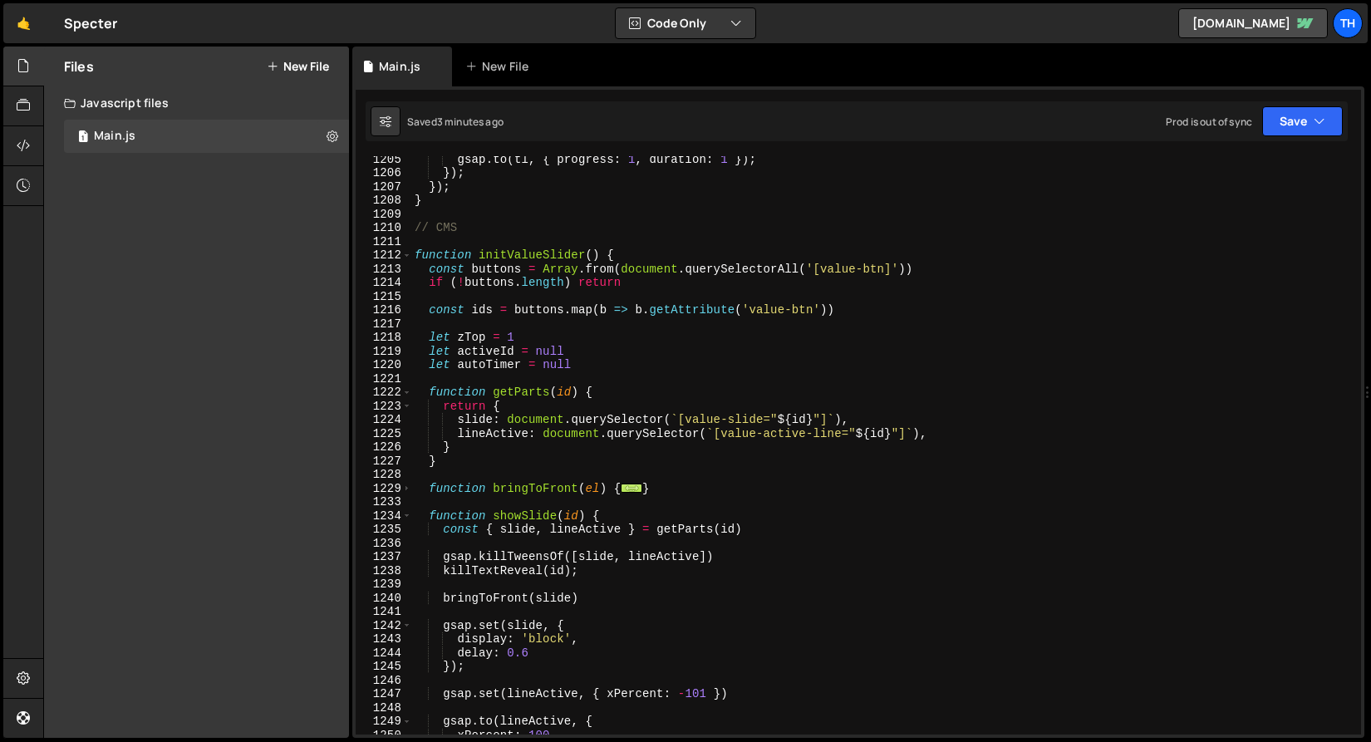
click at [411, 256] on div "1212" at bounding box center [384, 255] width 57 height 14
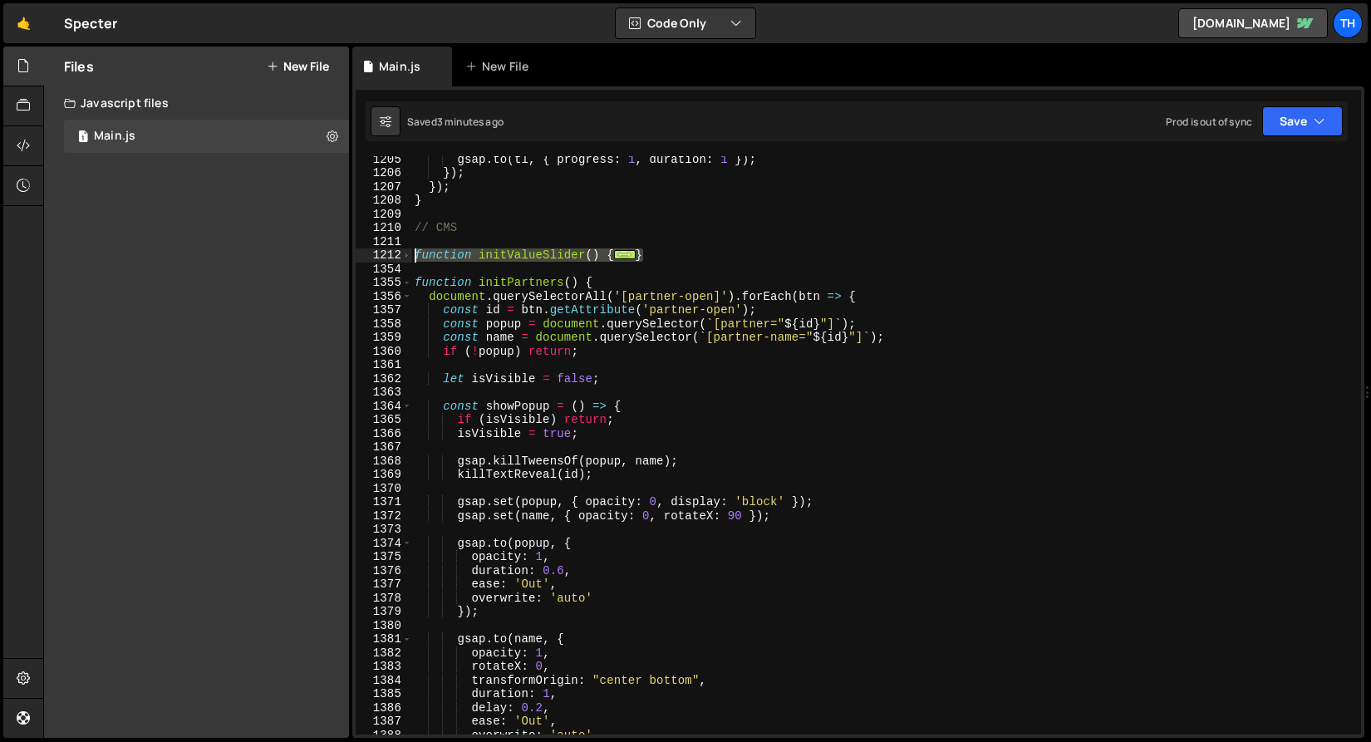
drag, startPoint x: 533, startPoint y: 257, endPoint x: 378, endPoint y: 253, distance: 154.6
click at [378, 253] on div "const firstId = ids[0] 1205 1206 1207 1208 1209 1210 1211 1212 1354 1355 1356 1…" at bounding box center [859, 445] width 1006 height 578
type textarea "function initValueSlider() { const buttons = Array.from(document.querySelectorA…"
paste textarea
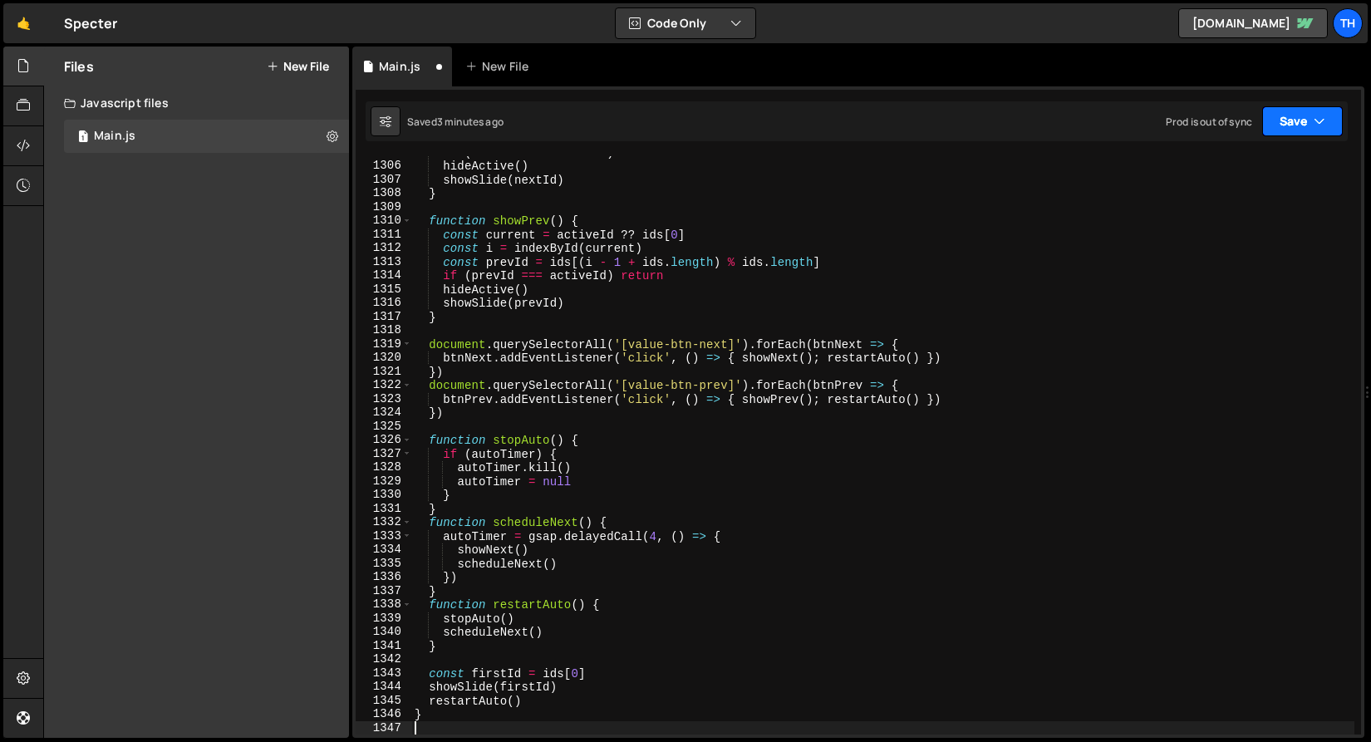
drag, startPoint x: 1285, startPoint y: 112, endPoint x: 1274, endPoint y: 140, distance: 29.5
click at [1285, 112] on button "Save" at bounding box center [1302, 121] width 81 height 30
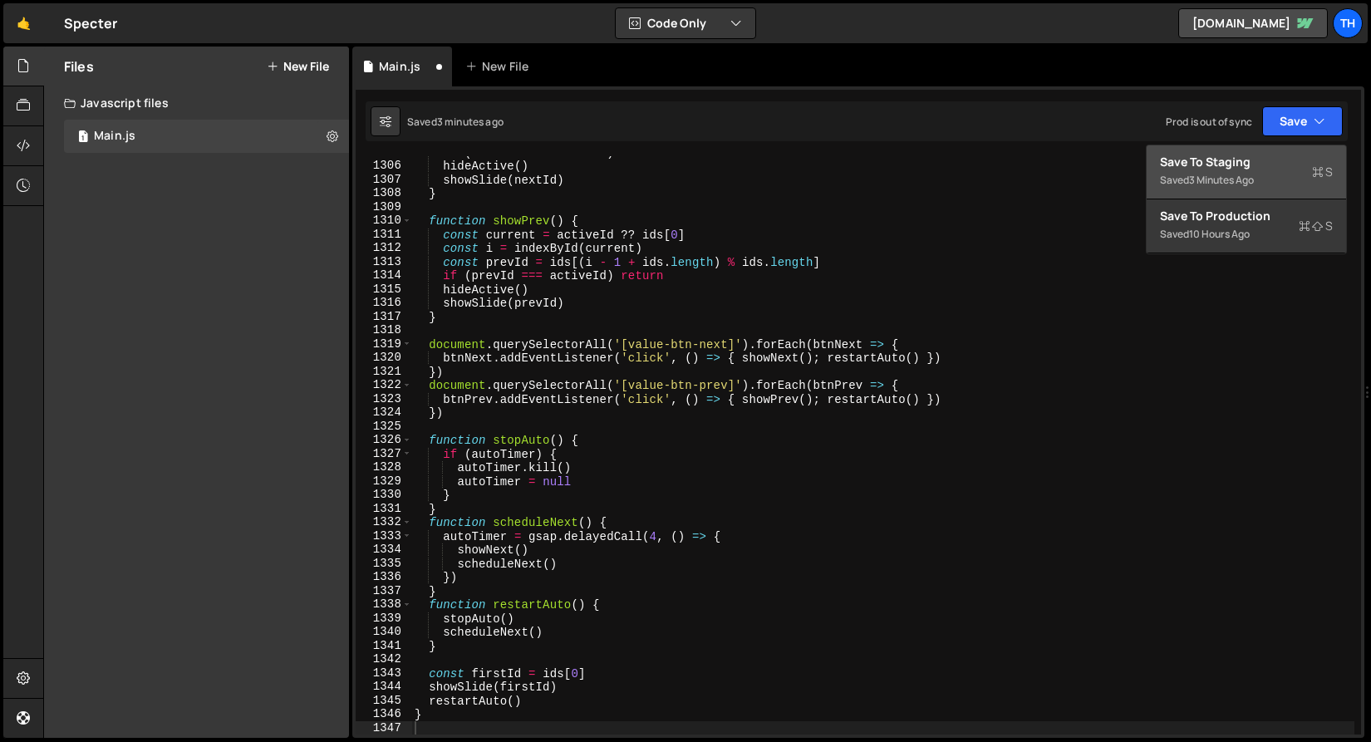
click at [1242, 179] on div "3 minutes ago" at bounding box center [1221, 180] width 65 height 14
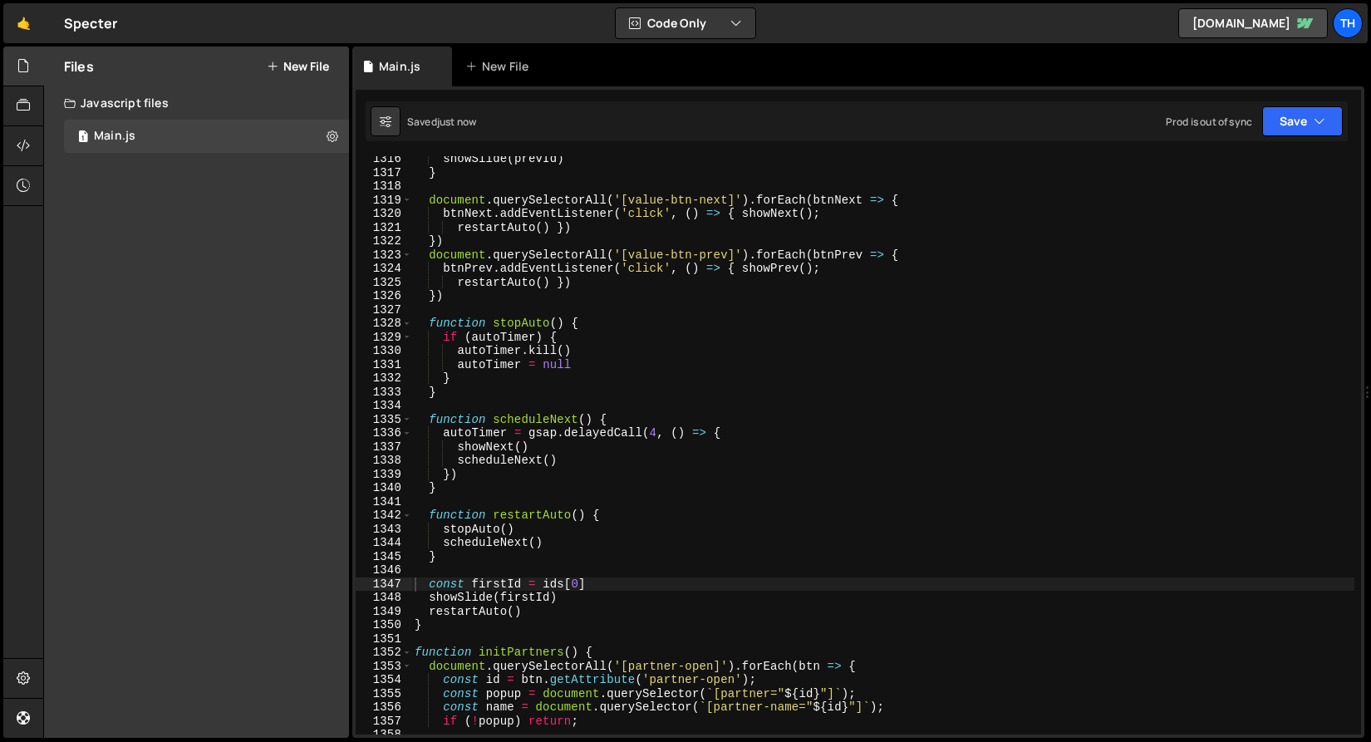
scroll to position [18050, 0]
click at [657, 434] on div "showSlide ( prevId ) } document . querySelectorAll ( '[value-btn-next]' ) . for…" at bounding box center [882, 455] width 943 height 606
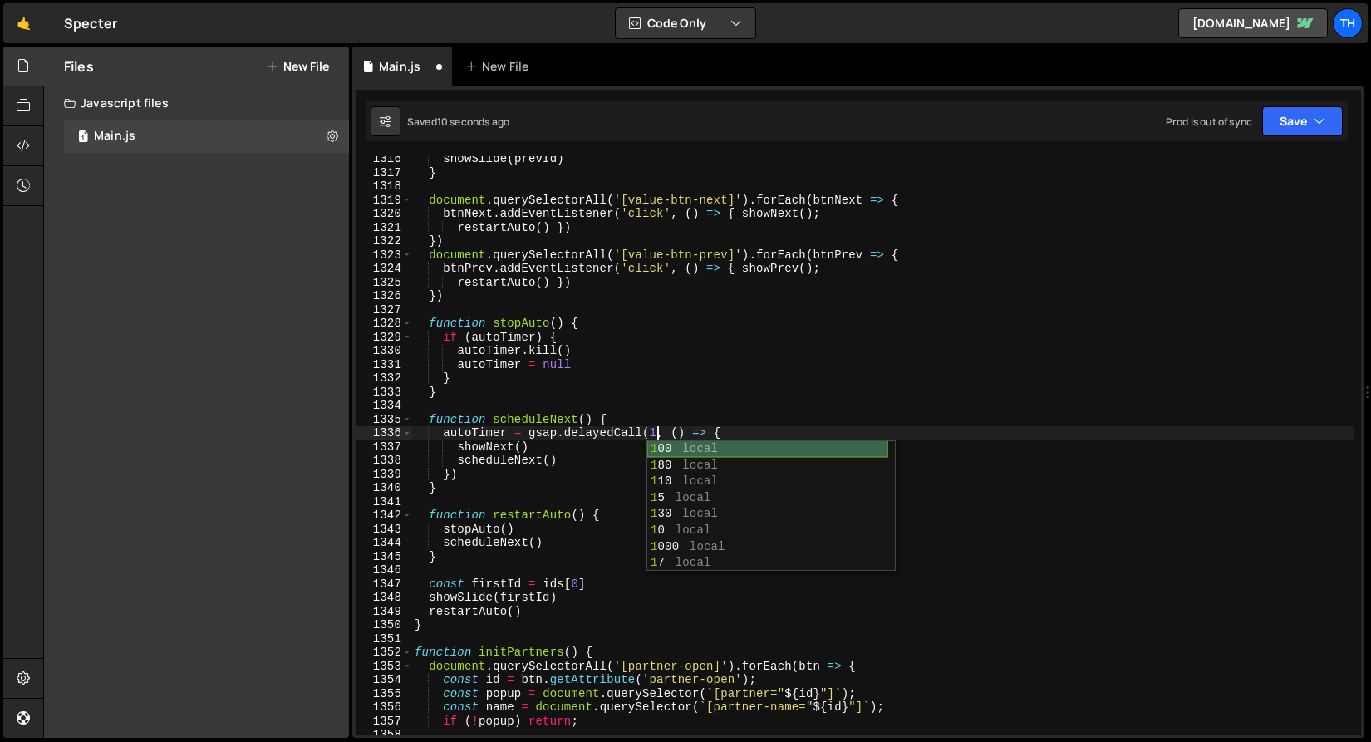
click at [852, 362] on div "showSlide ( prevId ) } document . querySelectorAll ( '[value-btn-next]' ) . for…" at bounding box center [882, 455] width 943 height 606
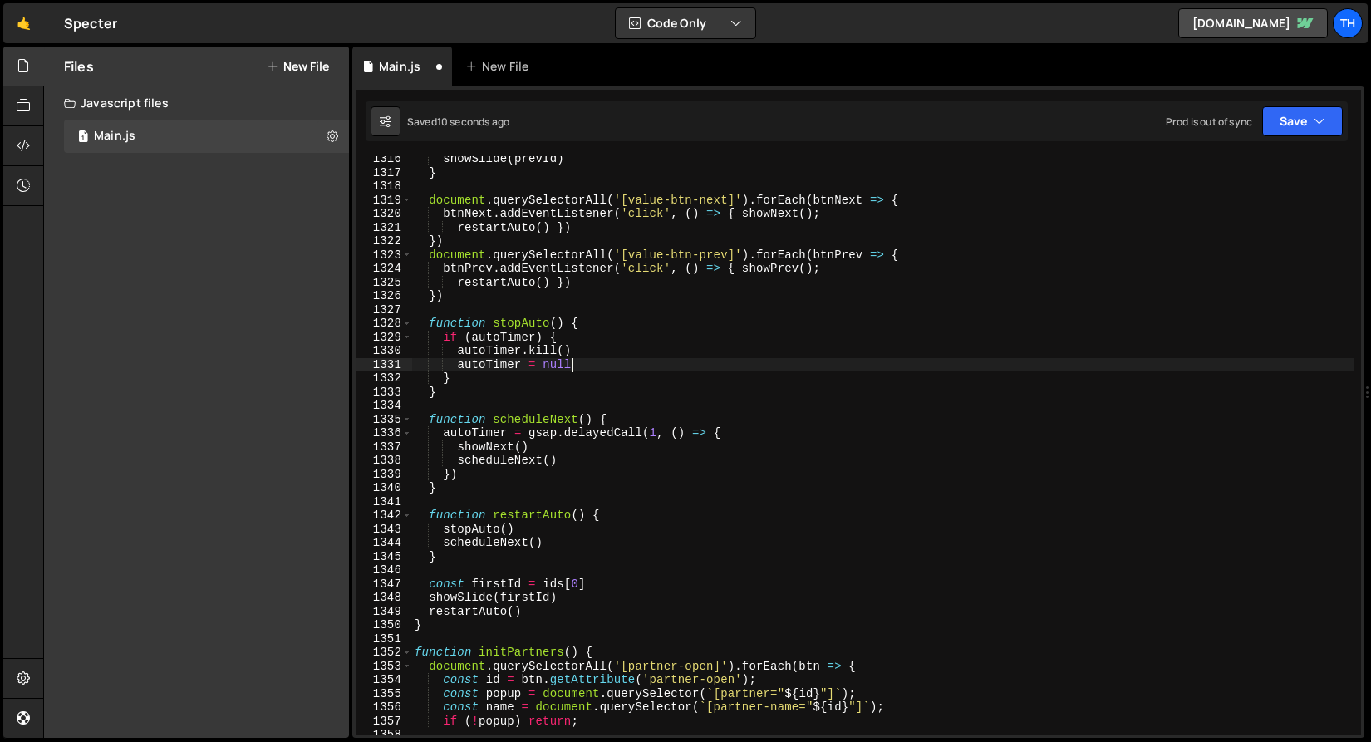
scroll to position [0, 10]
click at [1286, 135] on button "Save" at bounding box center [1302, 121] width 81 height 30
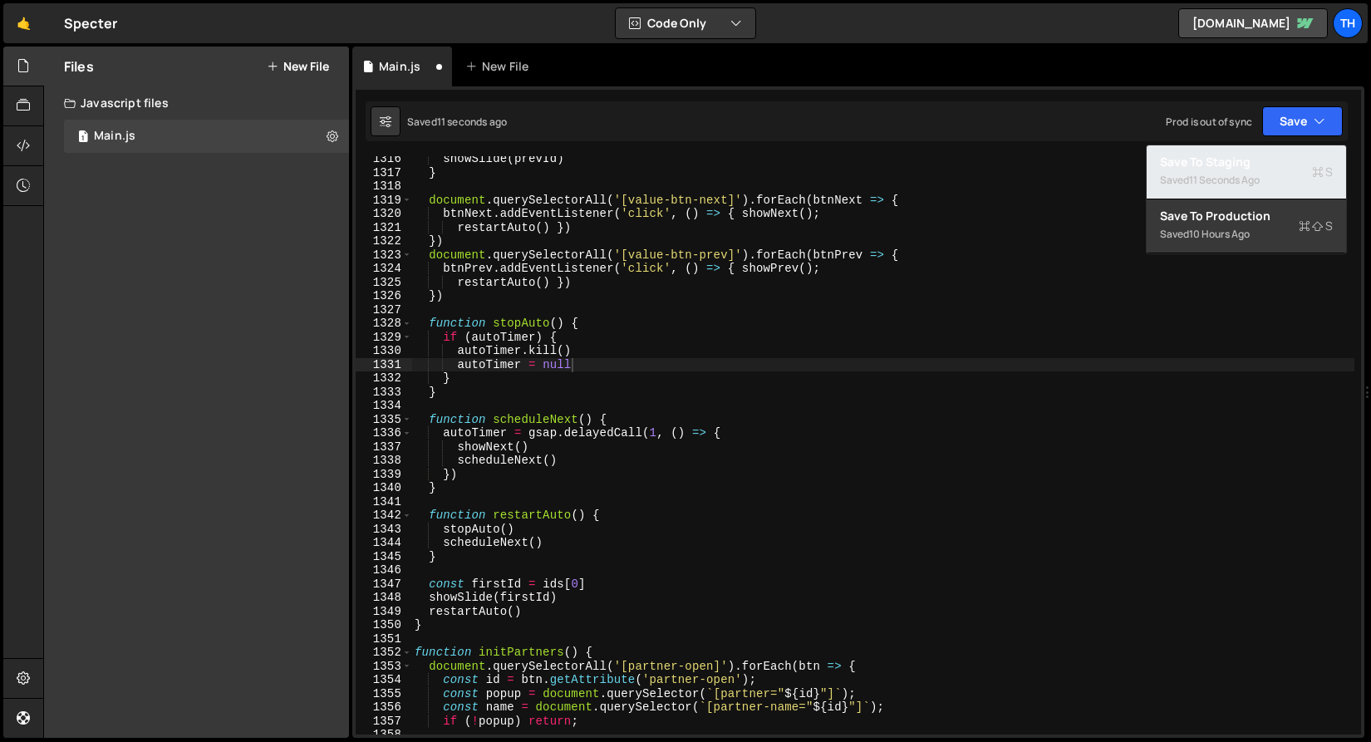
drag, startPoint x: 1259, startPoint y: 159, endPoint x: 1154, endPoint y: 157, distance: 104.7
click at [1259, 159] on div "Save to Staging S" at bounding box center [1246, 162] width 173 height 17
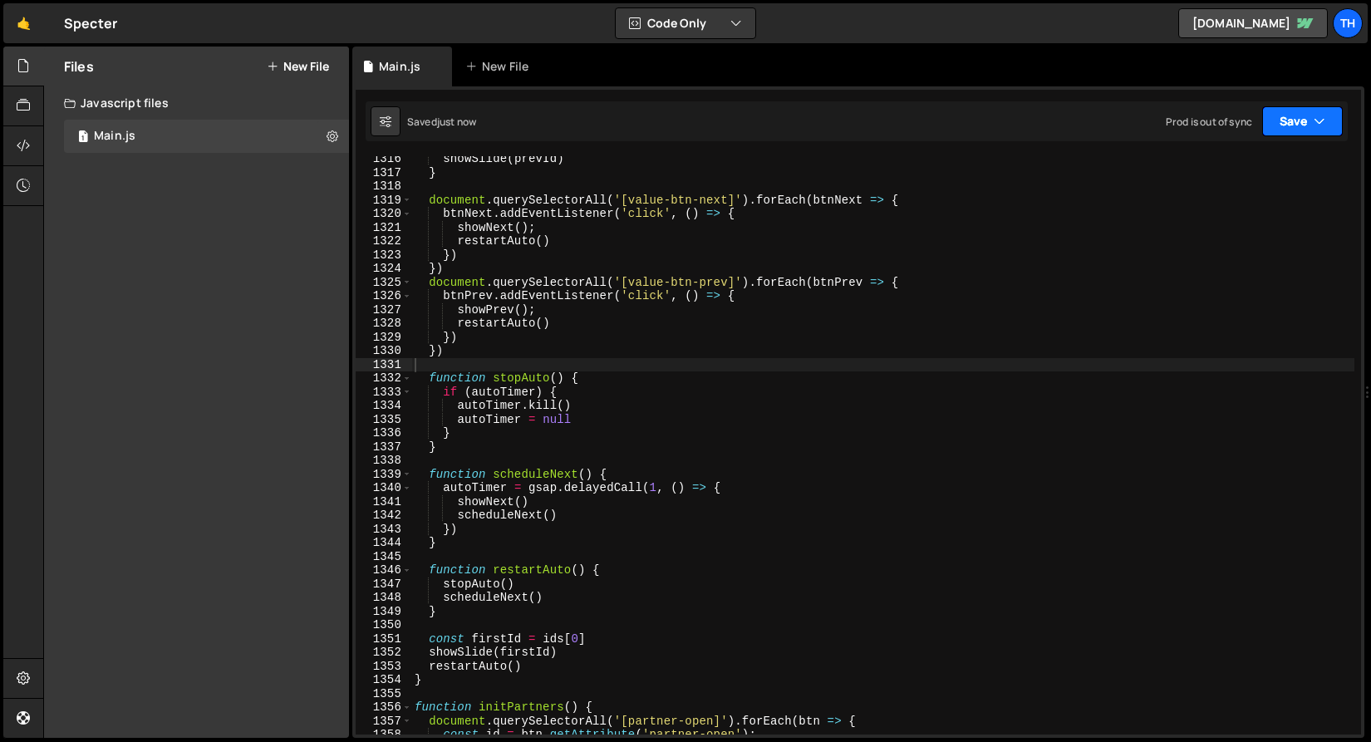
click at [1308, 119] on button "Save" at bounding box center [1302, 121] width 81 height 30
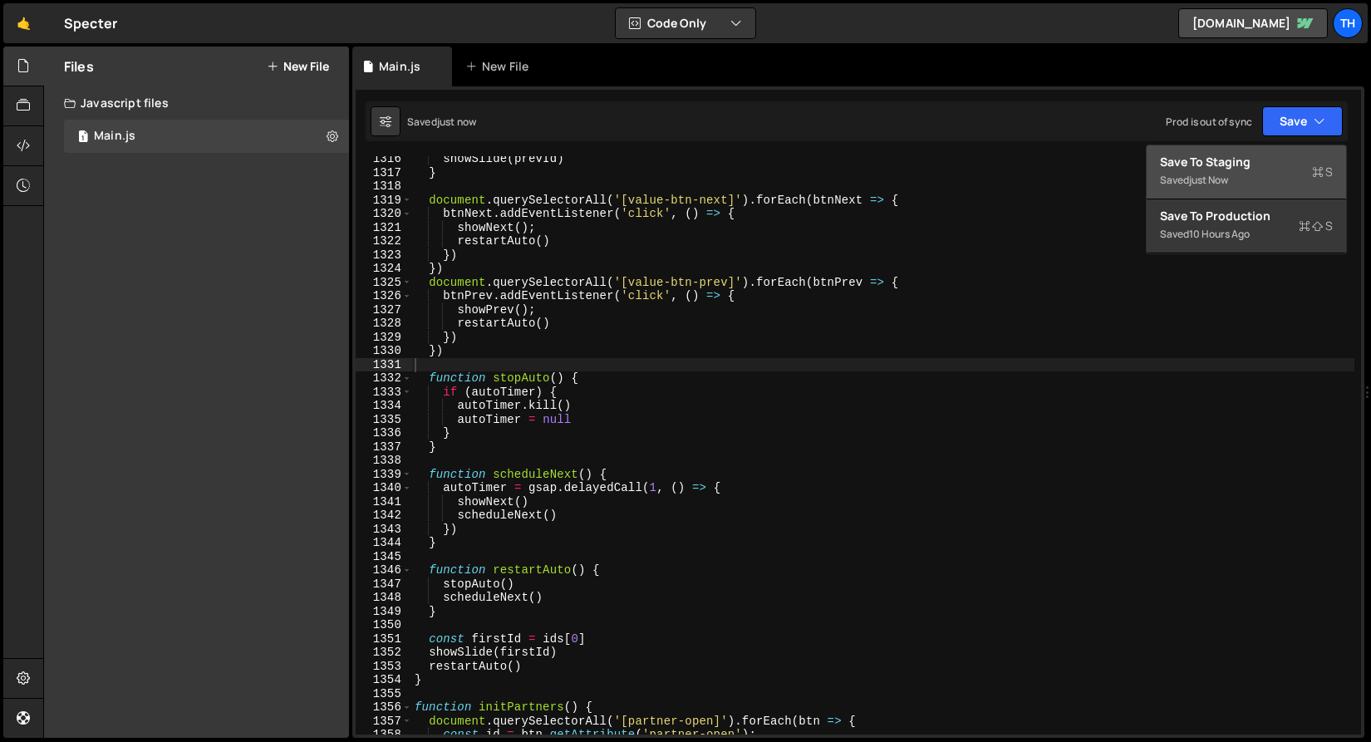
click at [1267, 165] on div "Save to Staging S" at bounding box center [1246, 162] width 173 height 17
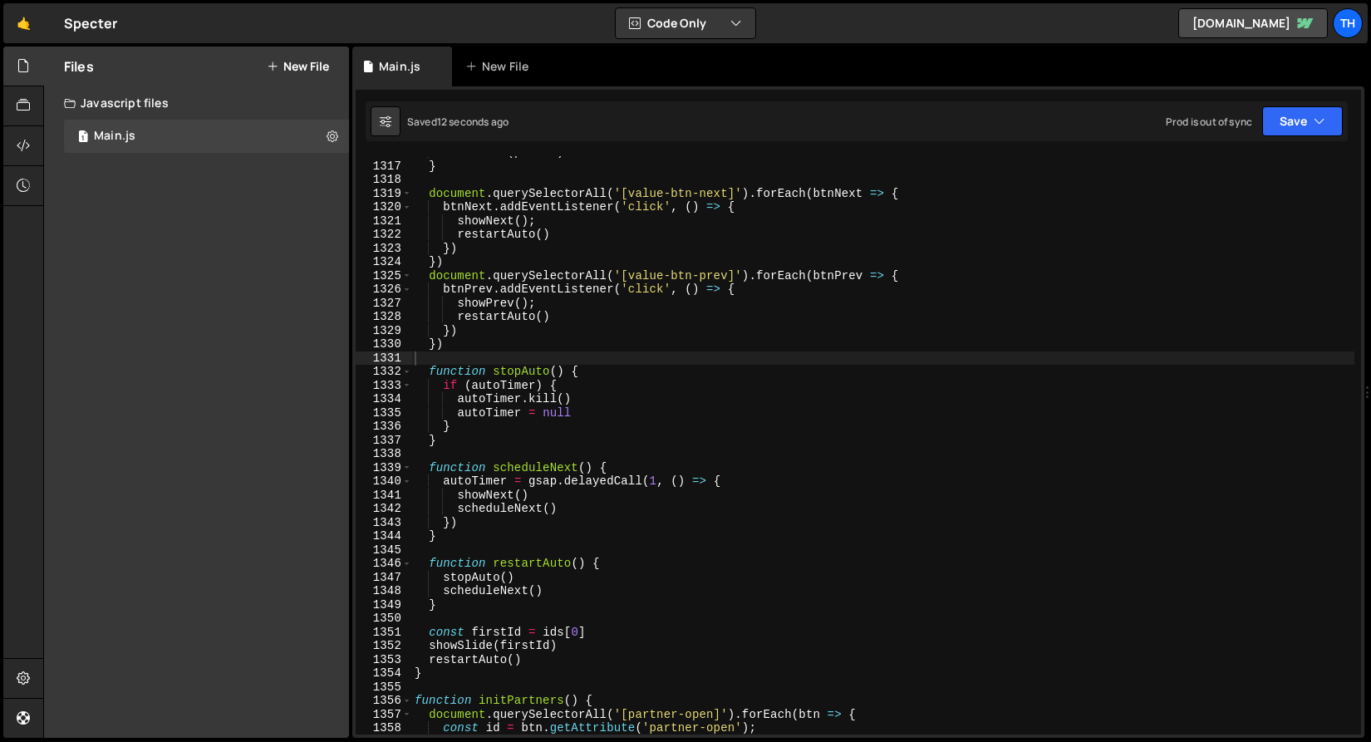
scroll to position [18064, 0]
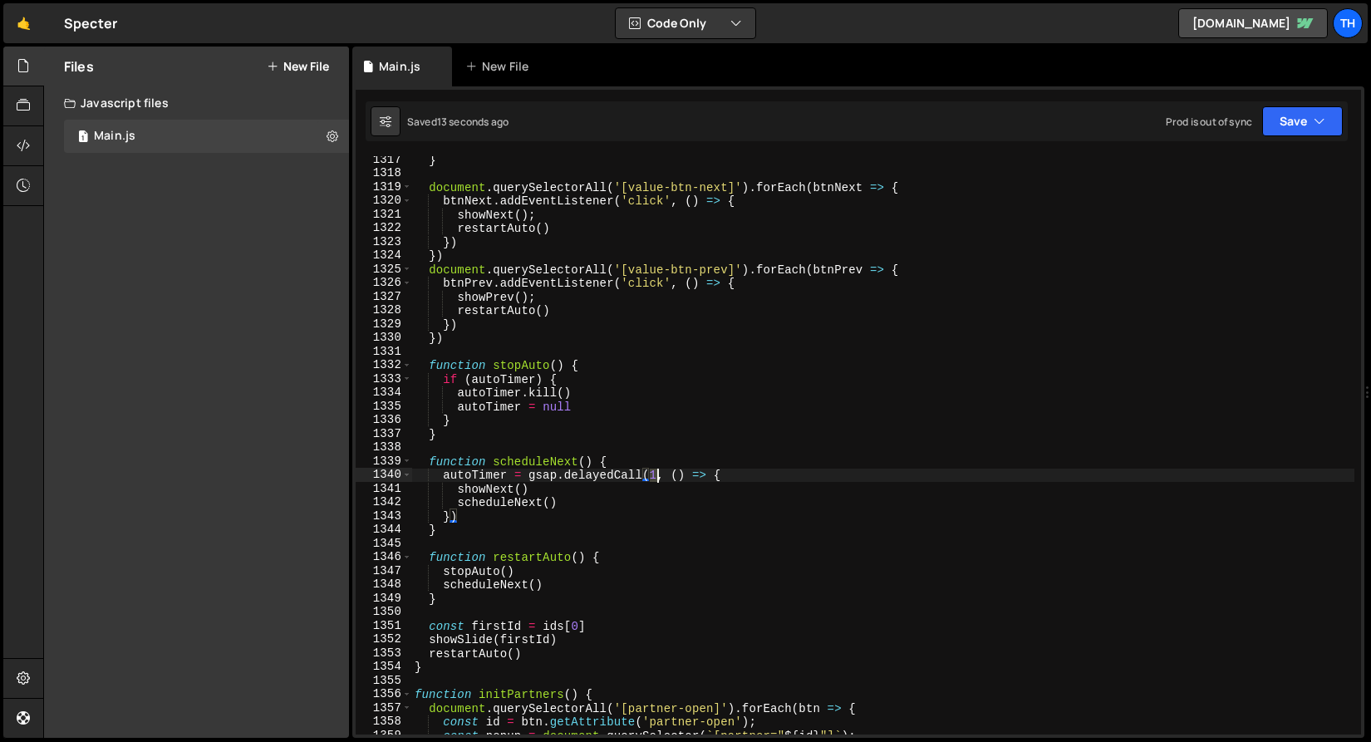
click at [657, 474] on div "} document . querySelectorAll ( '[value-btn-next]' ) . forEach ( btnNext => { b…" at bounding box center [882, 456] width 943 height 606
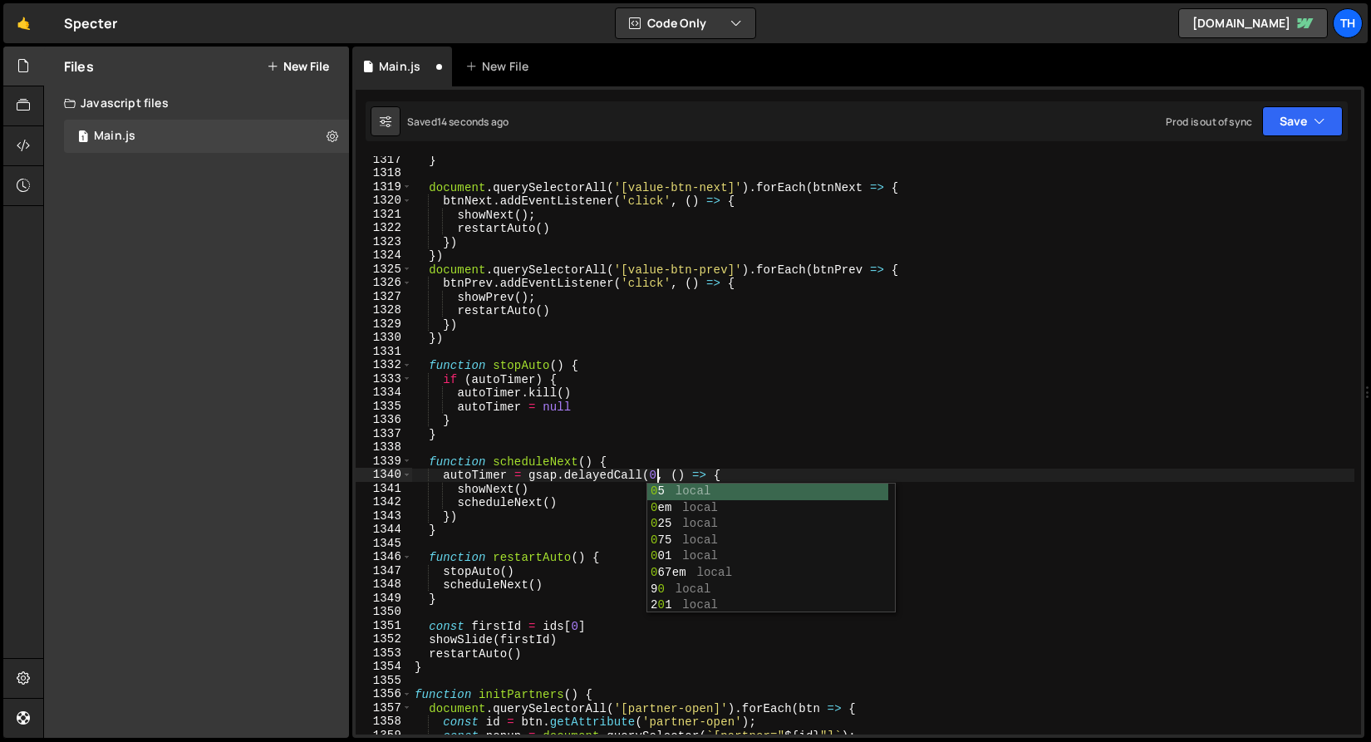
scroll to position [0, 17]
click at [1278, 121] on button "Save" at bounding box center [1302, 121] width 81 height 30
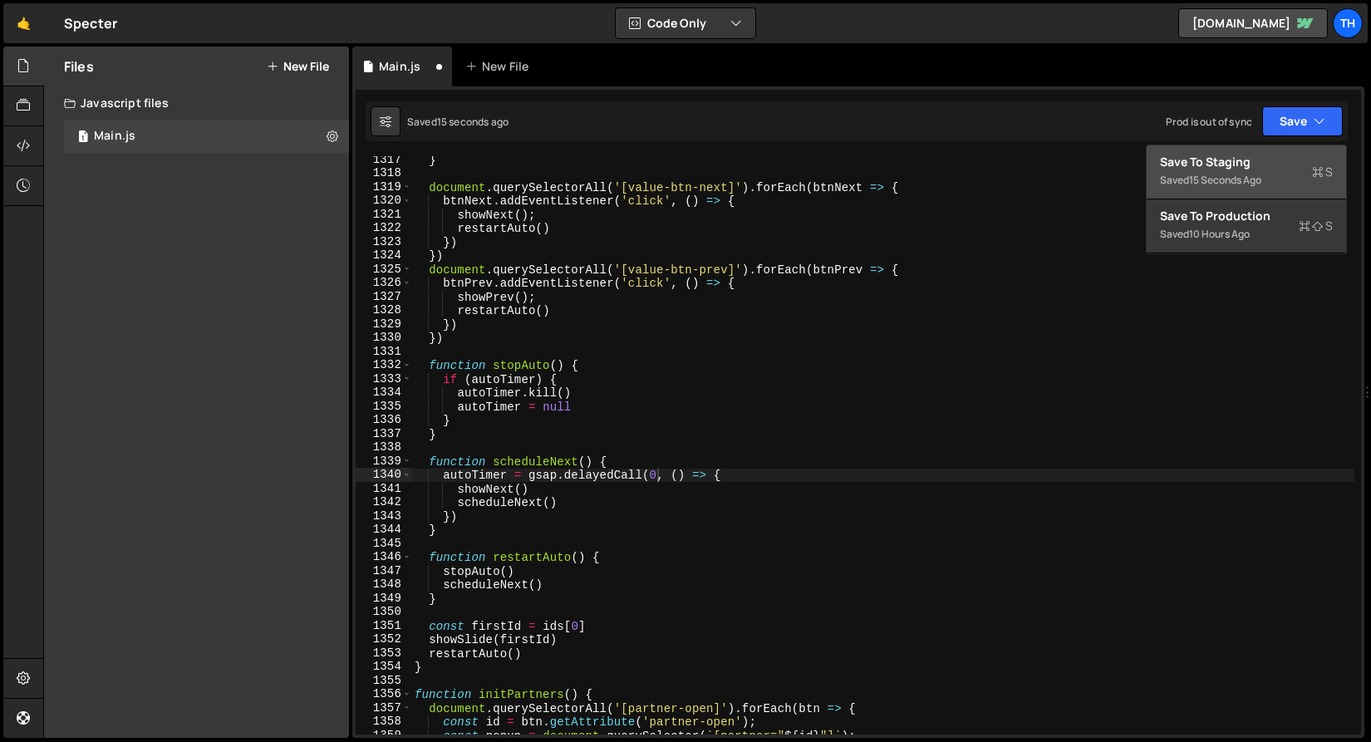
click at [1269, 160] on div "Save to Staging S" at bounding box center [1246, 162] width 173 height 17
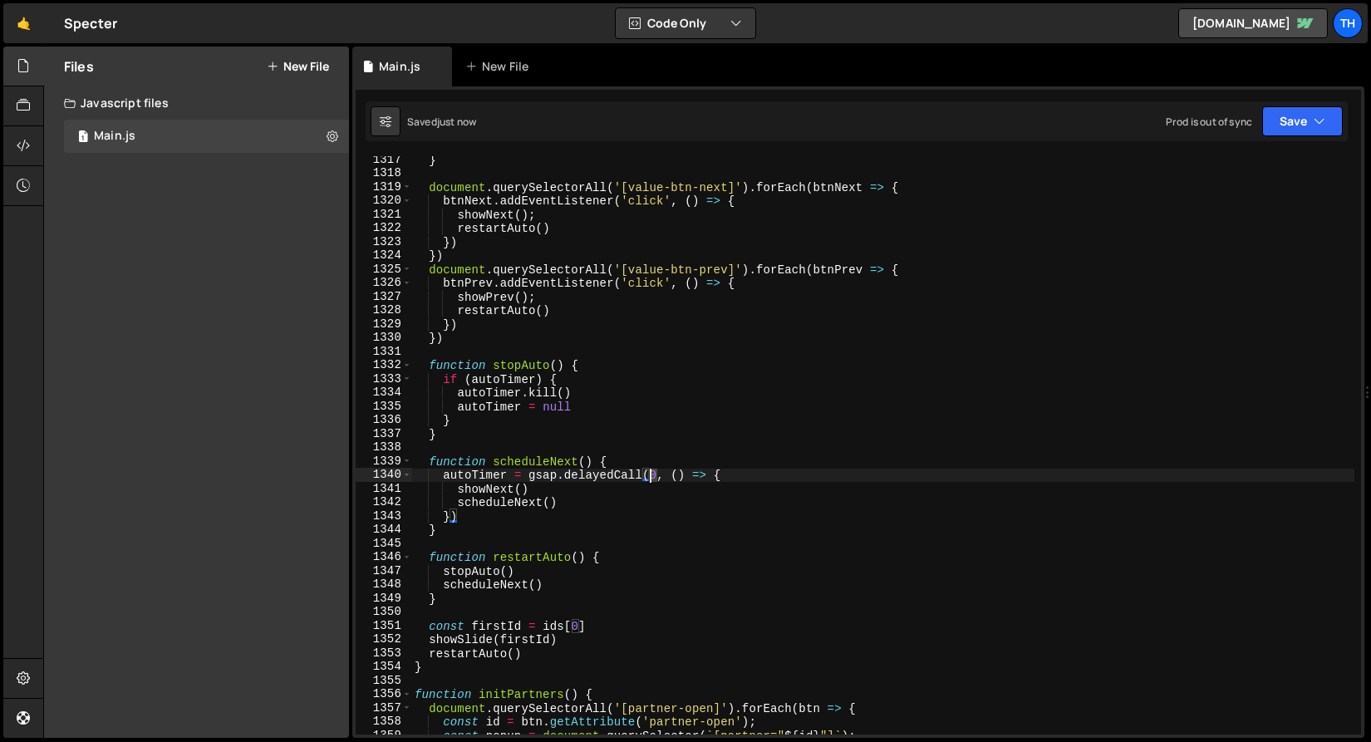
click at [653, 475] on div "} document . querySelectorAll ( '[value-btn-next]' ) . forEach ( btnNext => { b…" at bounding box center [882, 456] width 943 height 606
click at [1285, 121] on button "Save" at bounding box center [1302, 121] width 81 height 30
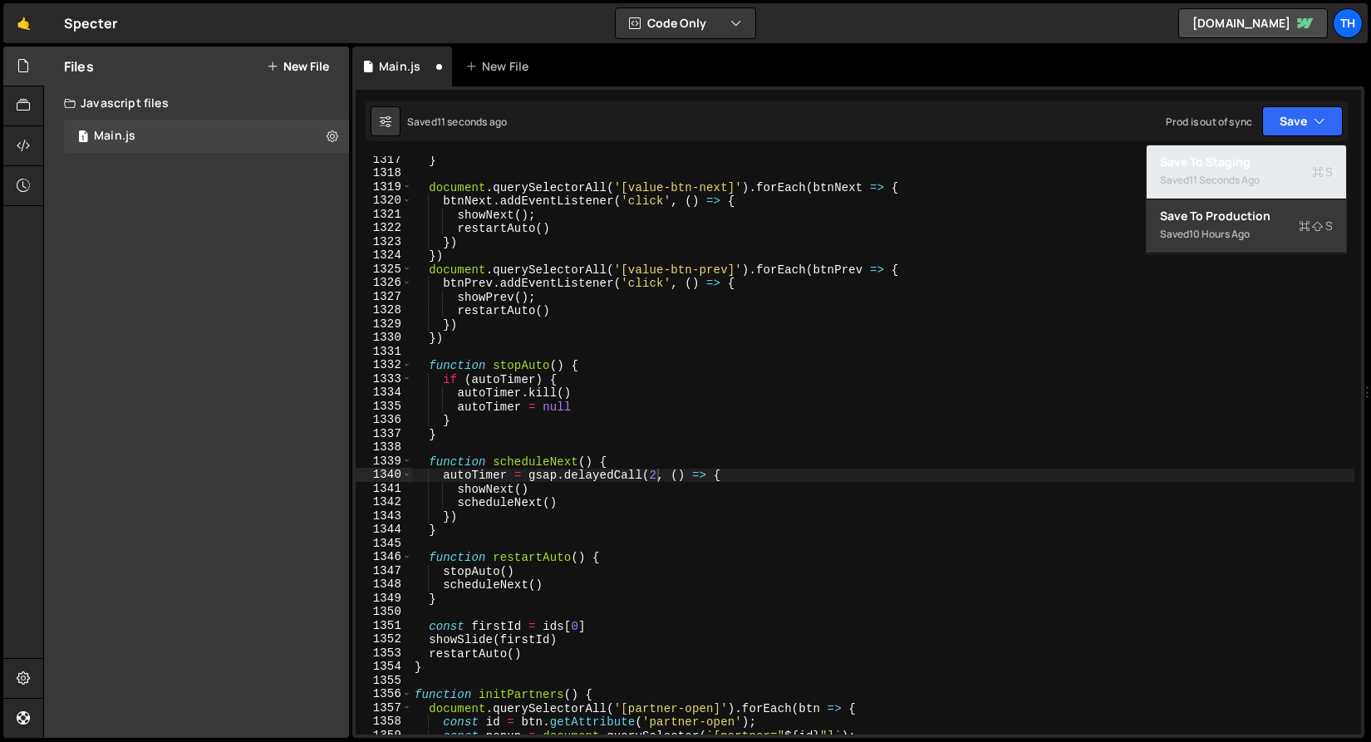
click at [1267, 173] on div "Saved 11 seconds ago" at bounding box center [1246, 180] width 173 height 20
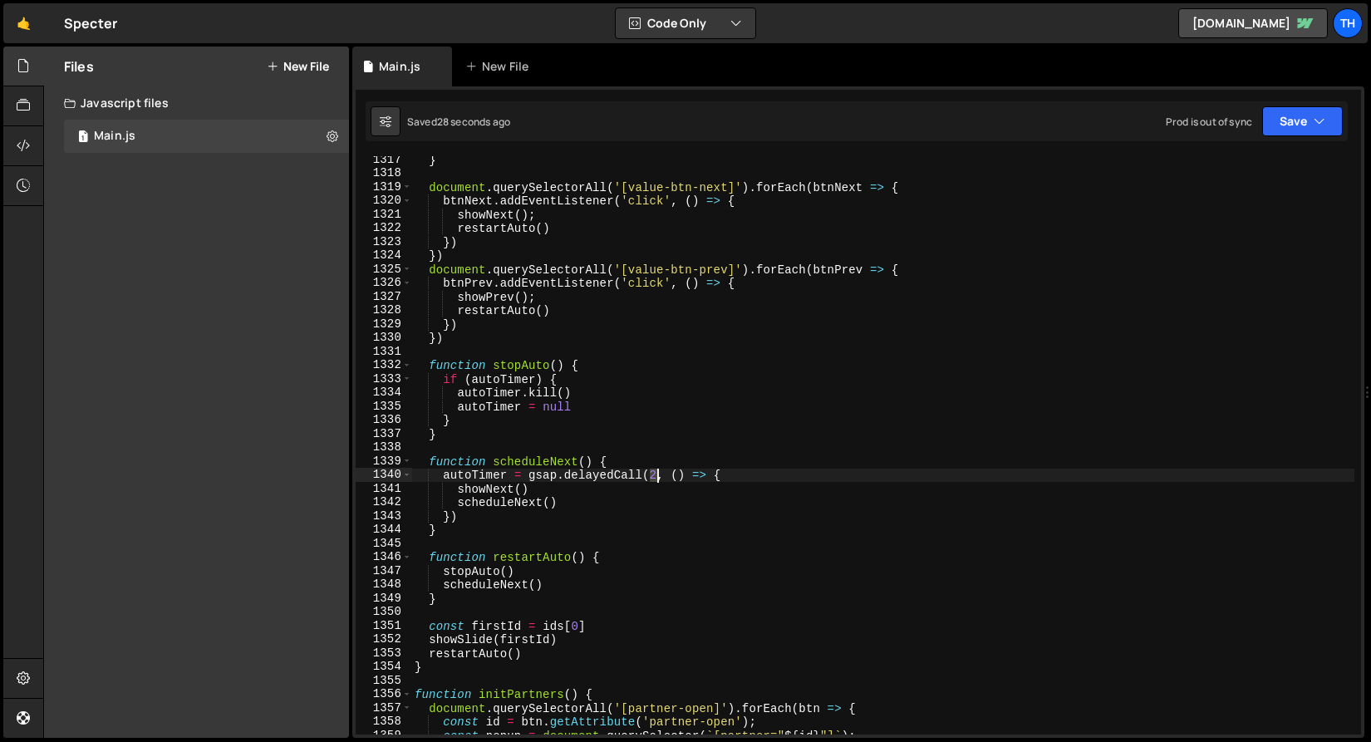
click at [656, 478] on div "} document . querySelectorAll ( '[value-btn-next]' ) . forEach ( btnNext => { b…" at bounding box center [882, 456] width 943 height 606
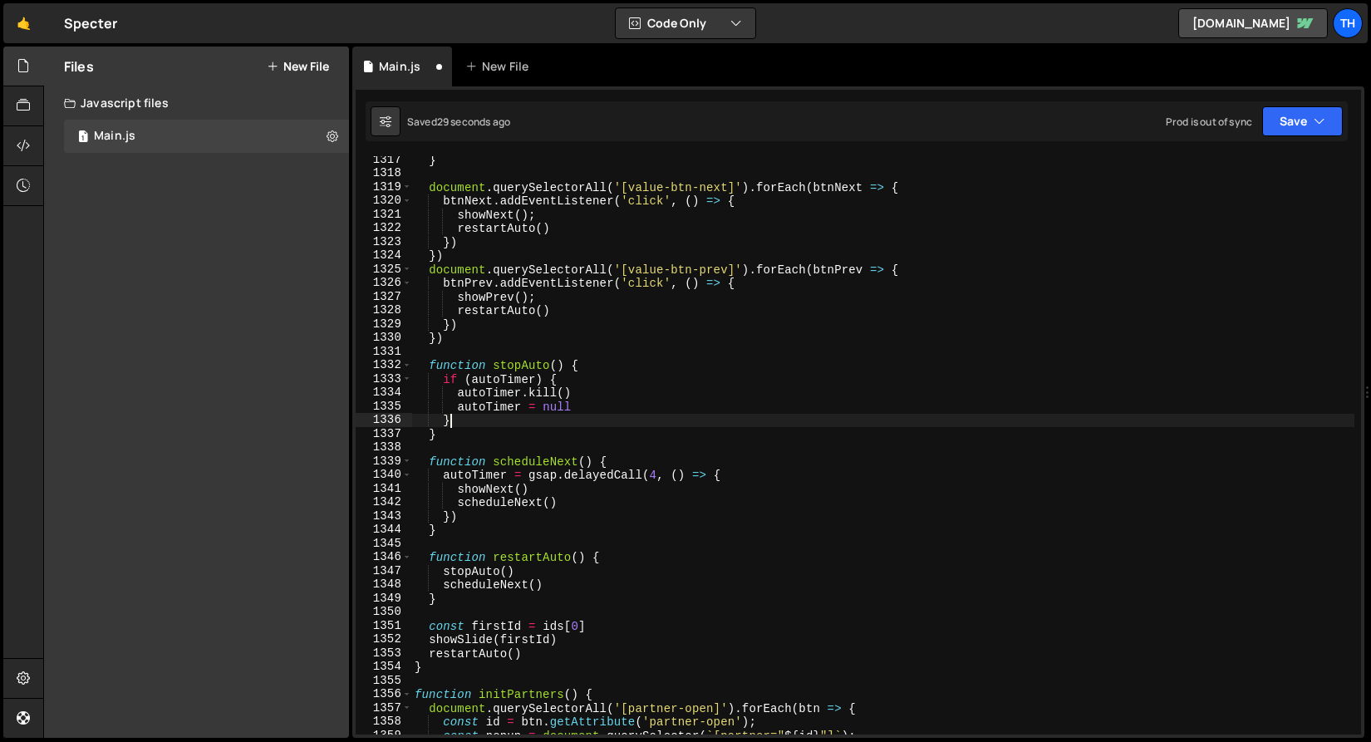
click at [738, 419] on div "} document . querySelectorAll ( '[value-btn-next]' ) . forEach ( btnNext => { b…" at bounding box center [882, 456] width 943 height 606
click at [1292, 136] on div "Saved 30 seconds ago Prod is out of sync Upgrade to Edit Save Save to Staging S…" at bounding box center [857, 121] width 982 height 40
click at [1290, 116] on button "Save" at bounding box center [1302, 121] width 81 height 30
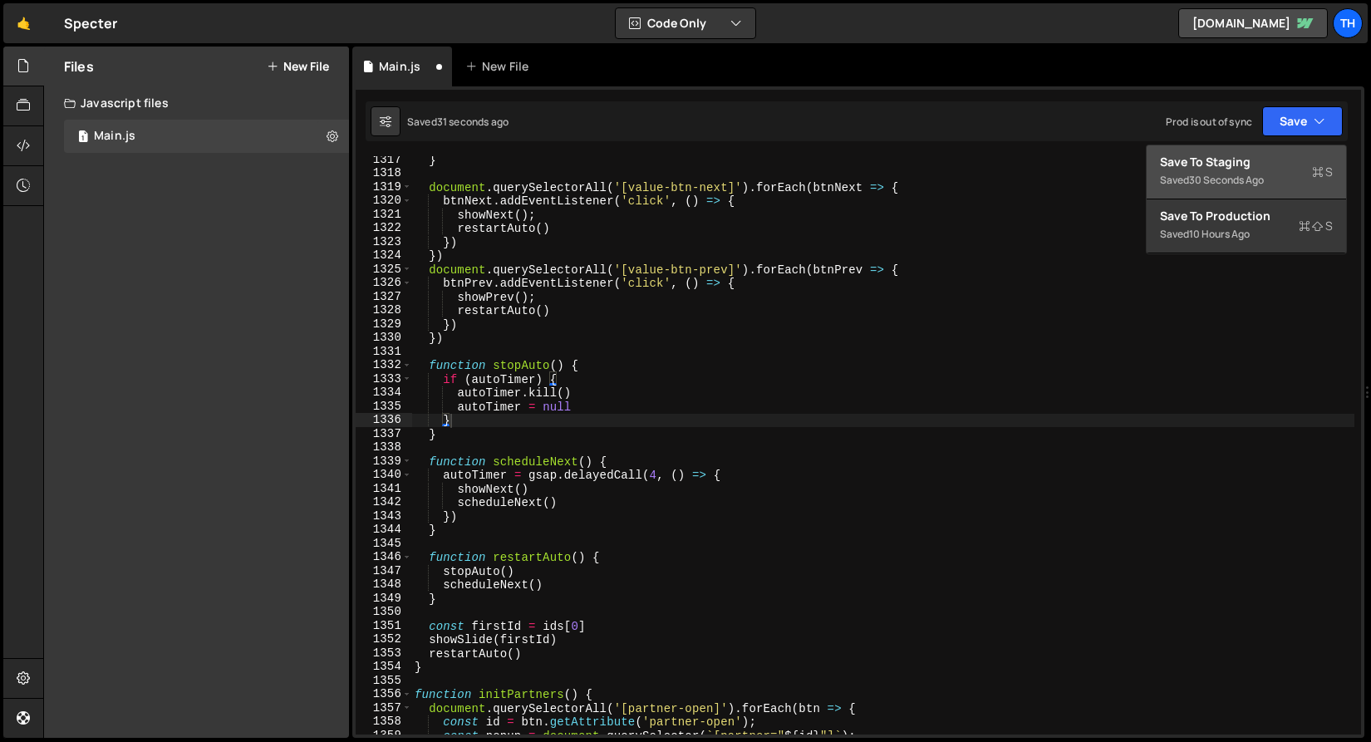
click at [1268, 185] on div "Saved 30 seconds ago" at bounding box center [1246, 180] width 173 height 20
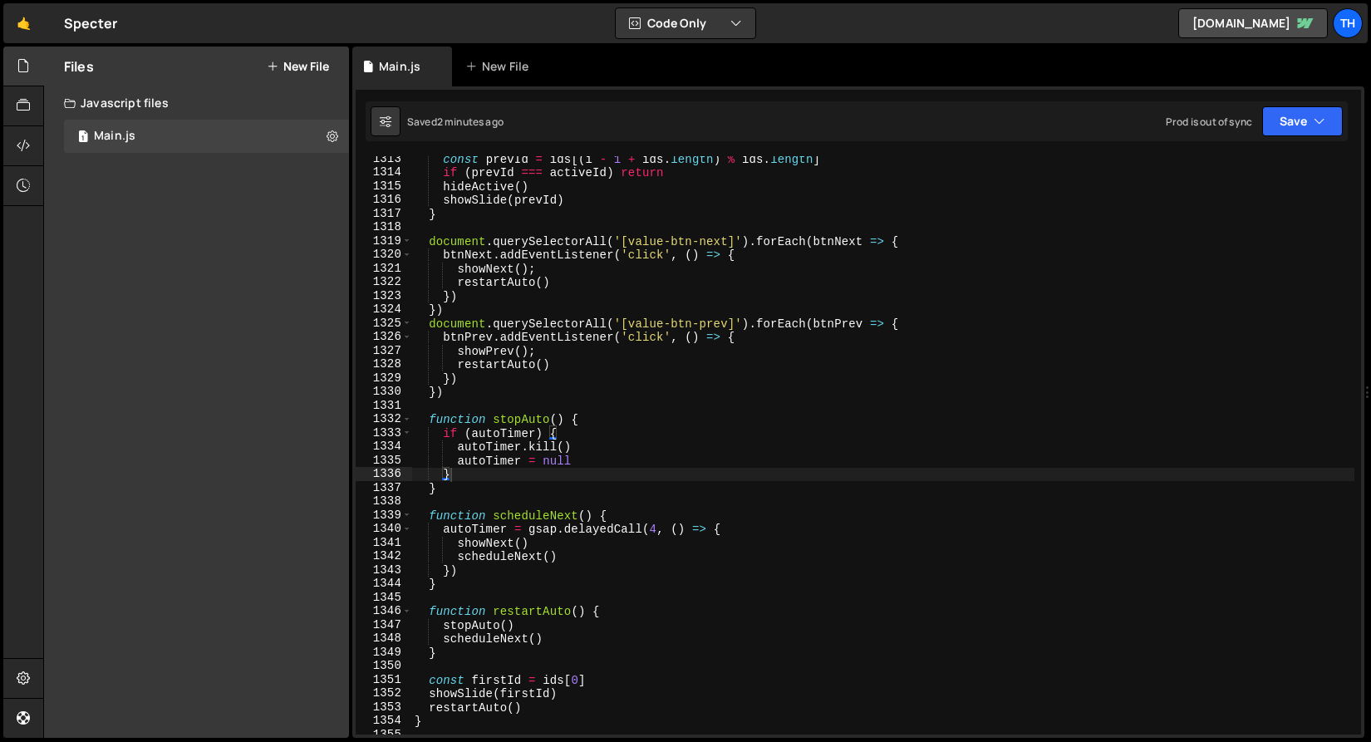
scroll to position [18053, 0]
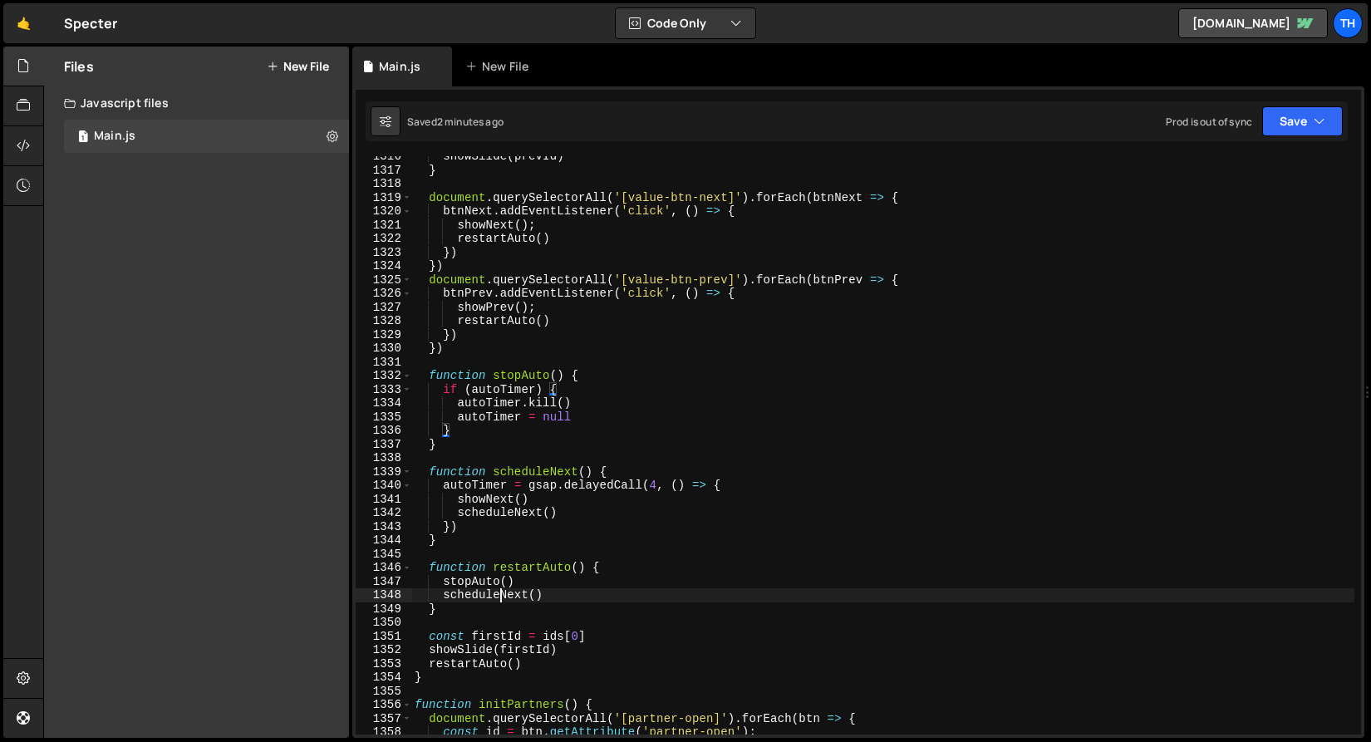
click at [504, 595] on div "showSlide ( prevId ) } document . querySelectorAll ( '[value-btn-next]' ) . for…" at bounding box center [882, 453] width 943 height 606
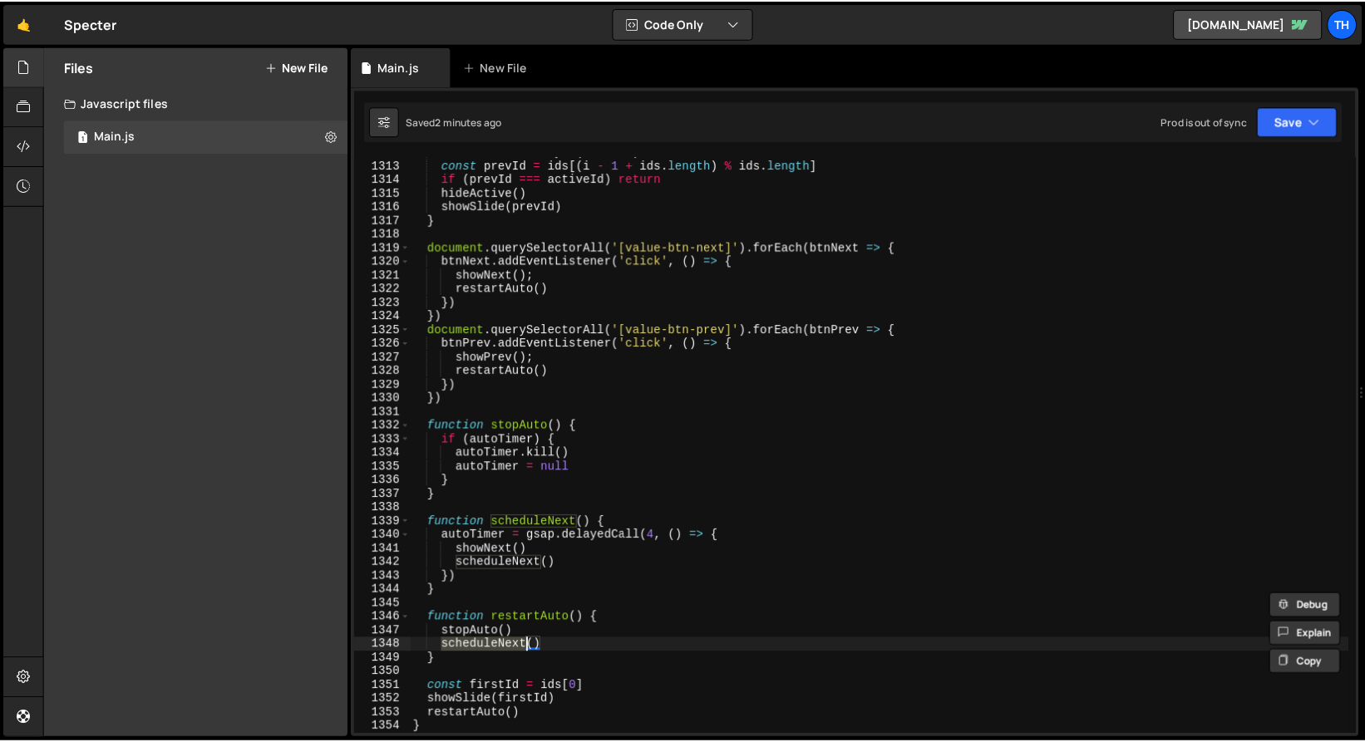
scroll to position [17951, 0]
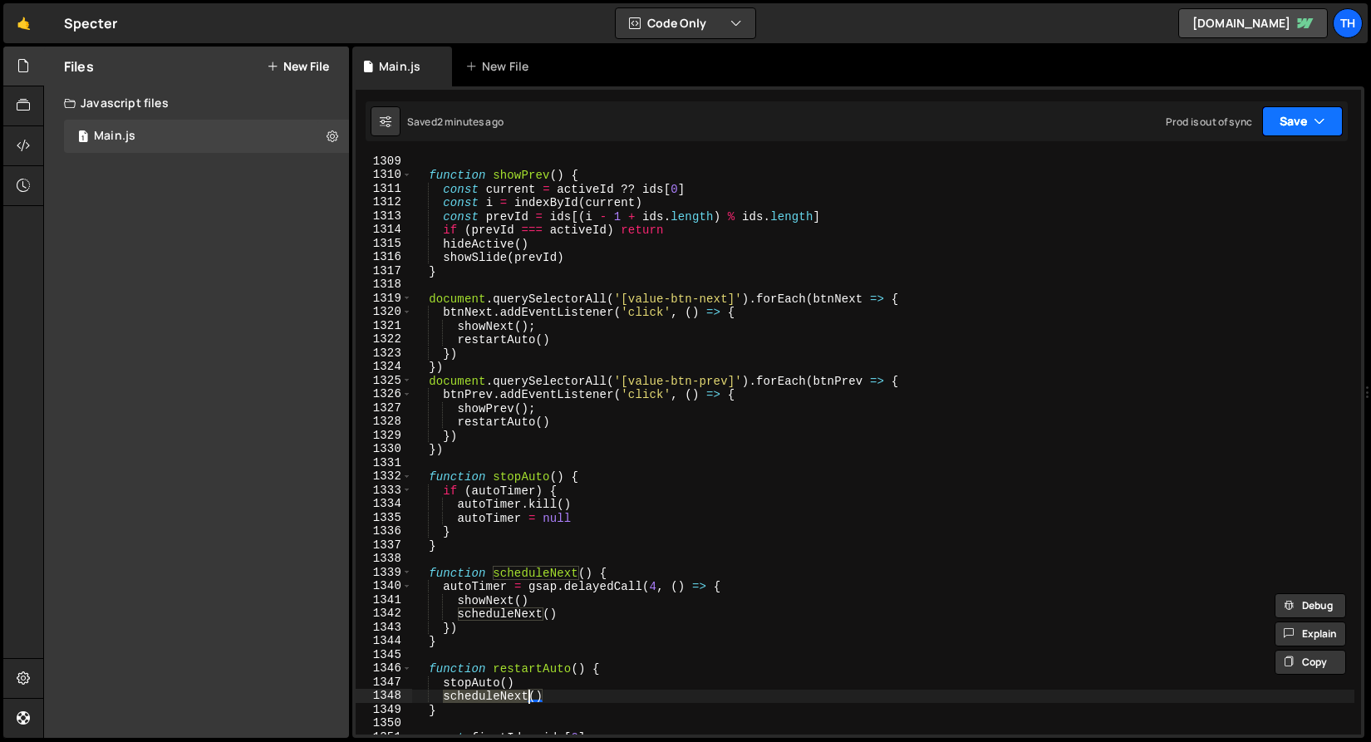
click at [1293, 119] on button "Save" at bounding box center [1302, 121] width 81 height 30
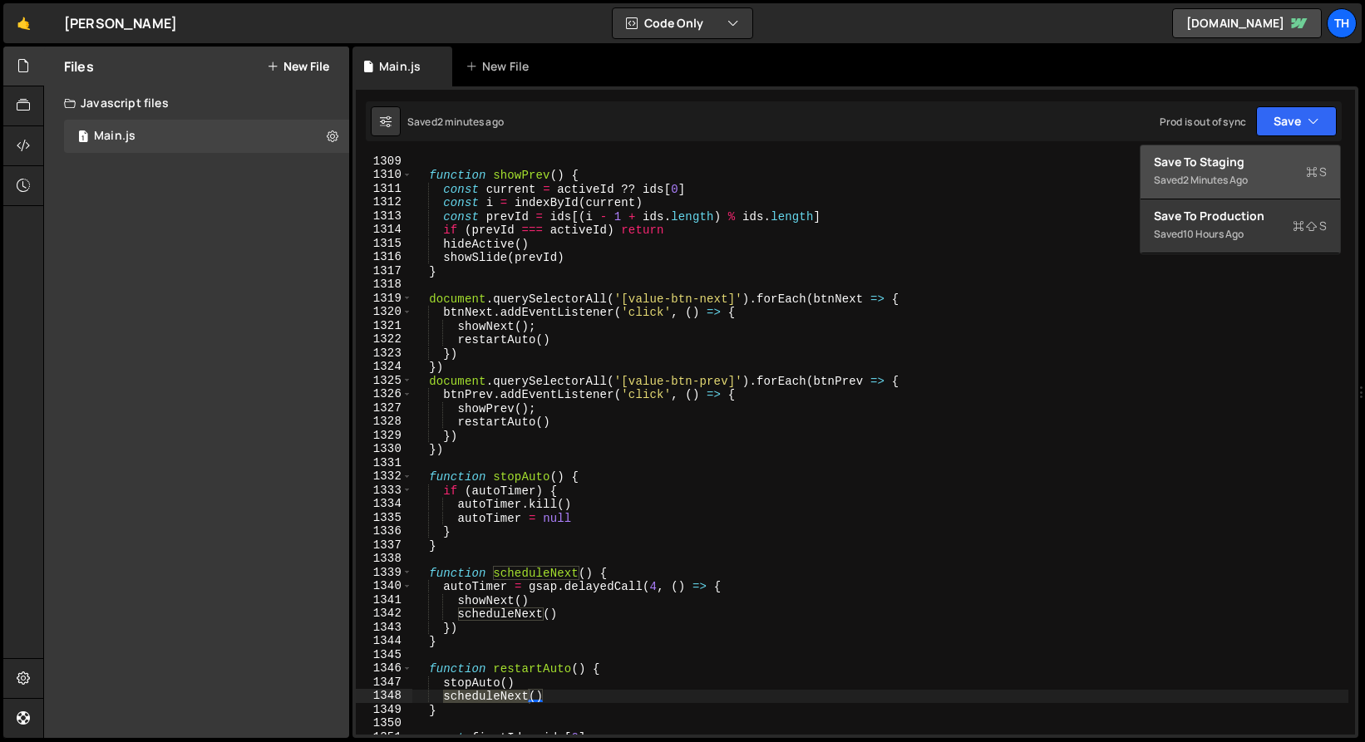
click at [1276, 175] on div "Saved 2 minutes ago" at bounding box center [1240, 180] width 173 height 20
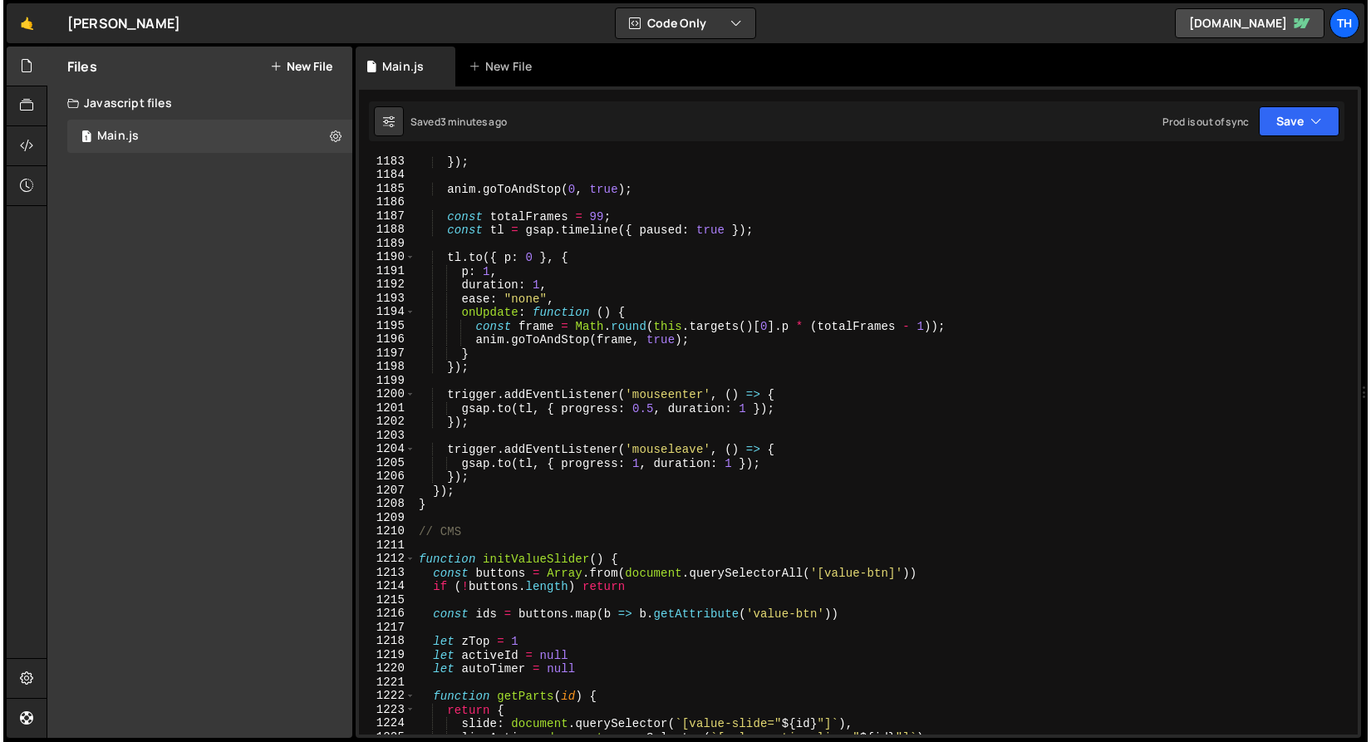
scroll to position [16243, 0]
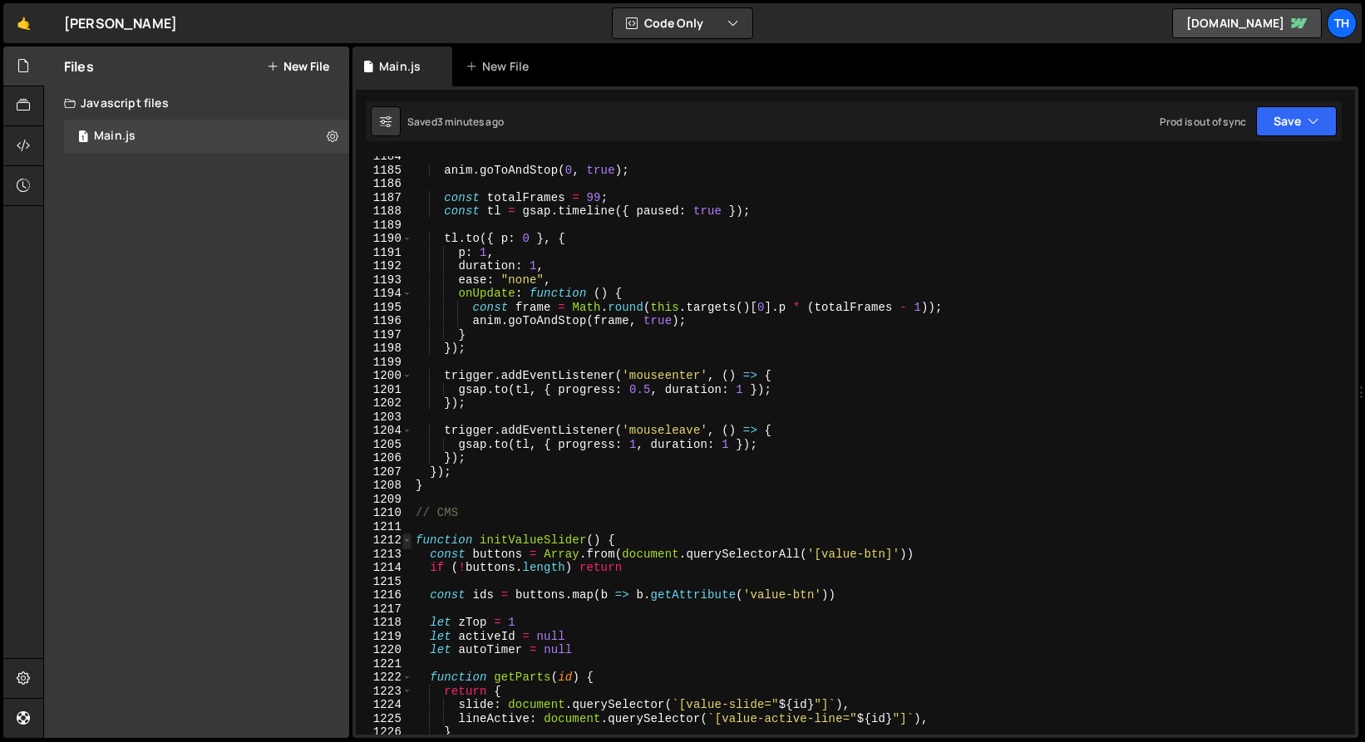
click at [408, 534] on span at bounding box center [406, 541] width 9 height 14
click at [408, 536] on span at bounding box center [406, 541] width 9 height 14
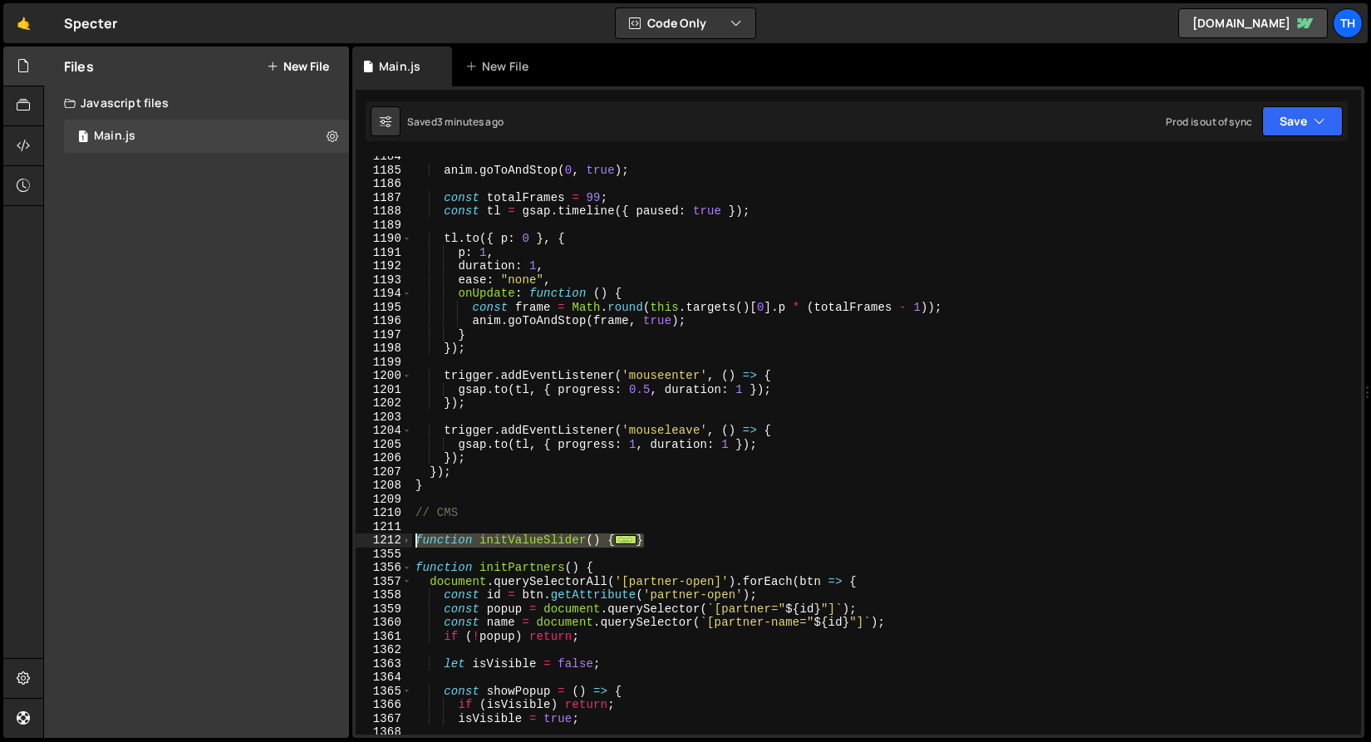
drag, startPoint x: 646, startPoint y: 544, endPoint x: 368, endPoint y: 546, distance: 277.6
click at [368, 546] on div "scheduleNext() 1184 1185 1186 1187 1188 1189 1190 1191 1192 1193 1194 1195 1196…" at bounding box center [859, 445] width 1006 height 578
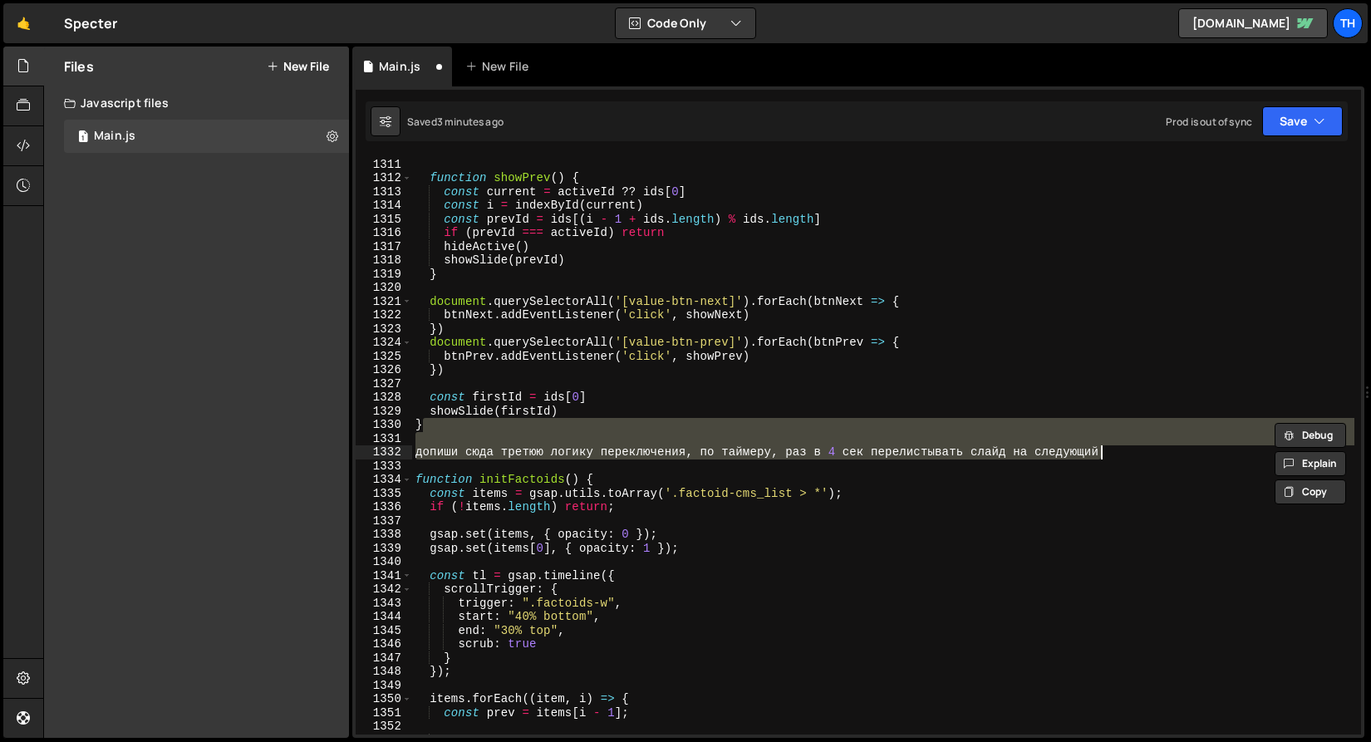
scroll to position [17976, 0]
type textarea "showSlide(firstId) }"
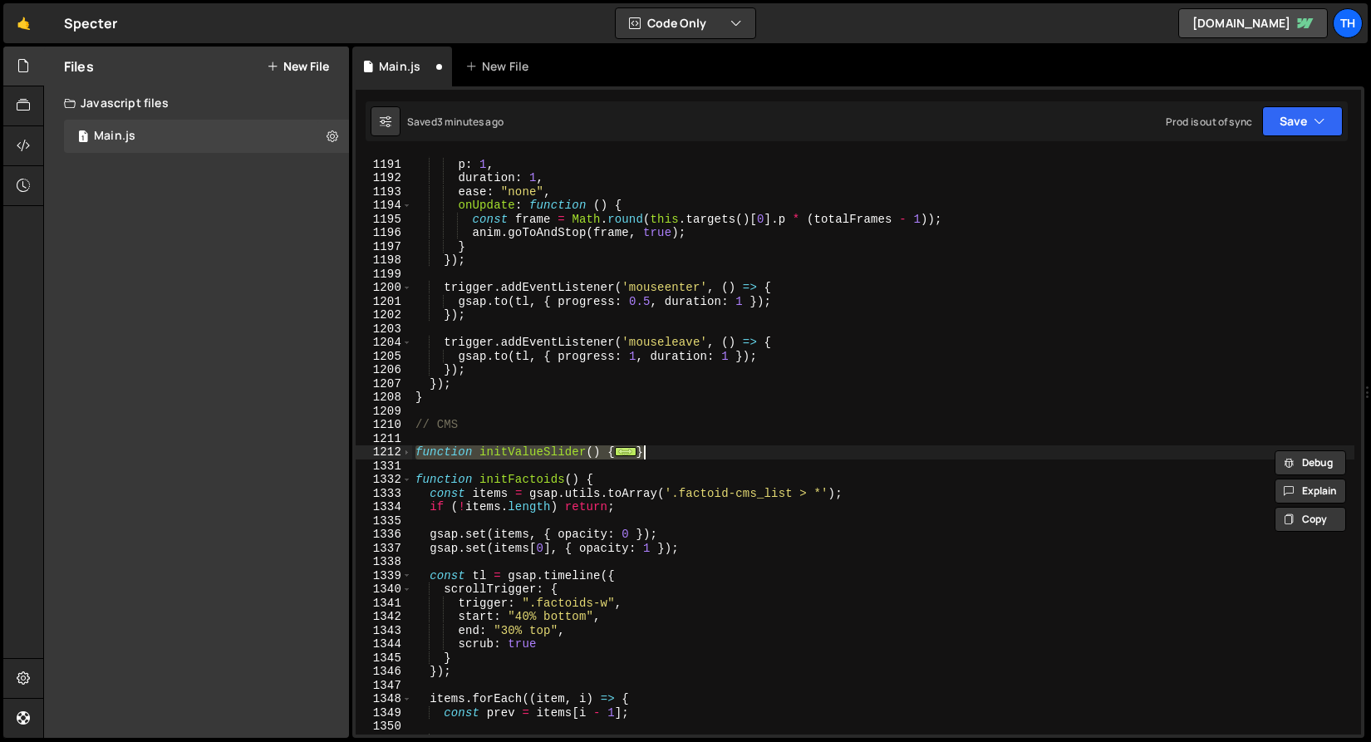
scroll to position [16331, 0]
click at [677, 460] on div "tl . to ({ p : 0 } , { p : 1 , duration : 1 , ease : "none" , onUpdate : functi…" at bounding box center [883, 447] width 942 height 606
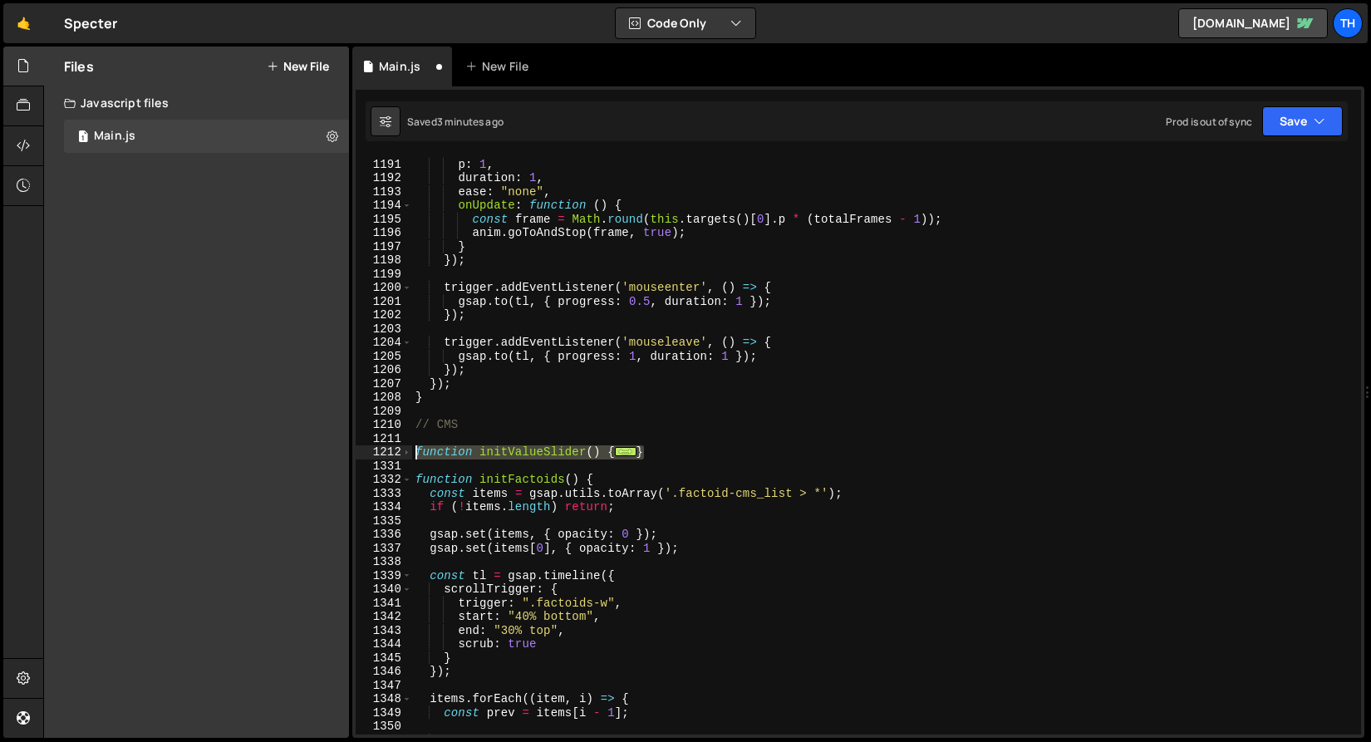
drag, startPoint x: 667, startPoint y: 451, endPoint x: 396, endPoint y: 453, distance: 270.9
click at [396, 453] on div "1190 1191 1192 1193 1194 1195 1196 1197 1198 1199 1200 1201 1202 1203 1204 1205…" at bounding box center [859, 445] width 1006 height 578
paste textarea "}"
type textarea "}"
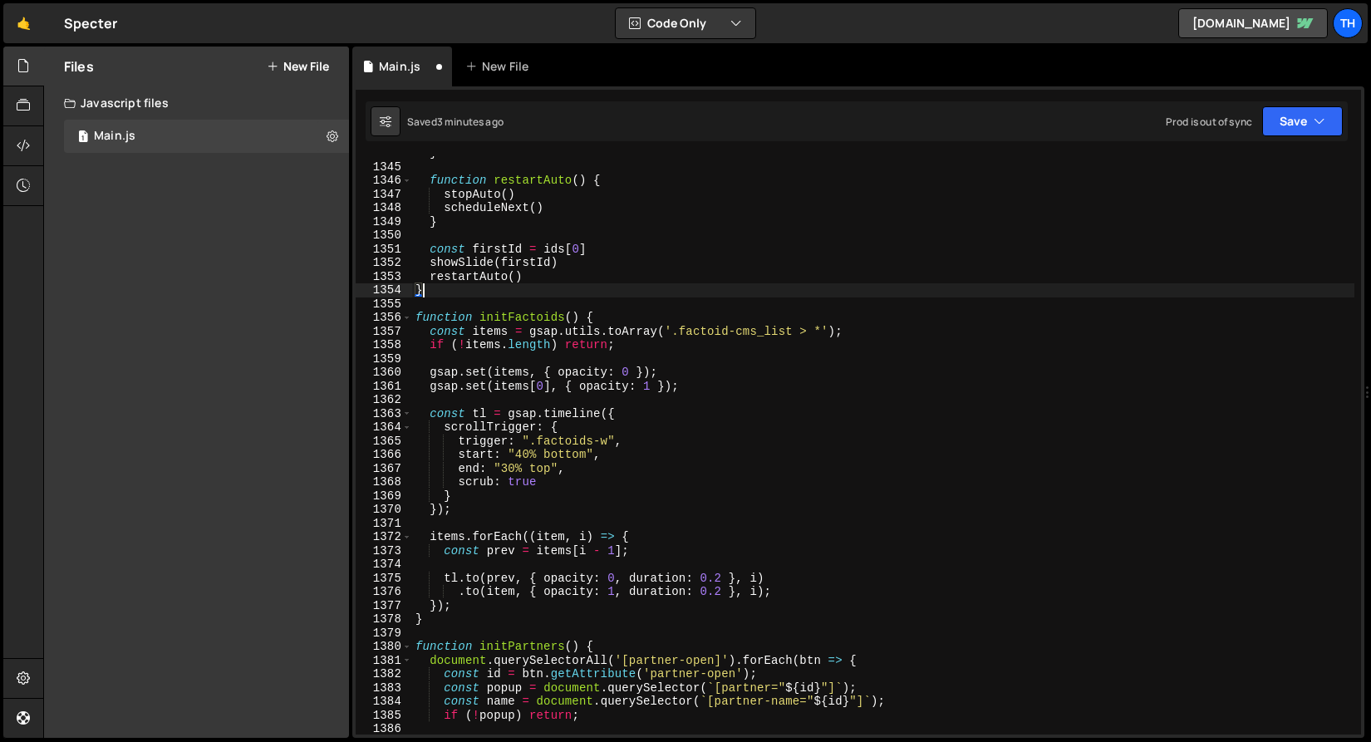
scroll to position [18440, 0]
drag, startPoint x: 1272, startPoint y: 116, endPoint x: 1269, endPoint y: 128, distance: 12.7
click at [1272, 115] on button "Save" at bounding box center [1302, 121] width 81 height 30
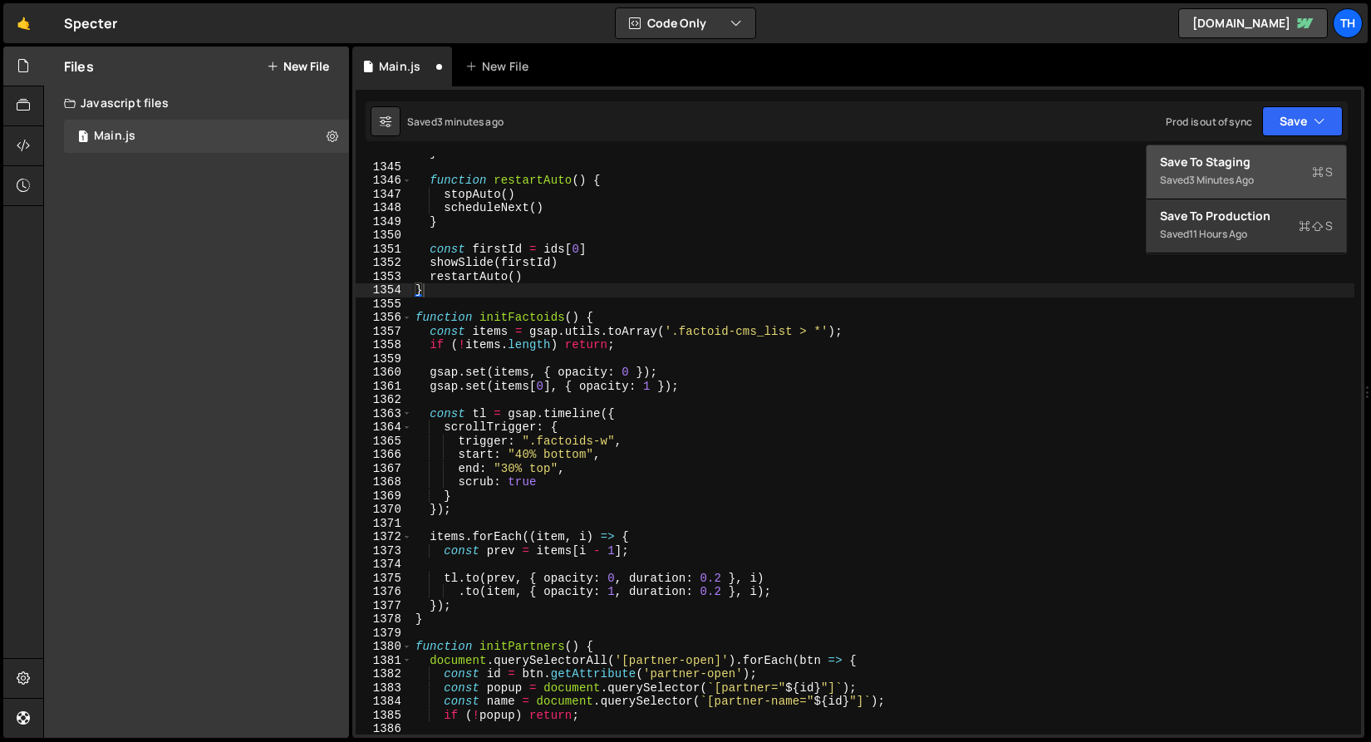
click at [1256, 160] on div "Save to Staging S" at bounding box center [1246, 162] width 173 height 17
